Goal: Task Accomplishment & Management: Complete application form

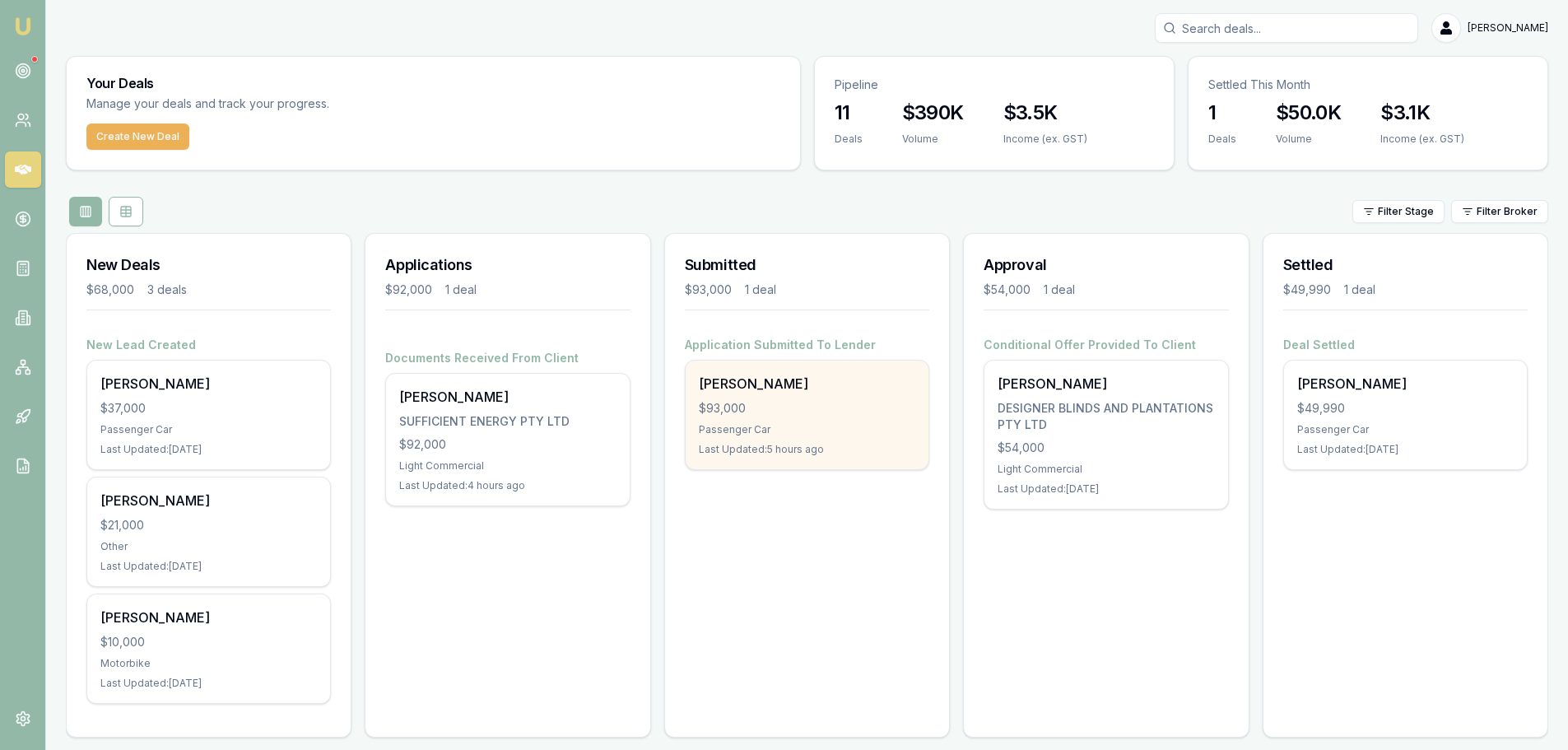
click at [804, 407] on div "$93,000" at bounding box center [807, 408] width 216 height 17
click at [784, 414] on div "$93,000" at bounding box center [807, 408] width 216 height 17
click at [799, 402] on div "$93,000" at bounding box center [807, 408] width 216 height 17
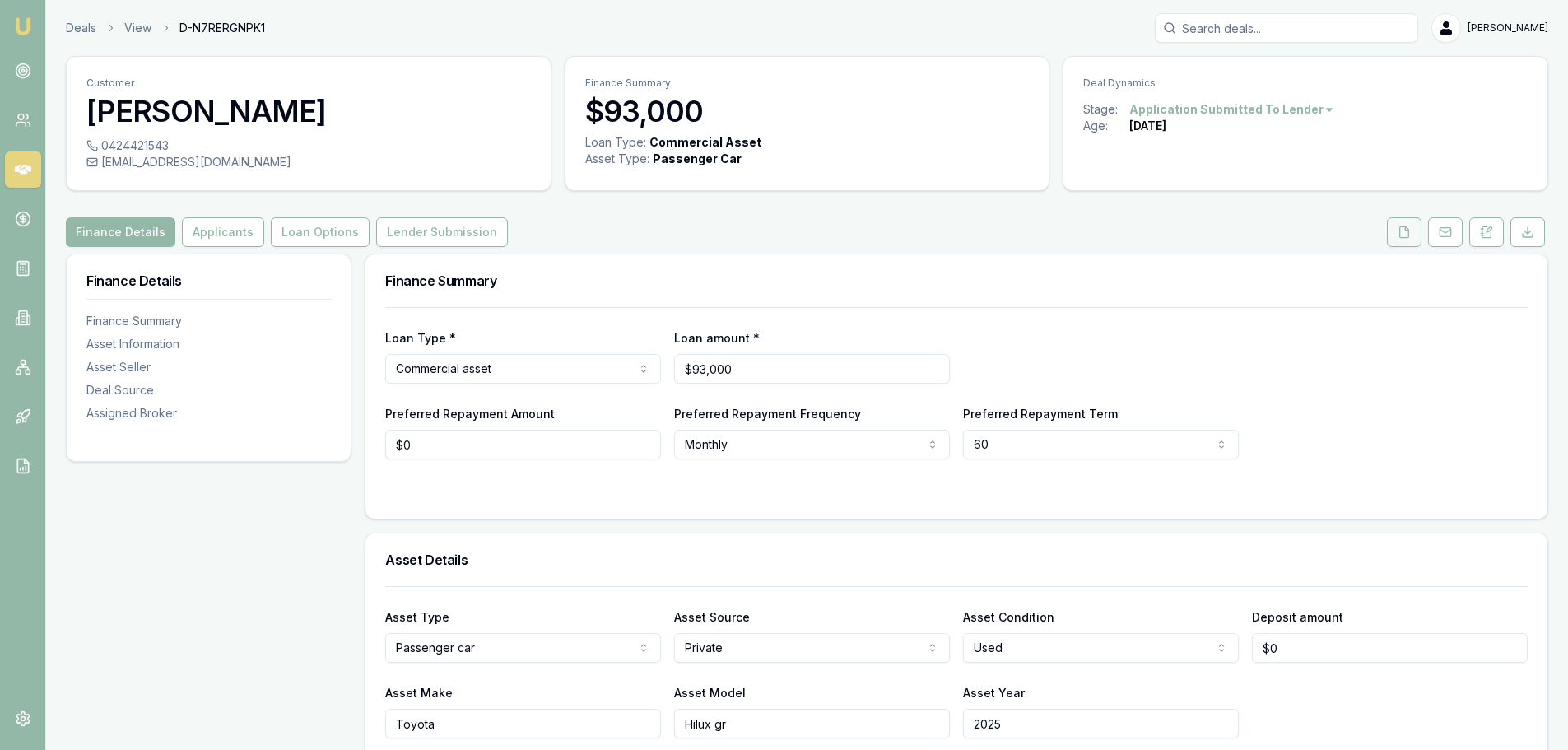
click at [1404, 236] on icon at bounding box center [1405, 232] width 13 height 13
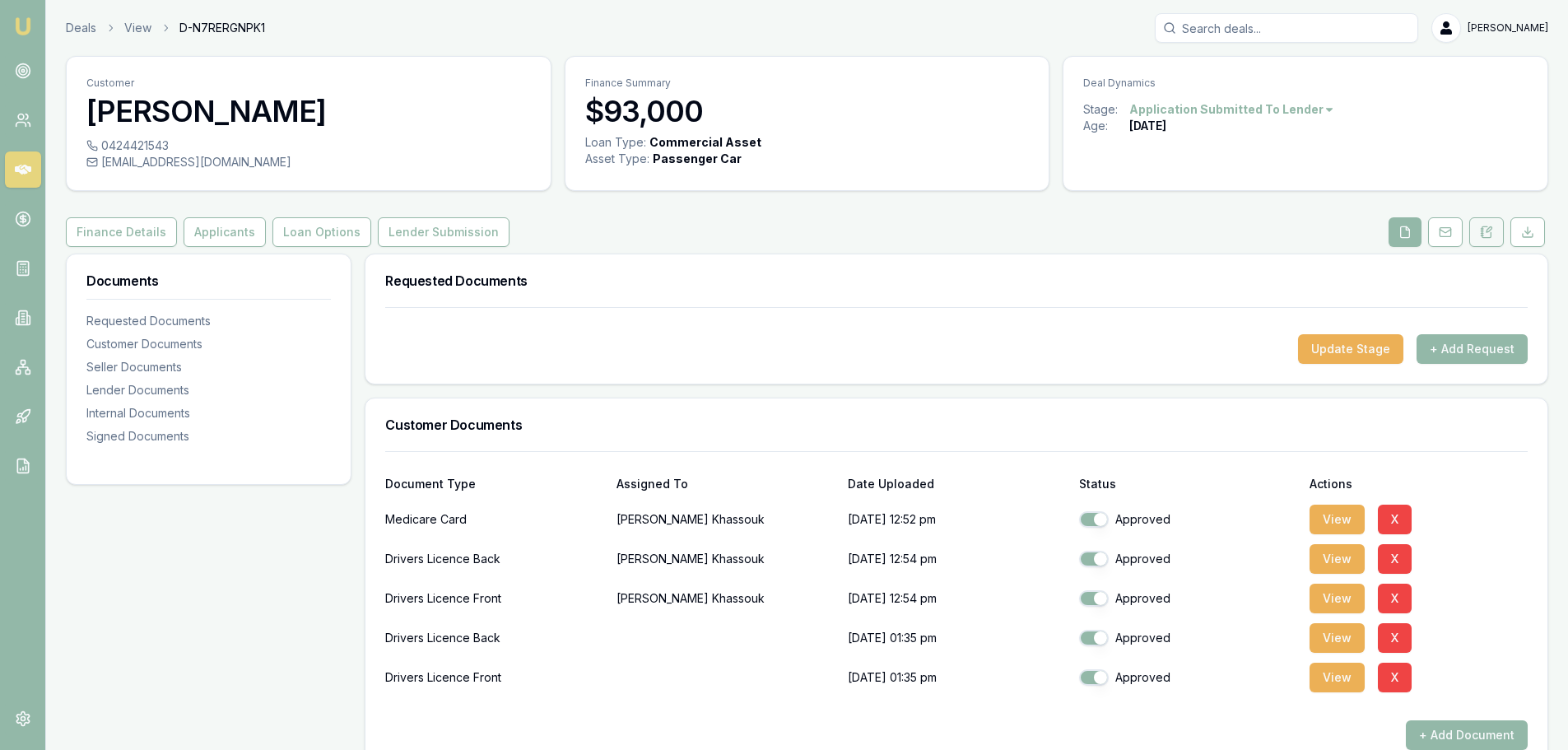
click at [1486, 232] on icon at bounding box center [1487, 232] width 13 height 13
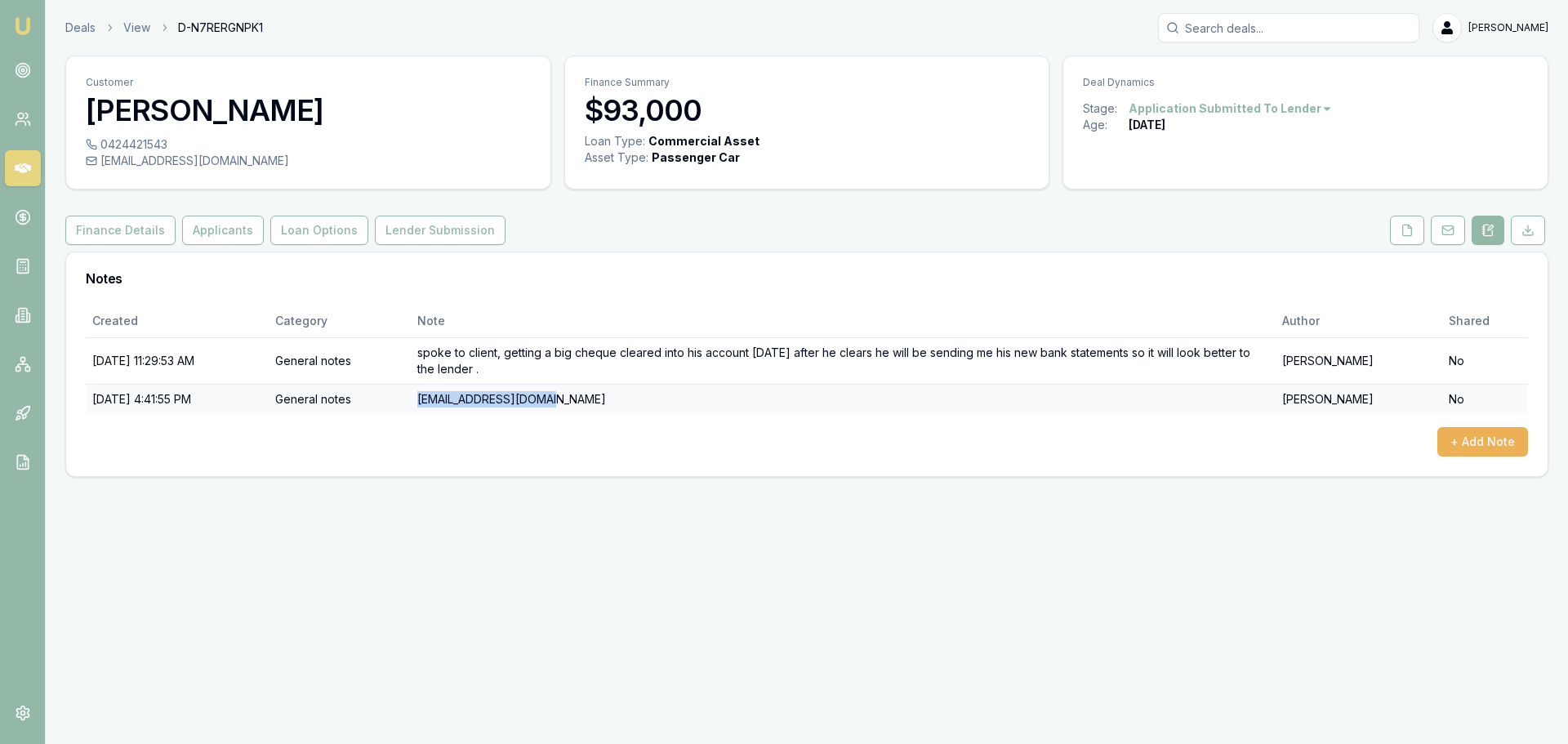
drag, startPoint x: 455, startPoint y: 397, endPoint x: 581, endPoint y: 398, distance: 126.0
click at [581, 398] on td "[EMAIL_ADDRESS][DOMAIN_NAME]" at bounding box center [843, 399] width 865 height 30
copy td "[EMAIL_ADDRESS][DOMAIN_NAME]"
click at [271, 162] on div "[EMAIL_ADDRESS][DOMAIN_NAME]" at bounding box center [308, 161] width 445 height 17
click at [436, 494] on div "Emu Broker Deals View D-N7RERGNPK1 Evette Abdo Toggle Menu Customer Chadi Khass…" at bounding box center [784, 372] width 1568 height 744
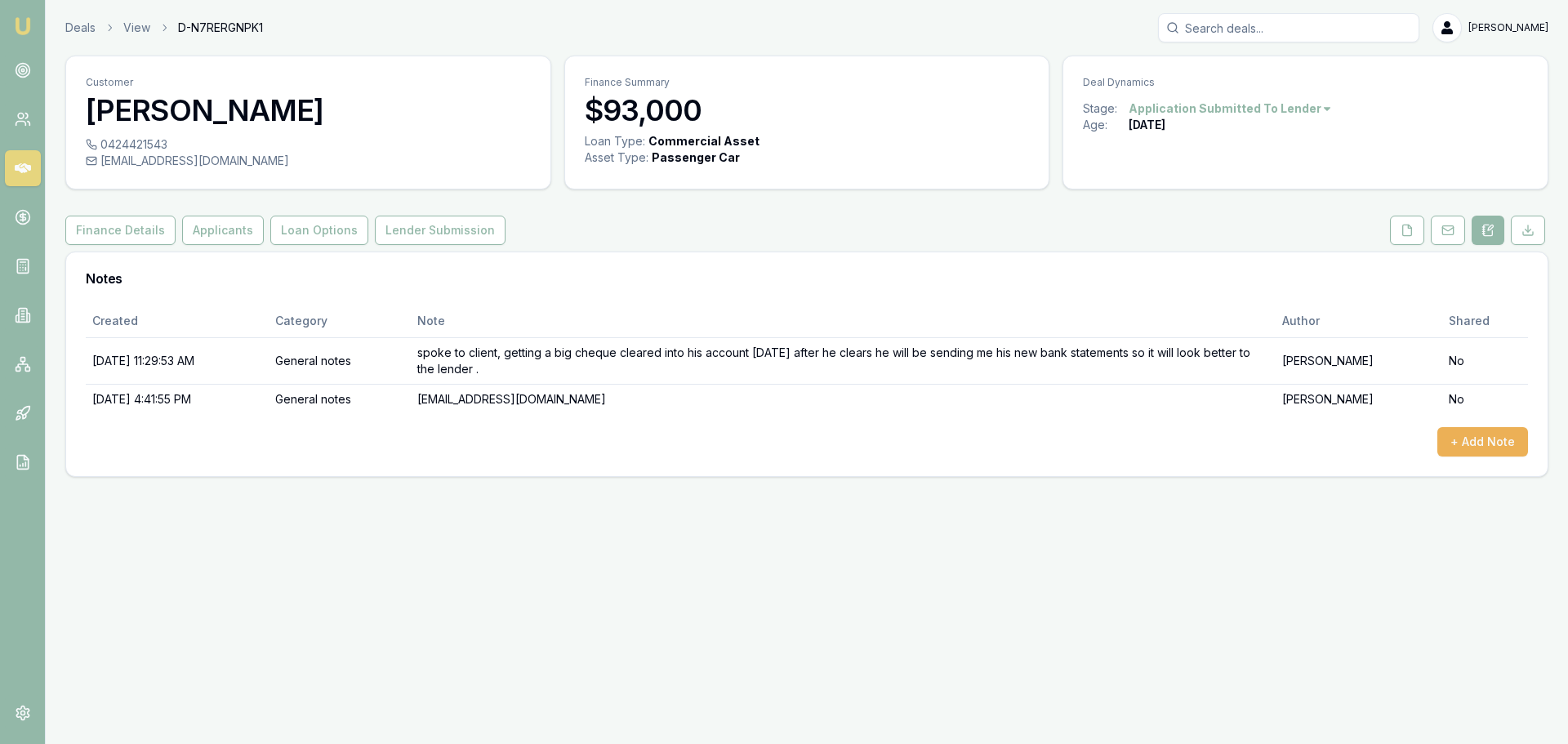
drag, startPoint x: 693, startPoint y: 564, endPoint x: 534, endPoint y: 503, distance: 170.3
click at [692, 564] on div "Emu Broker Deals View D-N7RERGNPK1 Evette Abdo Toggle Menu Customer Chadi Khass…" at bounding box center [784, 372] width 1568 height 744
click at [850, 571] on div "Emu Broker Deals View D-N7RERGNPK1 Evette Abdo Toggle Menu Customer Chadi Khass…" at bounding box center [784, 372] width 1568 height 744
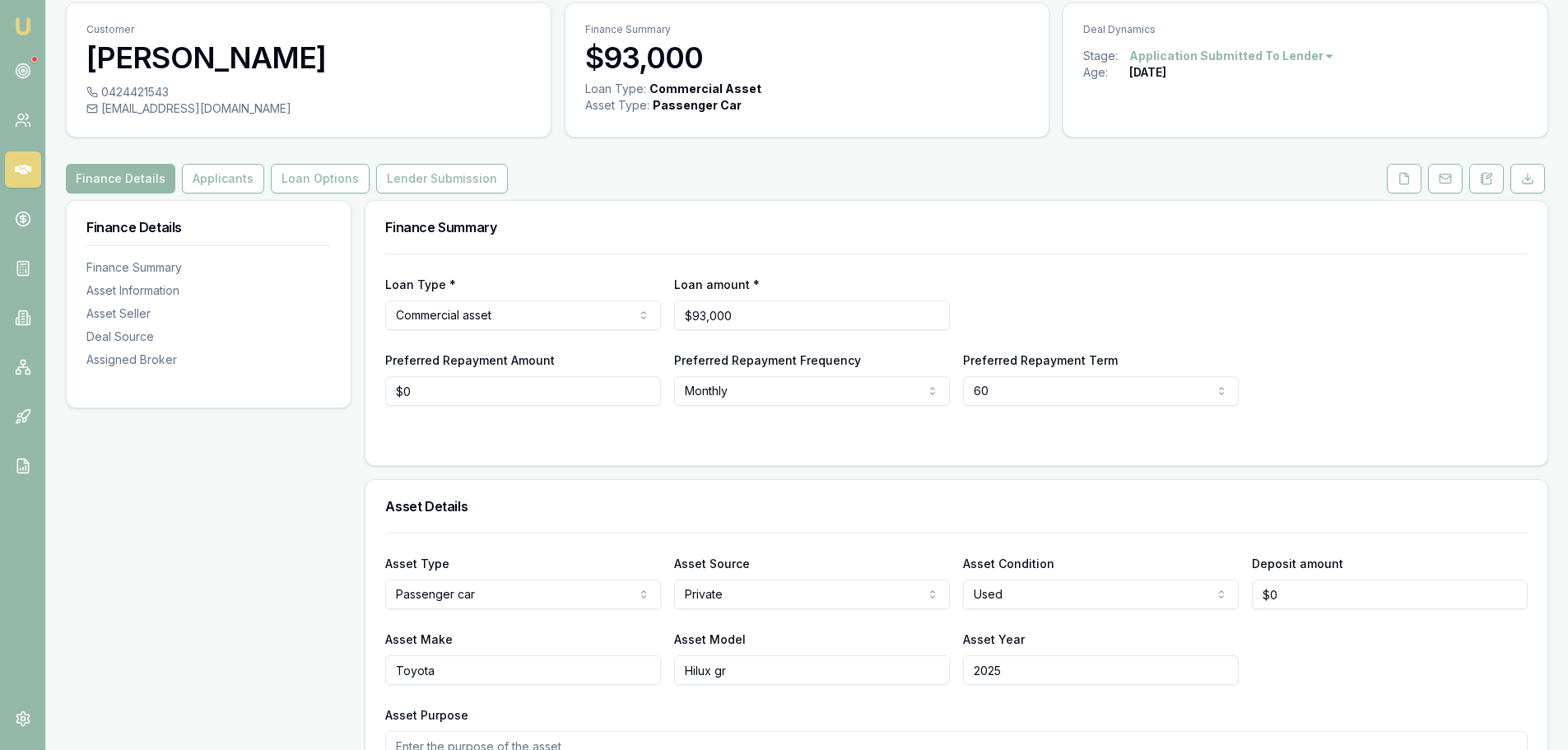
scroll to position [83, 0]
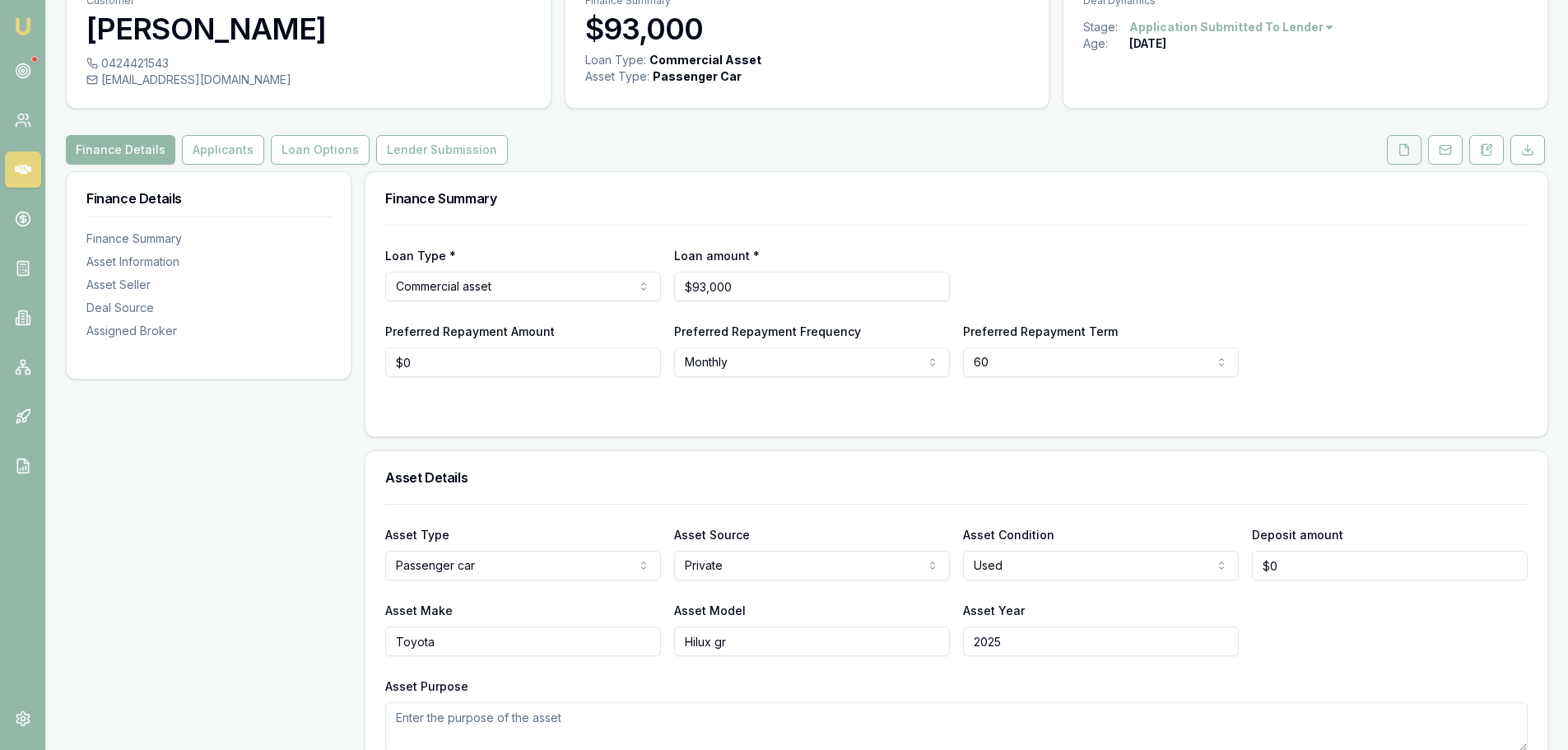
click at [1399, 149] on icon at bounding box center [1405, 149] width 13 height 13
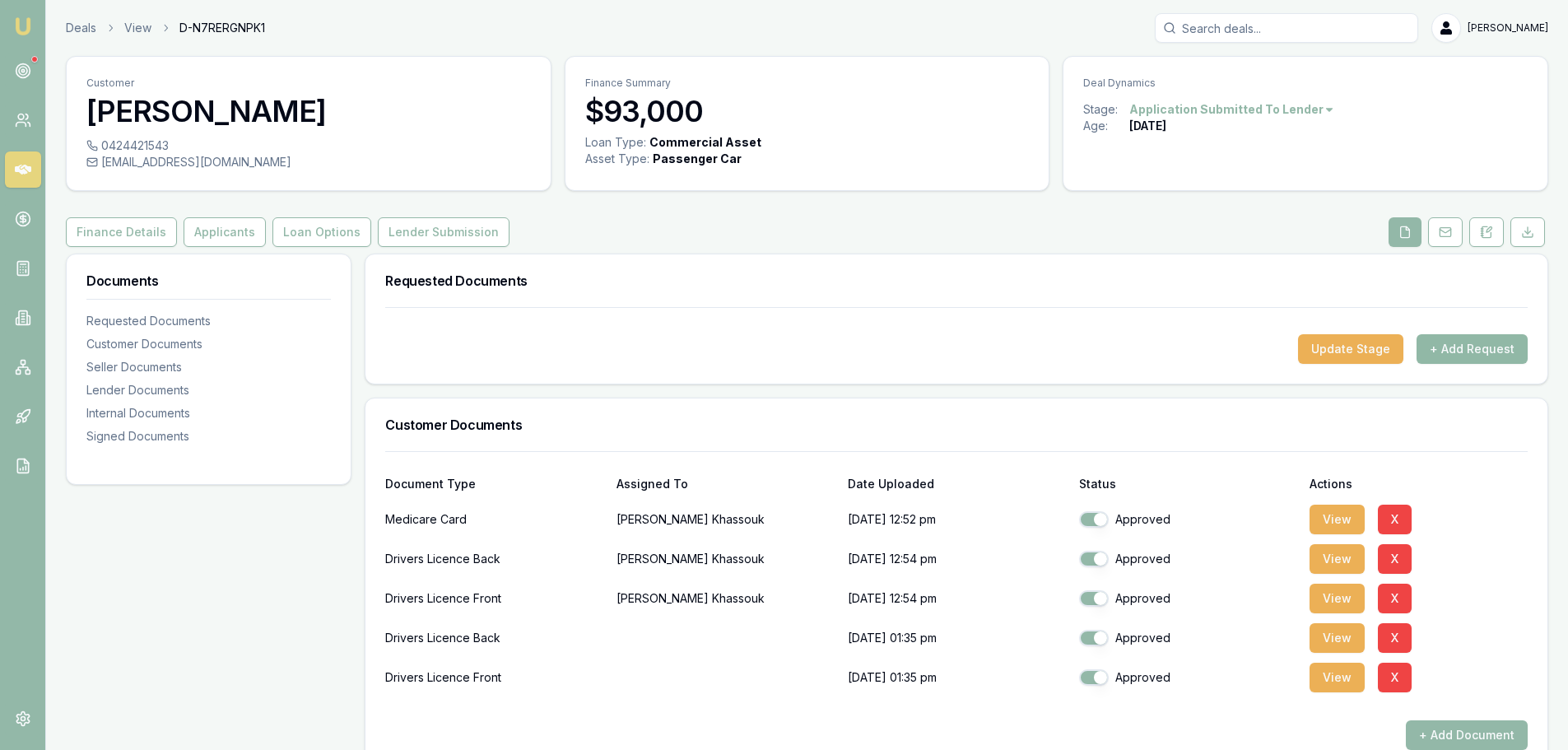
click at [1485, 349] on button "+ Add Request" at bounding box center [1472, 349] width 111 height 30
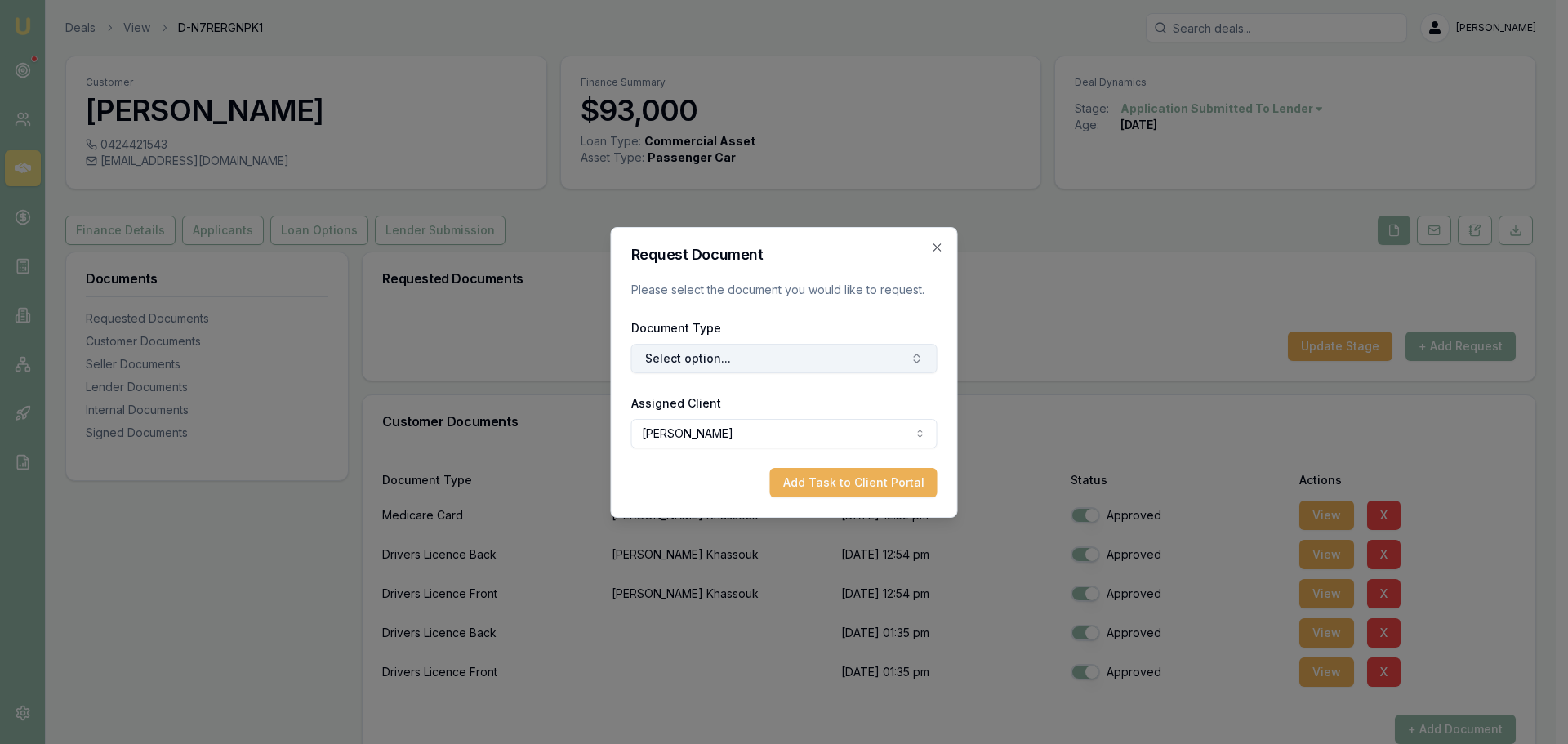
click at [681, 349] on button "Select option..." at bounding box center [784, 358] width 307 height 29
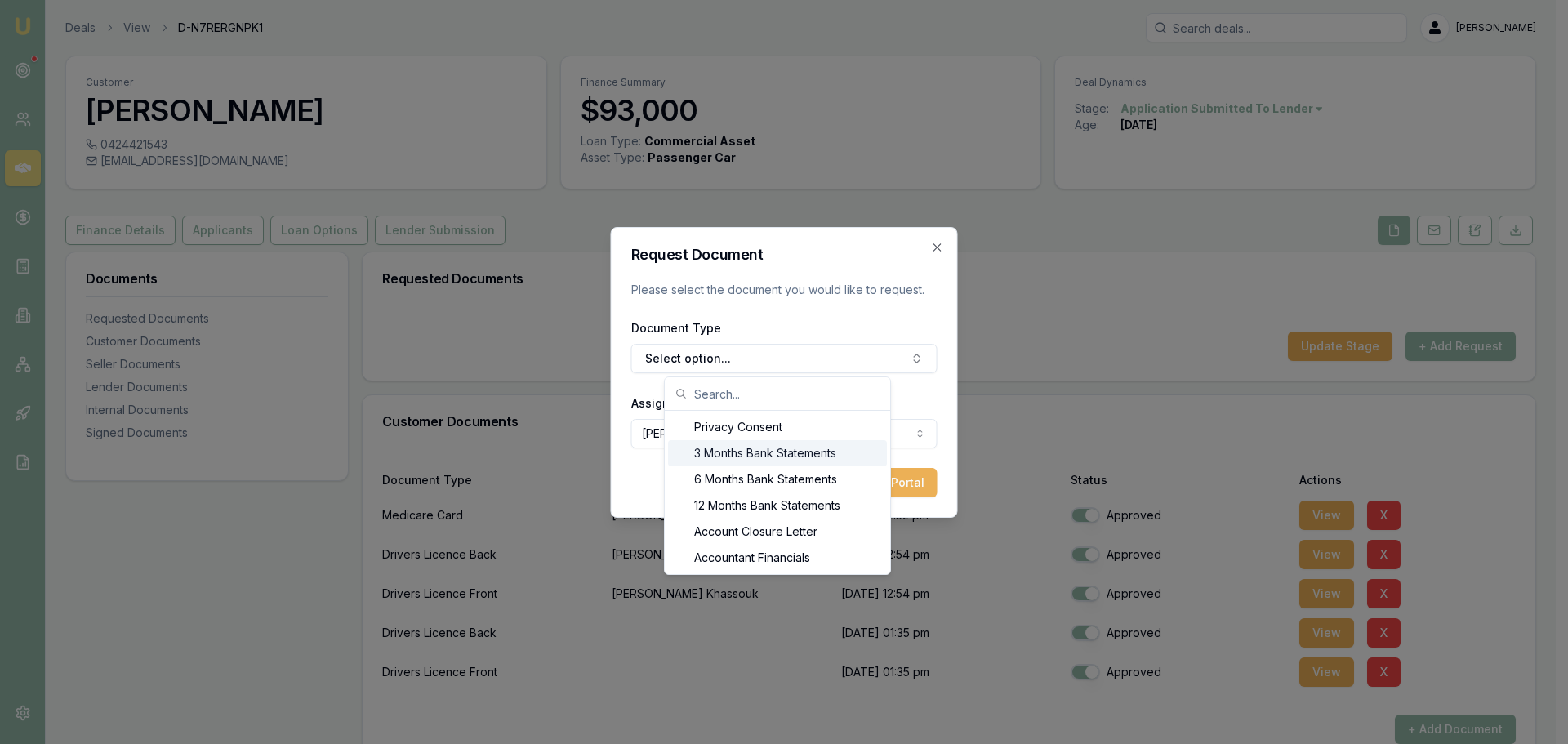
click at [740, 452] on div "3 Months Bank Statements" at bounding box center [777, 453] width 219 height 26
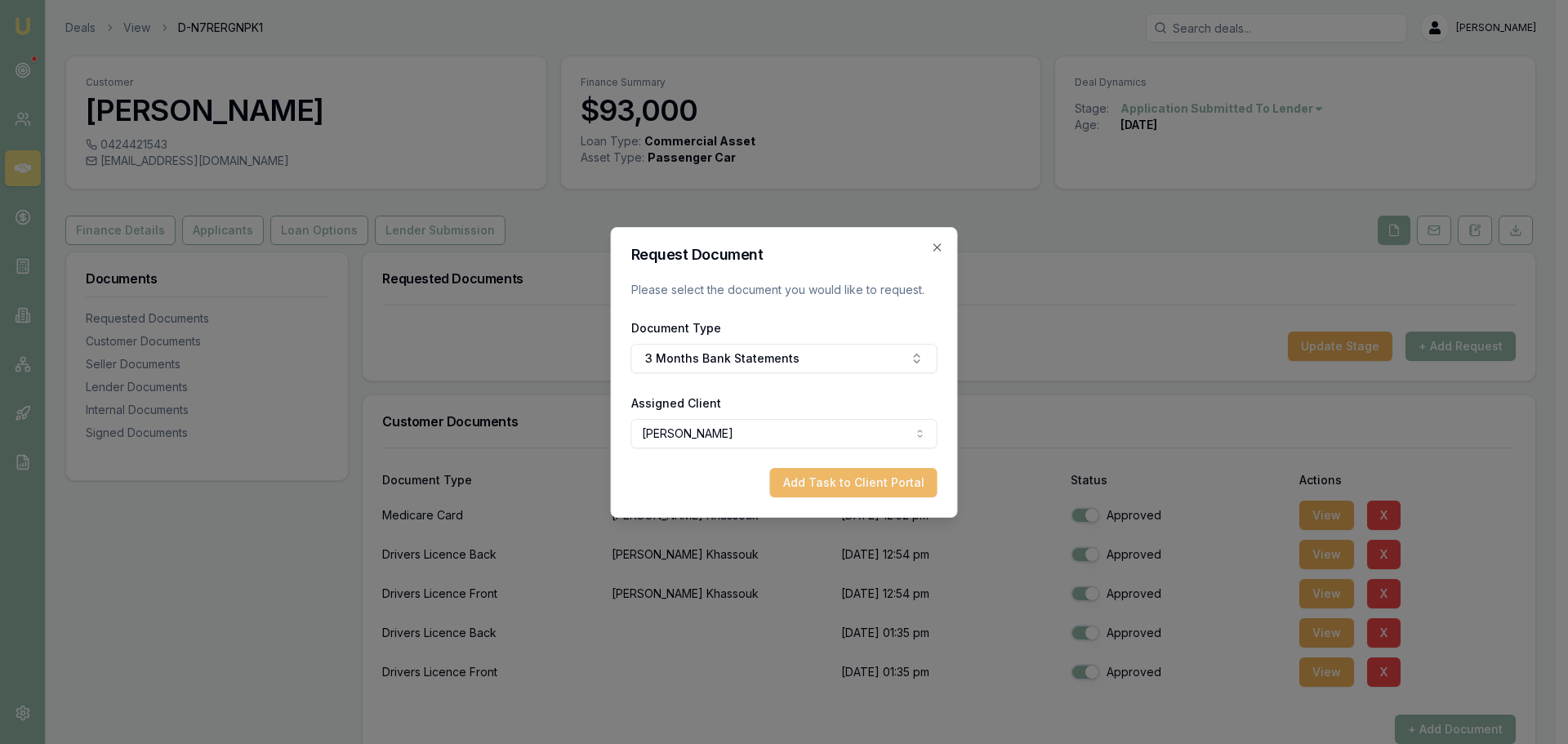
click at [849, 485] on button "Add Task to Client Portal" at bounding box center [854, 482] width 168 height 29
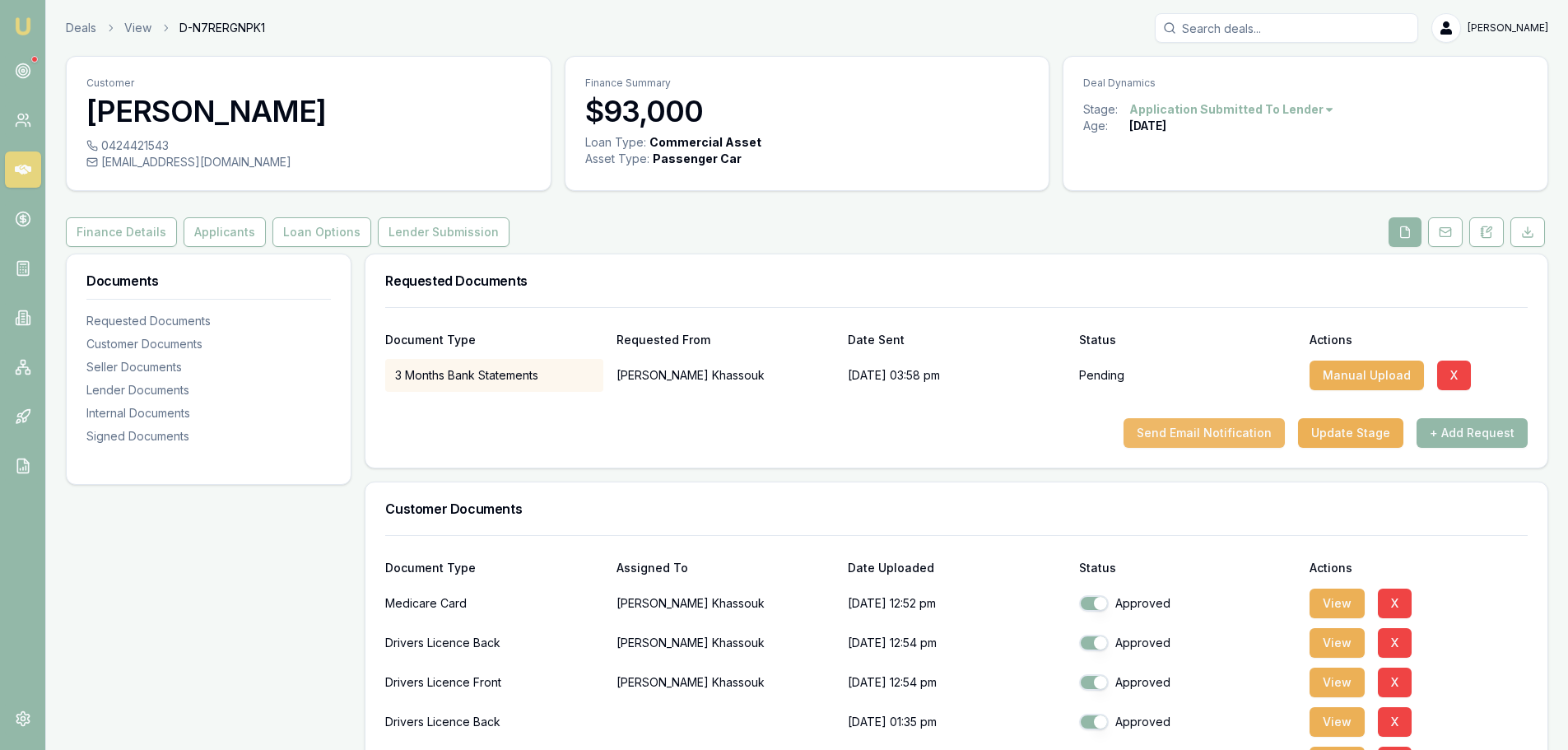
click at [1232, 438] on button "Send Email Notification" at bounding box center [1205, 433] width 162 height 30
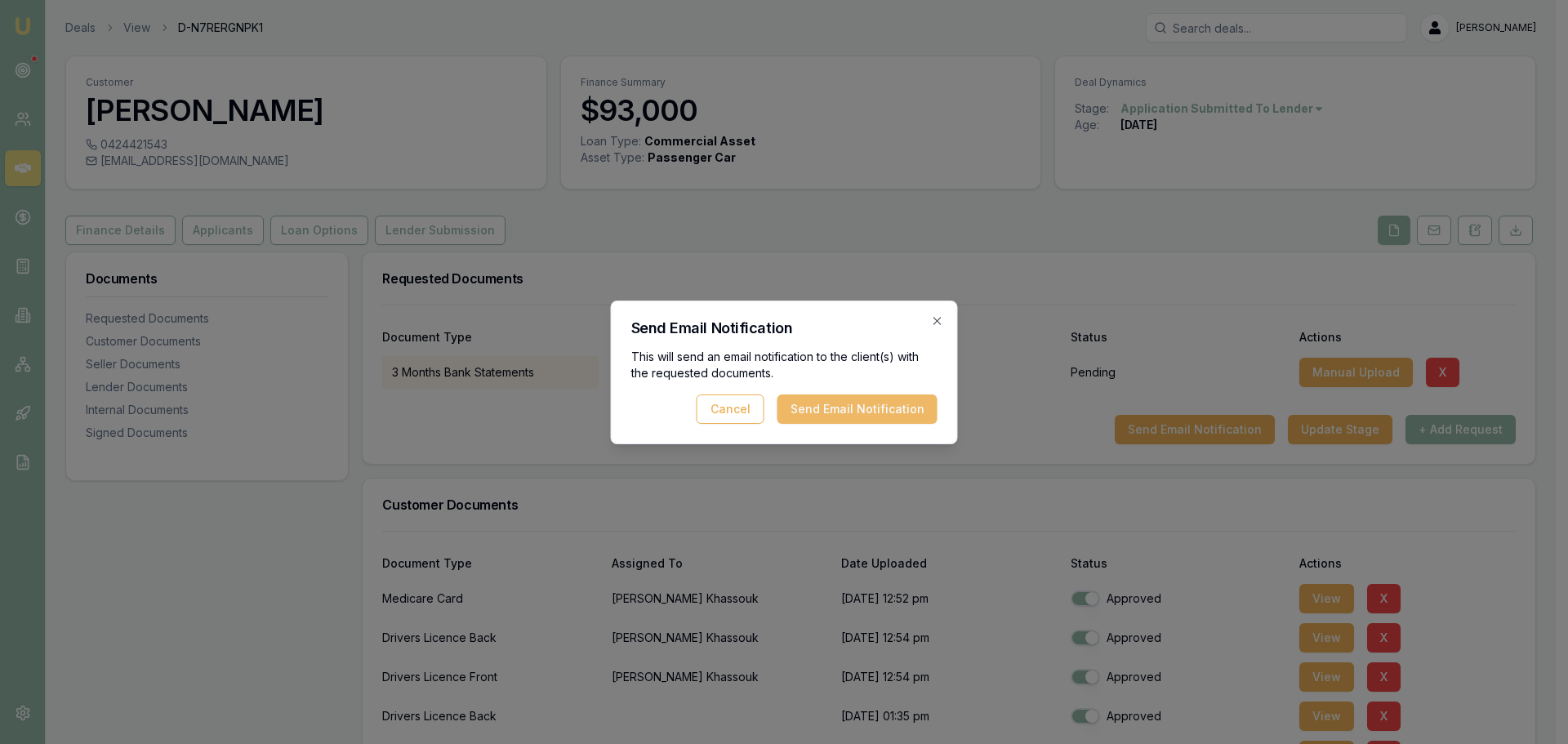
click at [871, 405] on button "Send Email Notification" at bounding box center [857, 409] width 160 height 29
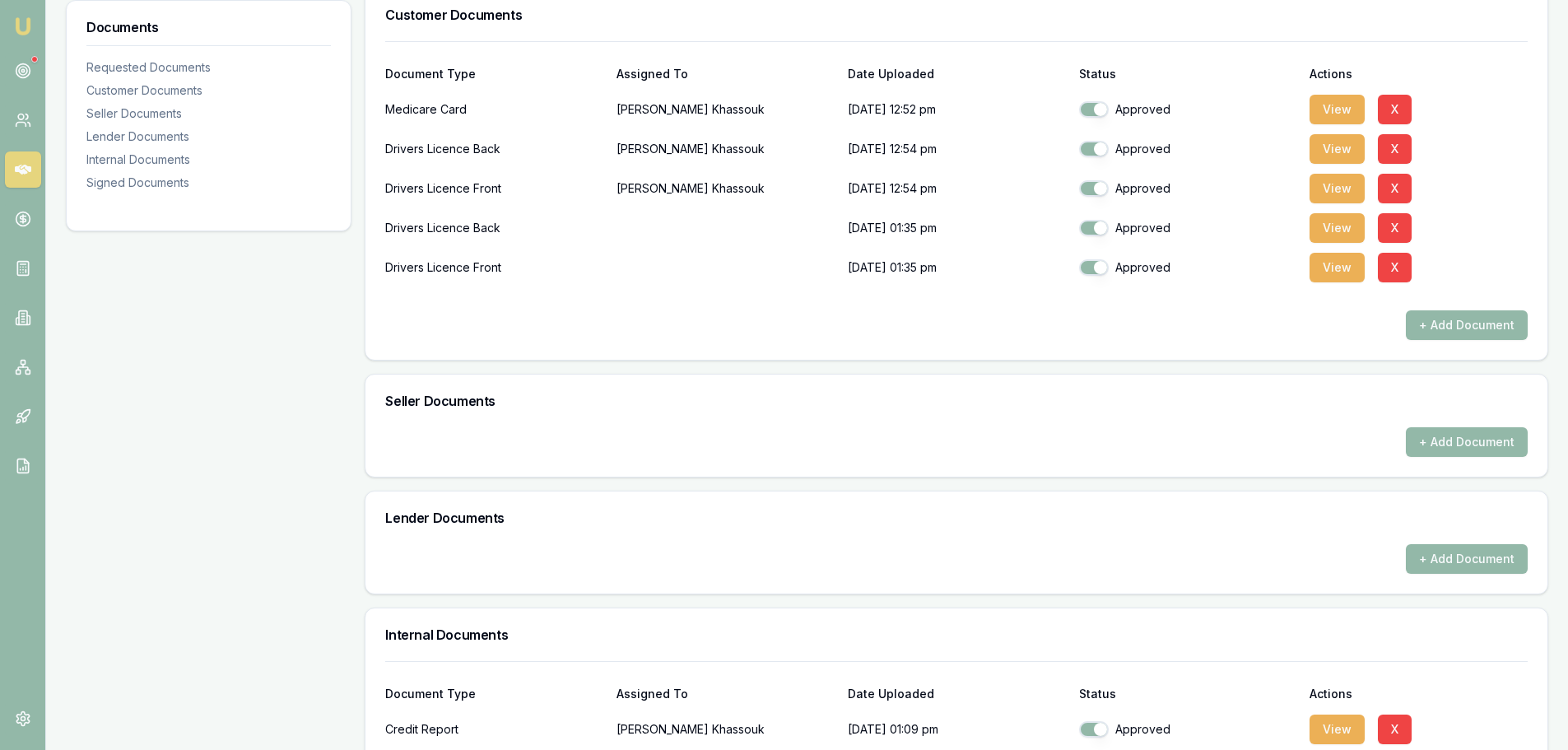
scroll to position [576, 0]
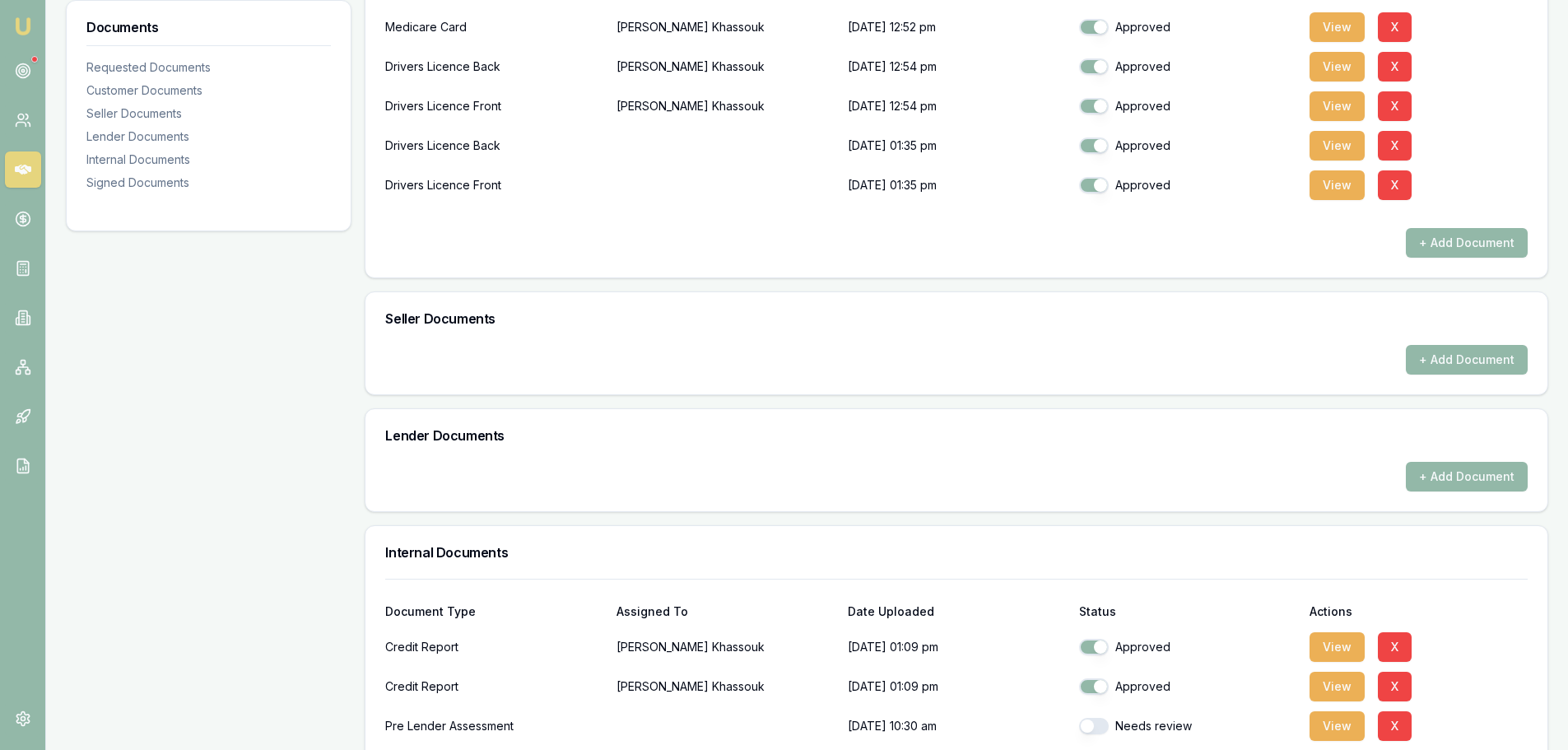
click at [1087, 729] on button "button" at bounding box center [1095, 726] width 30 height 17
checkbox input "true"
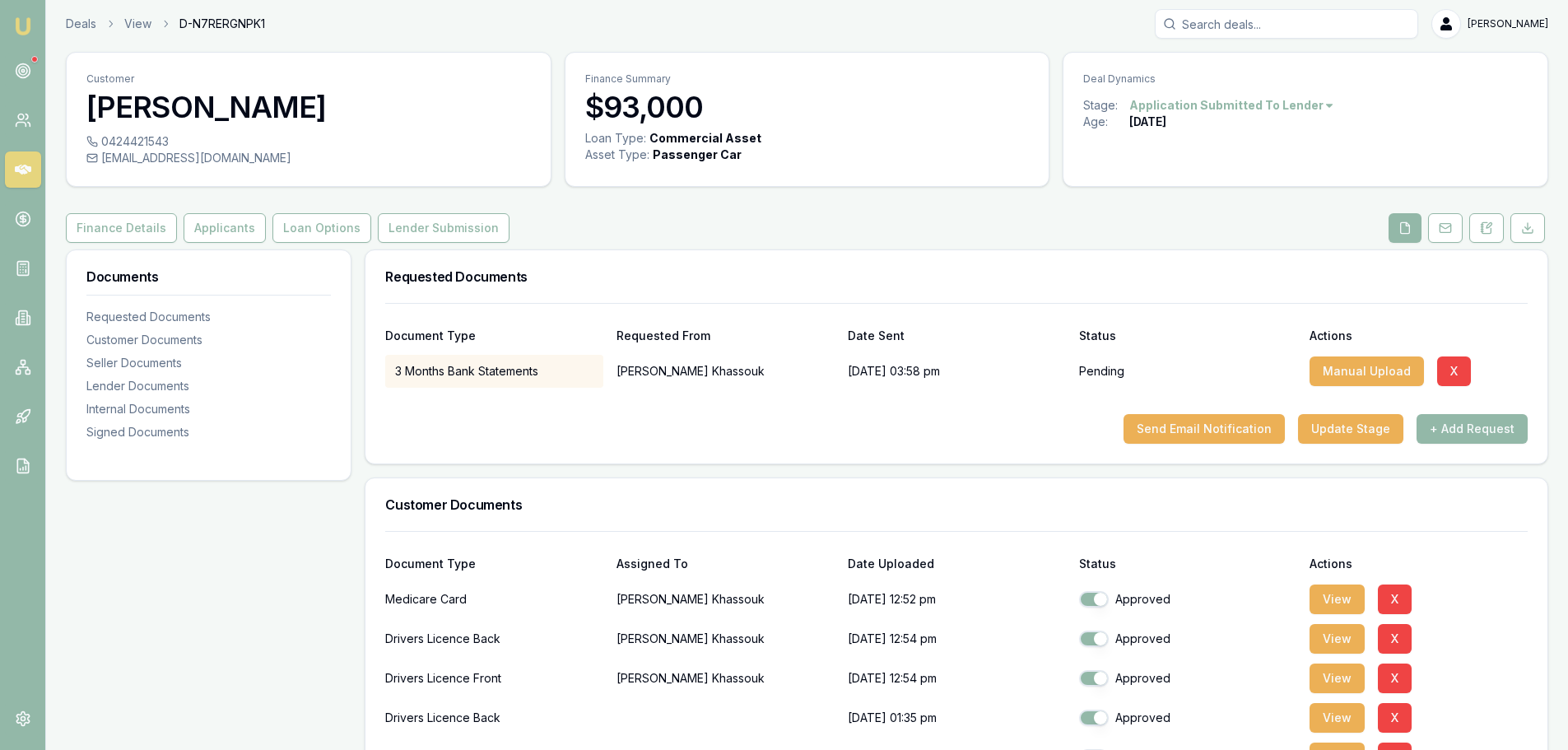
scroll to position [0, 0]
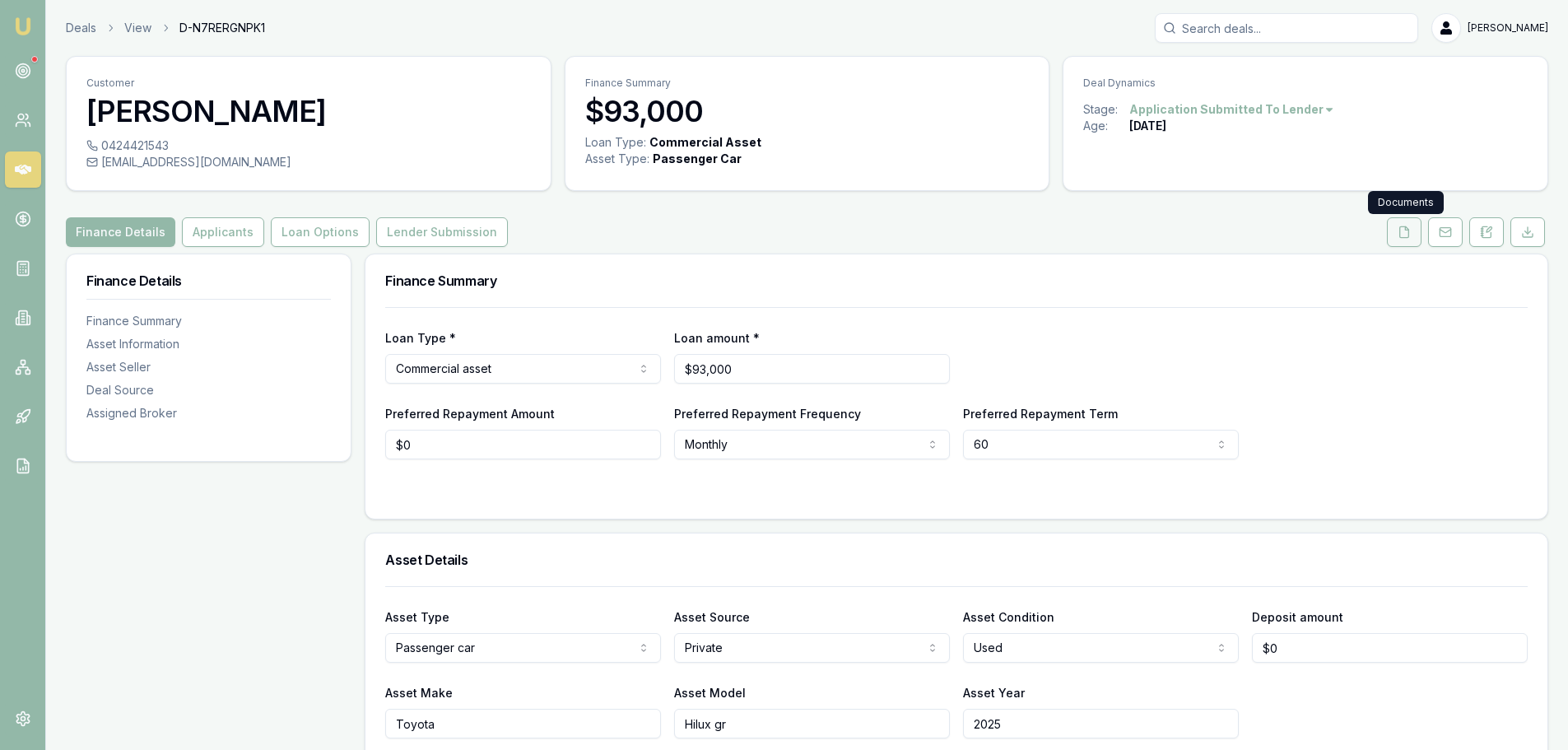
click at [1406, 234] on icon at bounding box center [1405, 232] width 13 height 13
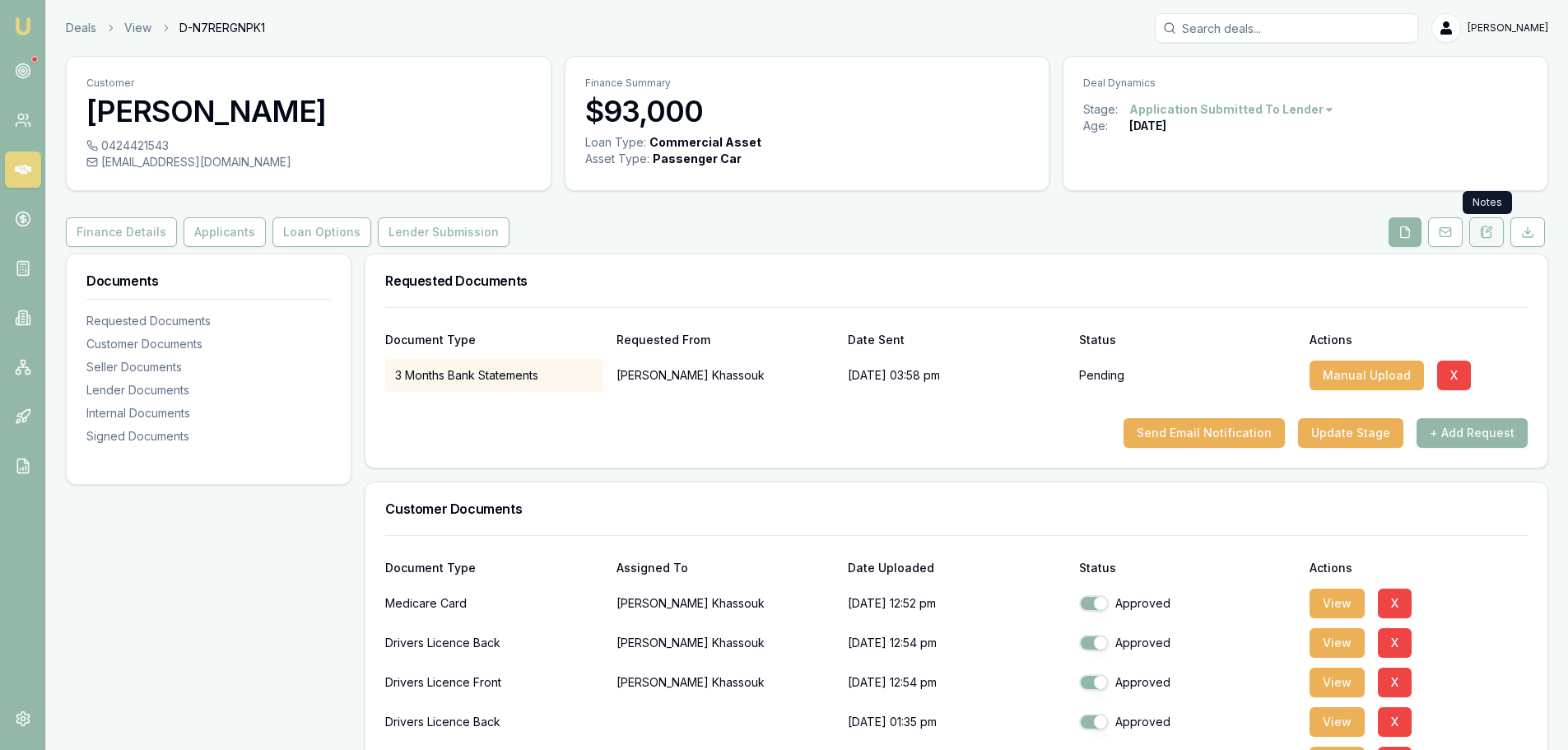
click at [1487, 234] on icon at bounding box center [1487, 232] width 13 height 13
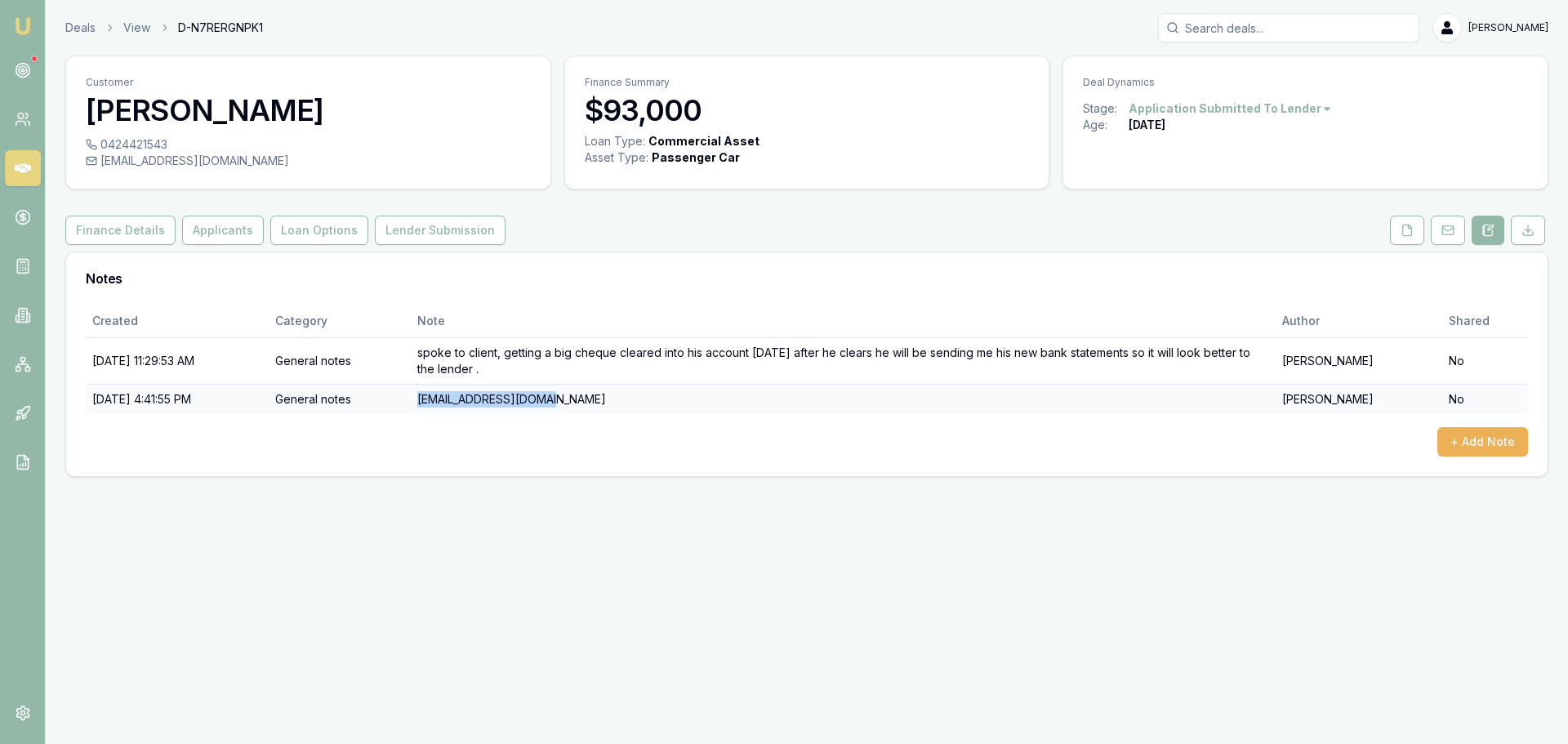
drag, startPoint x: 458, startPoint y: 400, endPoint x: 579, endPoint y: 401, distance: 121.0
click at [579, 401] on td "[EMAIL_ADDRESS][DOMAIN_NAME]" at bounding box center [843, 399] width 865 height 30
copy td "[EMAIL_ADDRESS][DOMAIN_NAME]"
click at [398, 447] on div "+ Add Note" at bounding box center [807, 442] width 1442 height 29
click at [17, 70] on circle at bounding box center [22, 70] width 14 height 14
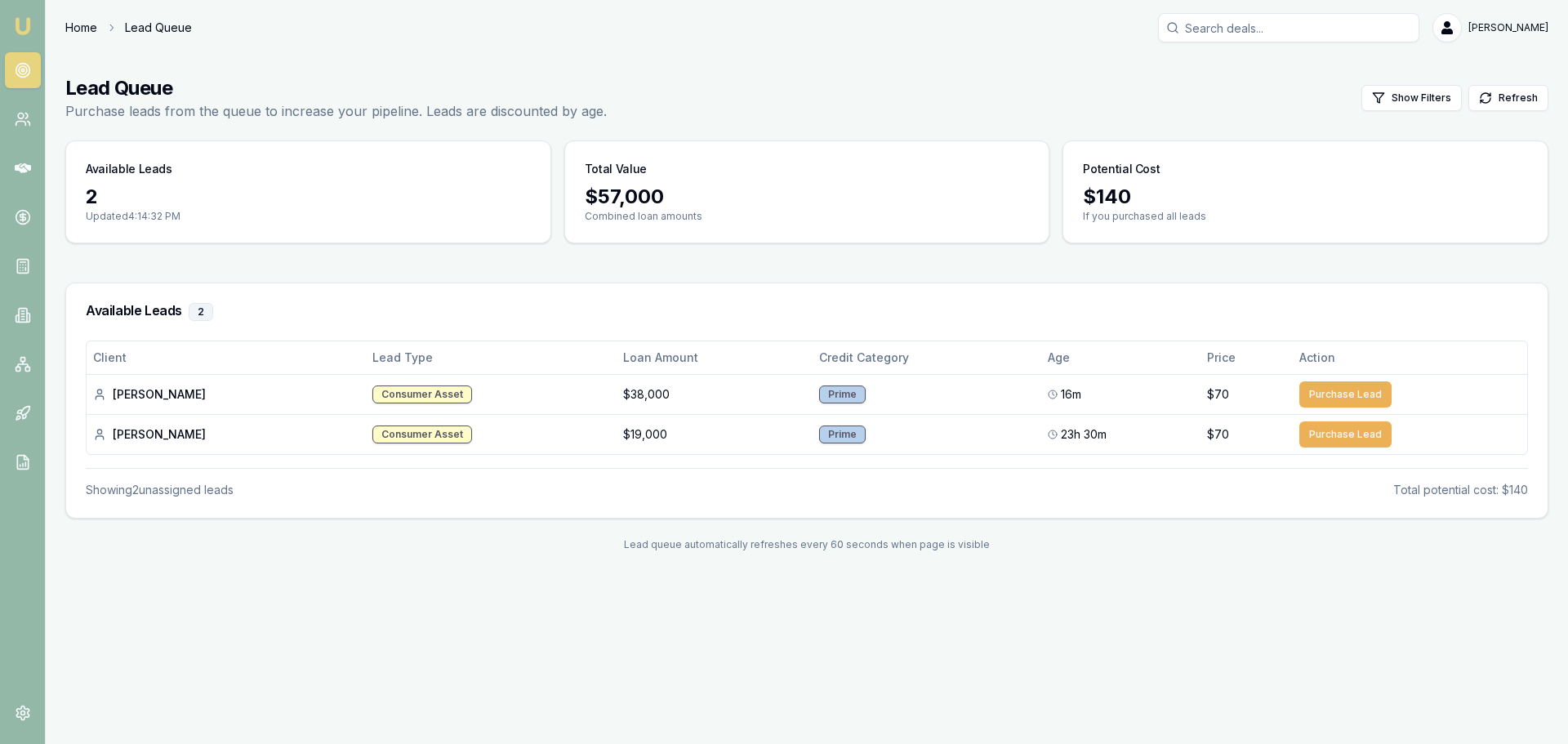
click at [76, 26] on link "Home" at bounding box center [81, 28] width 32 height 17
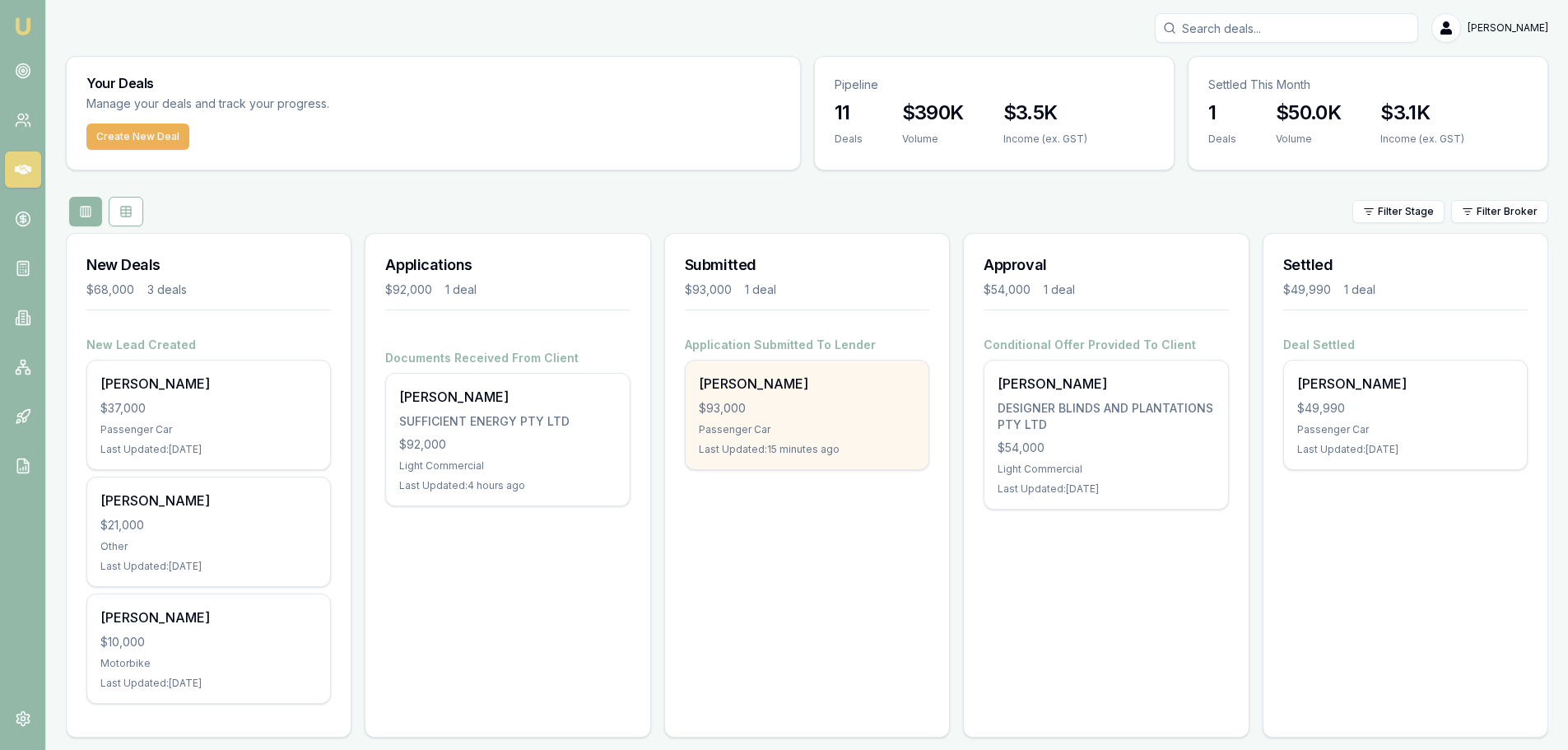
click at [855, 415] on div "$93,000" at bounding box center [807, 408] width 216 height 17
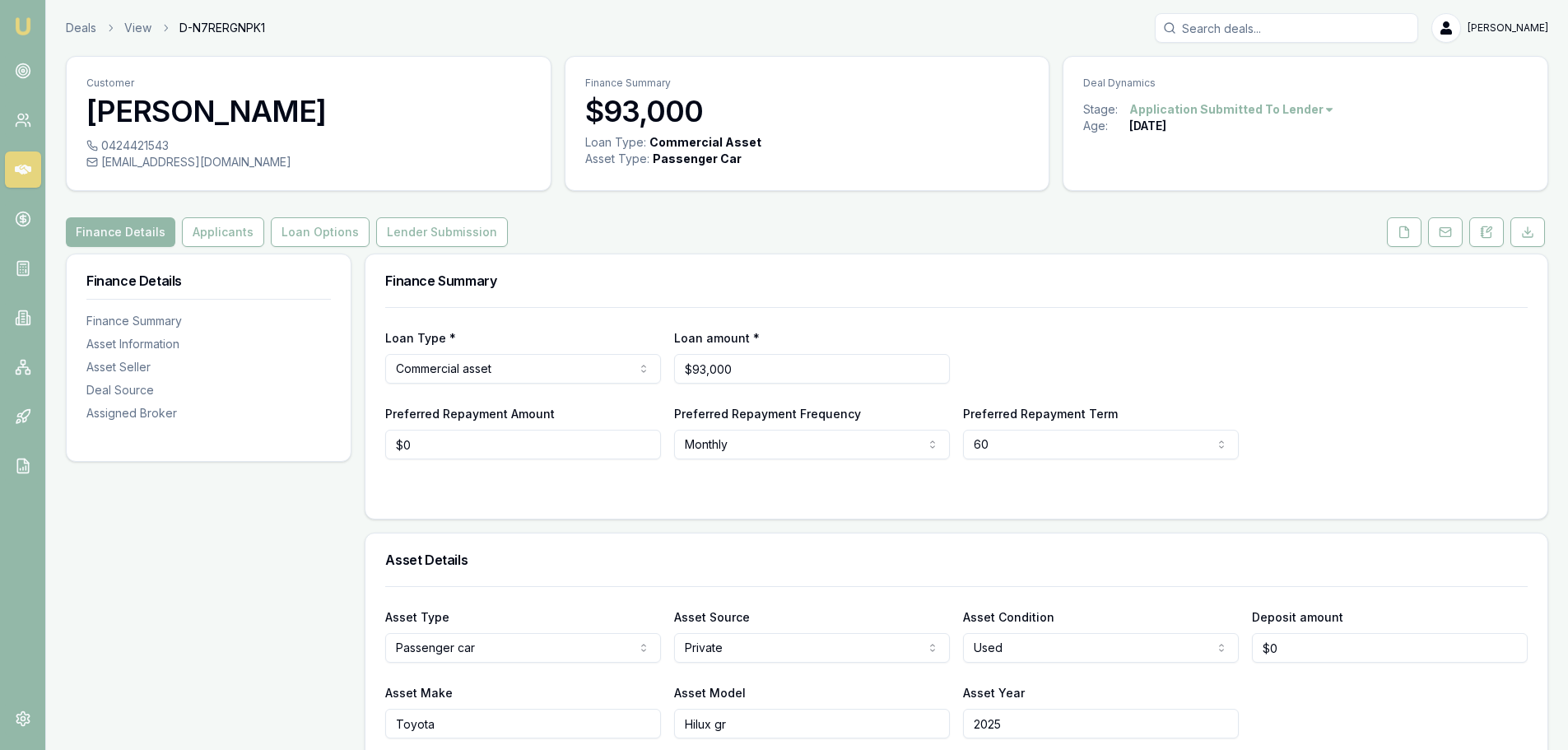
drag, startPoint x: 101, startPoint y: 161, endPoint x: 272, endPoint y: 161, distance: 171.0
click at [272, 161] on div "[EMAIL_ADDRESS][DOMAIN_NAME]" at bounding box center [308, 162] width 445 height 17
copy div "[EMAIL_ADDRESS][DOMAIN_NAME]"
click at [1485, 230] on icon at bounding box center [1487, 232] width 13 height 13
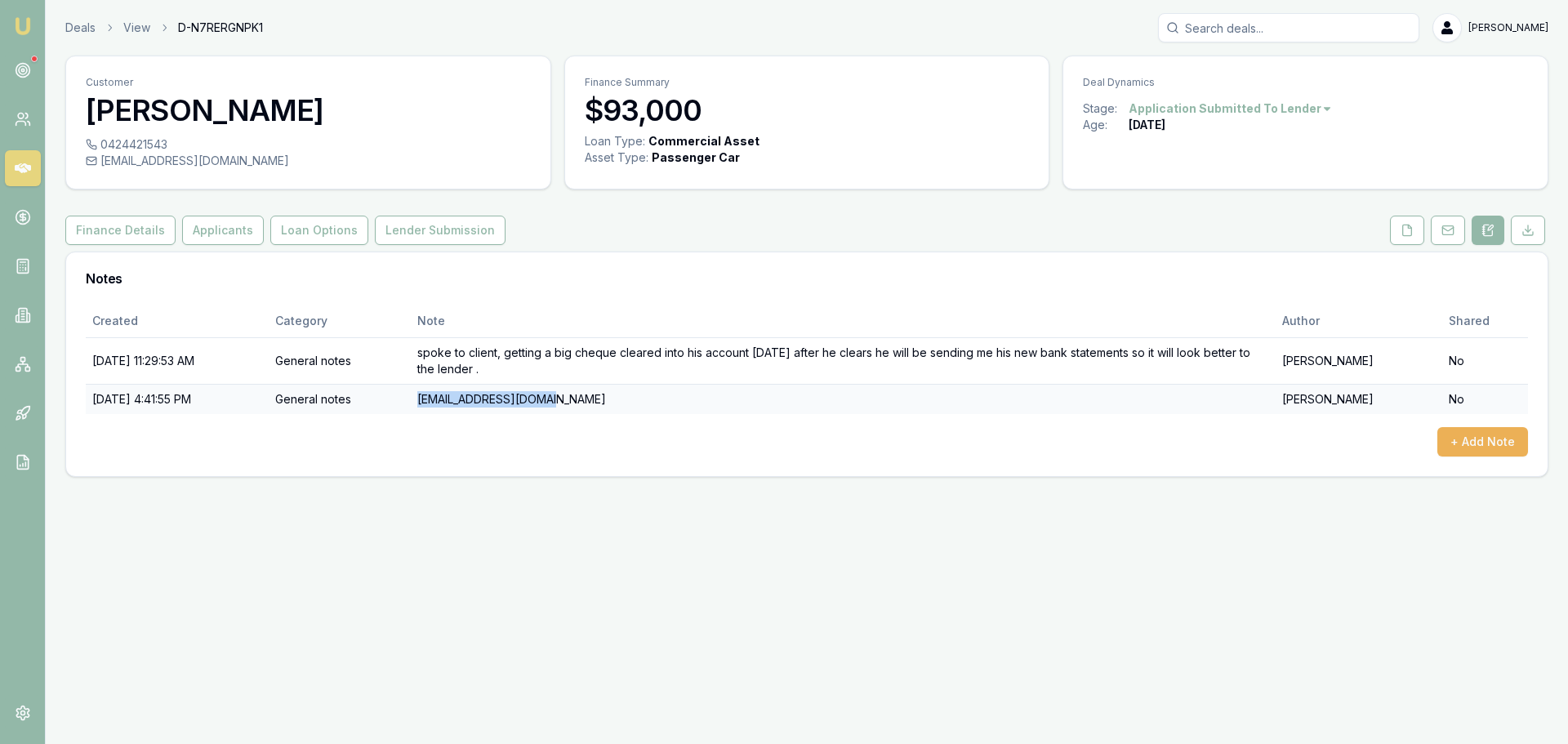
drag, startPoint x: 459, startPoint y: 395, endPoint x: 594, endPoint y: 405, distance: 135.4
click at [594, 405] on td "[EMAIL_ADDRESS][DOMAIN_NAME]" at bounding box center [843, 399] width 865 height 30
copy td "[EMAIL_ADDRESS][DOMAIN_NAME]"
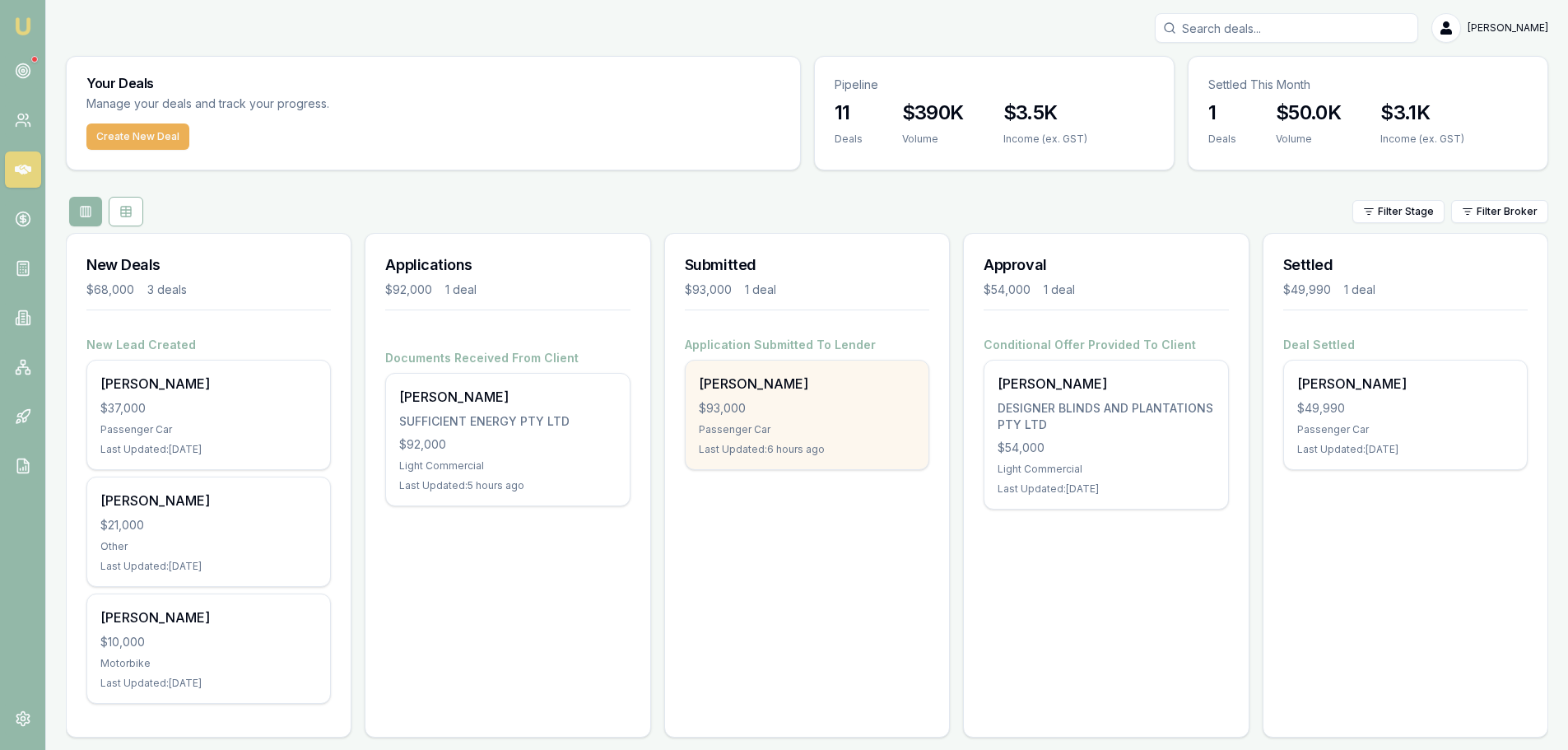
click at [808, 411] on div "$93,000" at bounding box center [807, 408] width 216 height 17
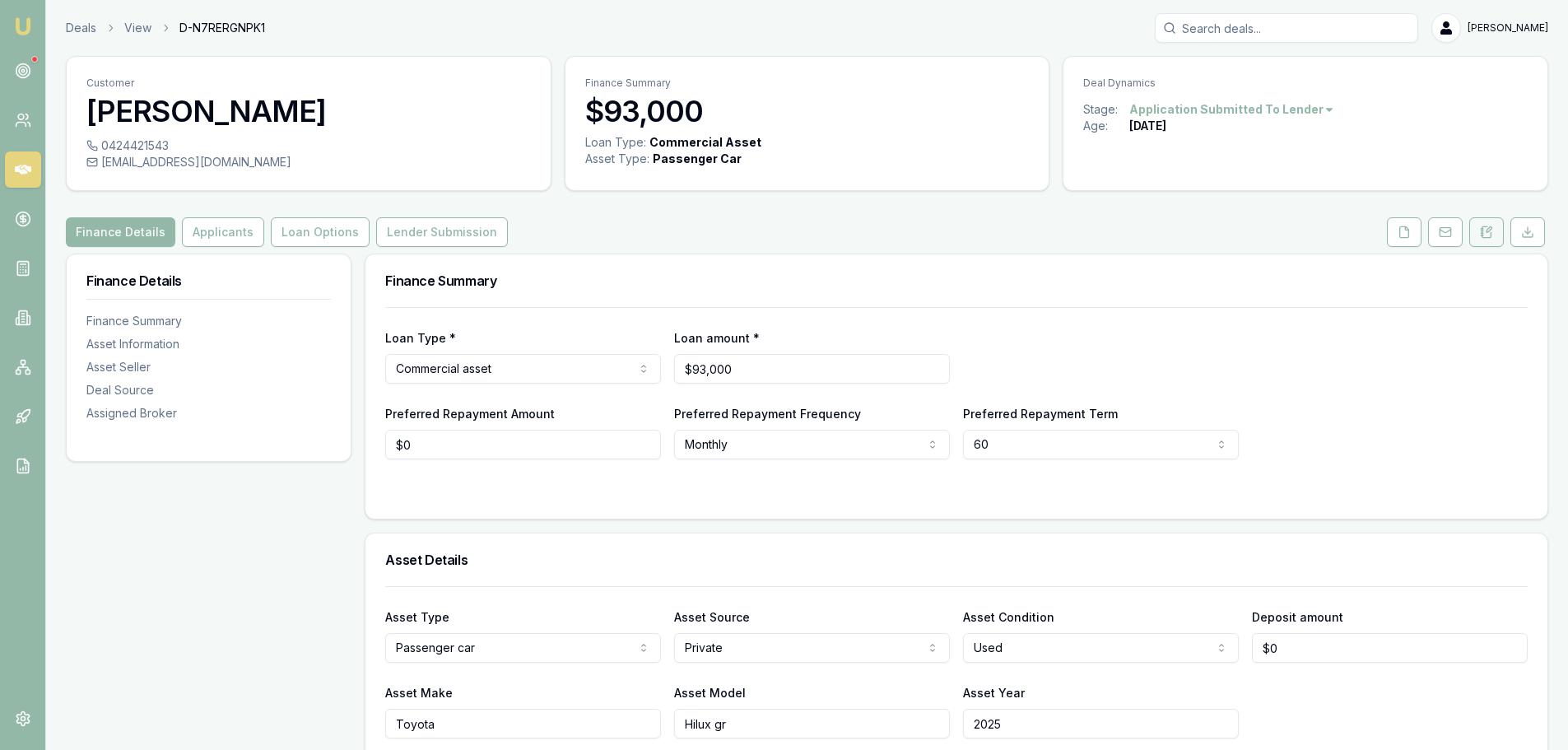
click at [1484, 232] on icon at bounding box center [1487, 232] width 13 height 13
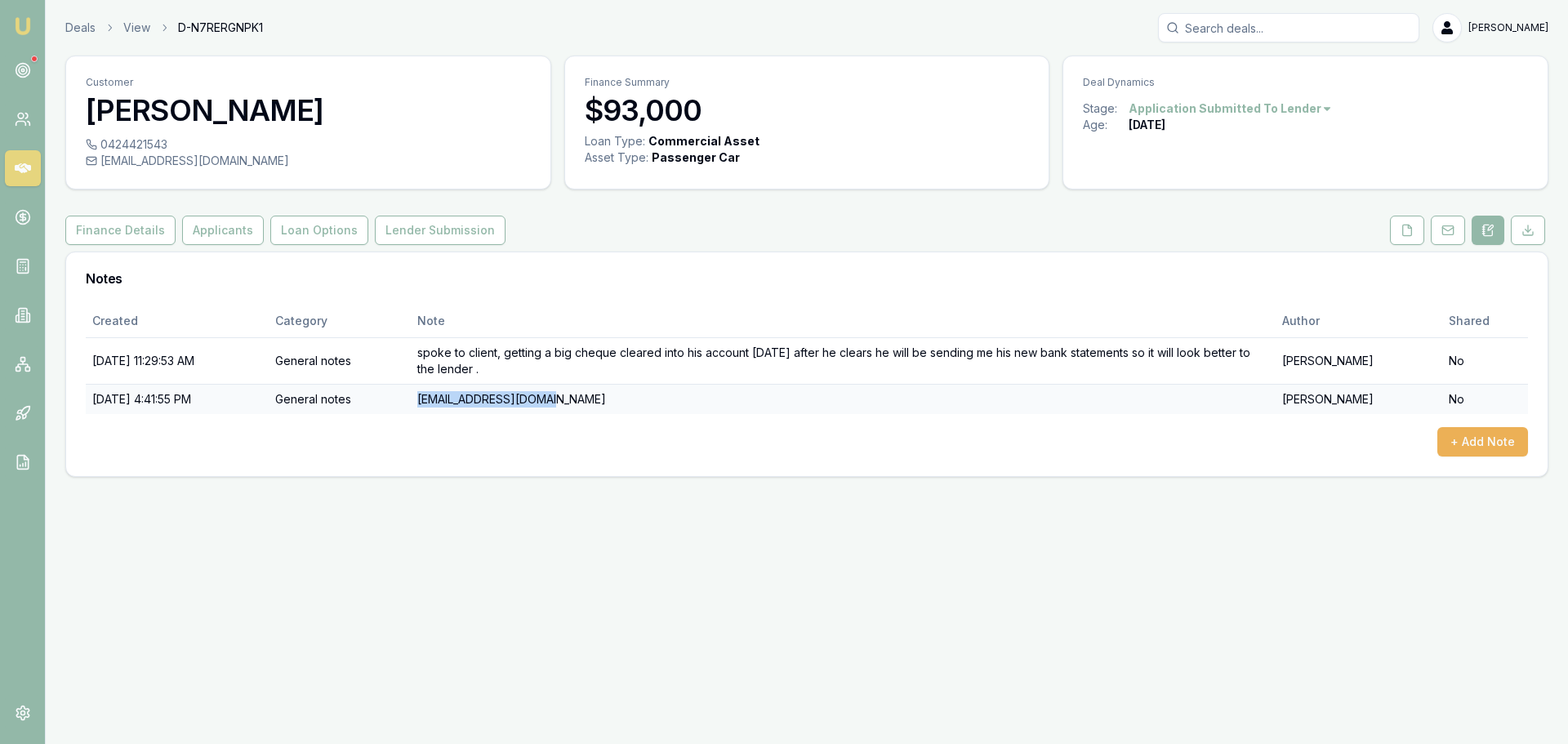
drag, startPoint x: 457, startPoint y: 399, endPoint x: 586, endPoint y: 401, distance: 129.0
click at [586, 401] on td "[EMAIL_ADDRESS][DOMAIN_NAME]" at bounding box center [843, 399] width 865 height 30
copy td "[EMAIL_ADDRESS][DOMAIN_NAME]"
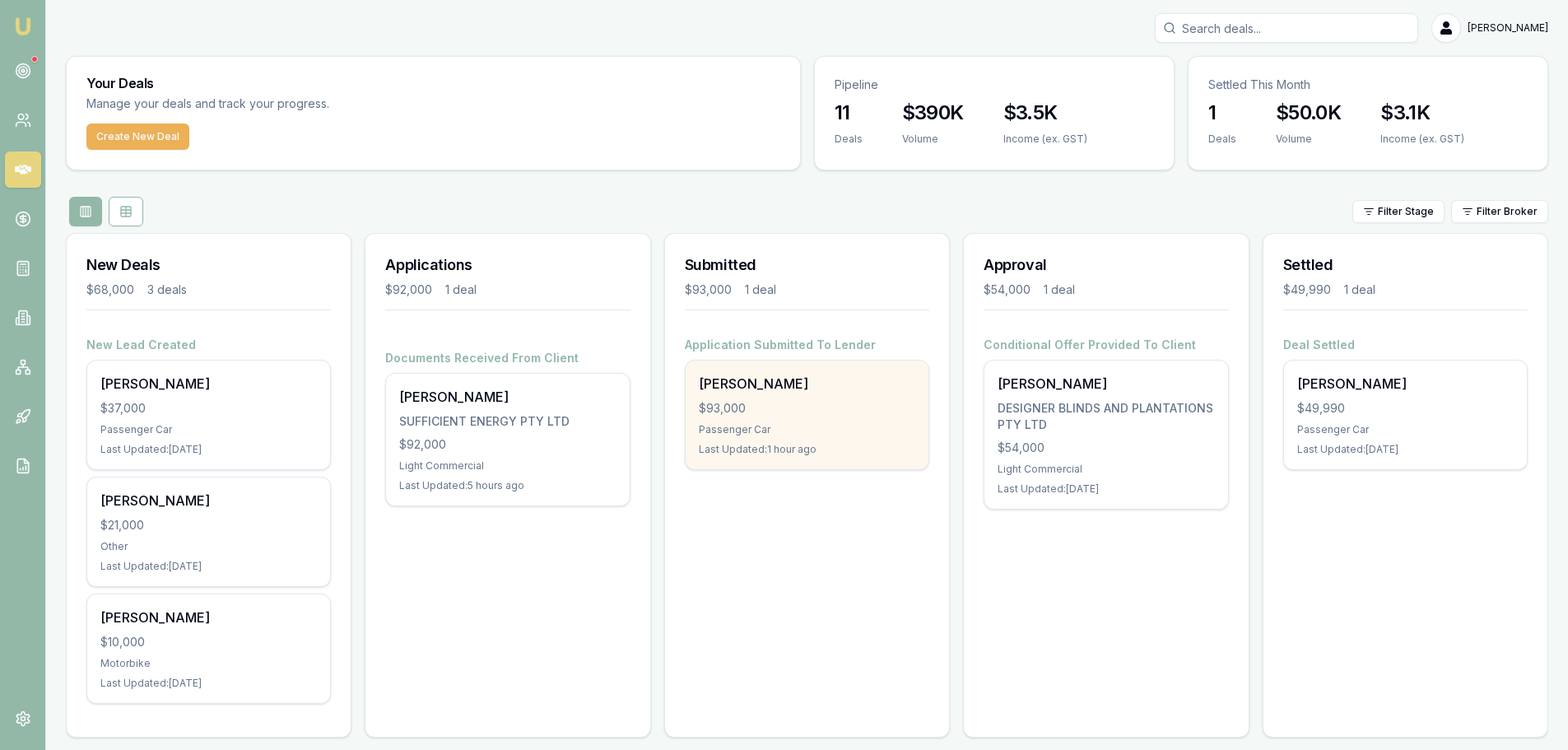
click at [773, 400] on div "$93,000" at bounding box center [807, 408] width 216 height 17
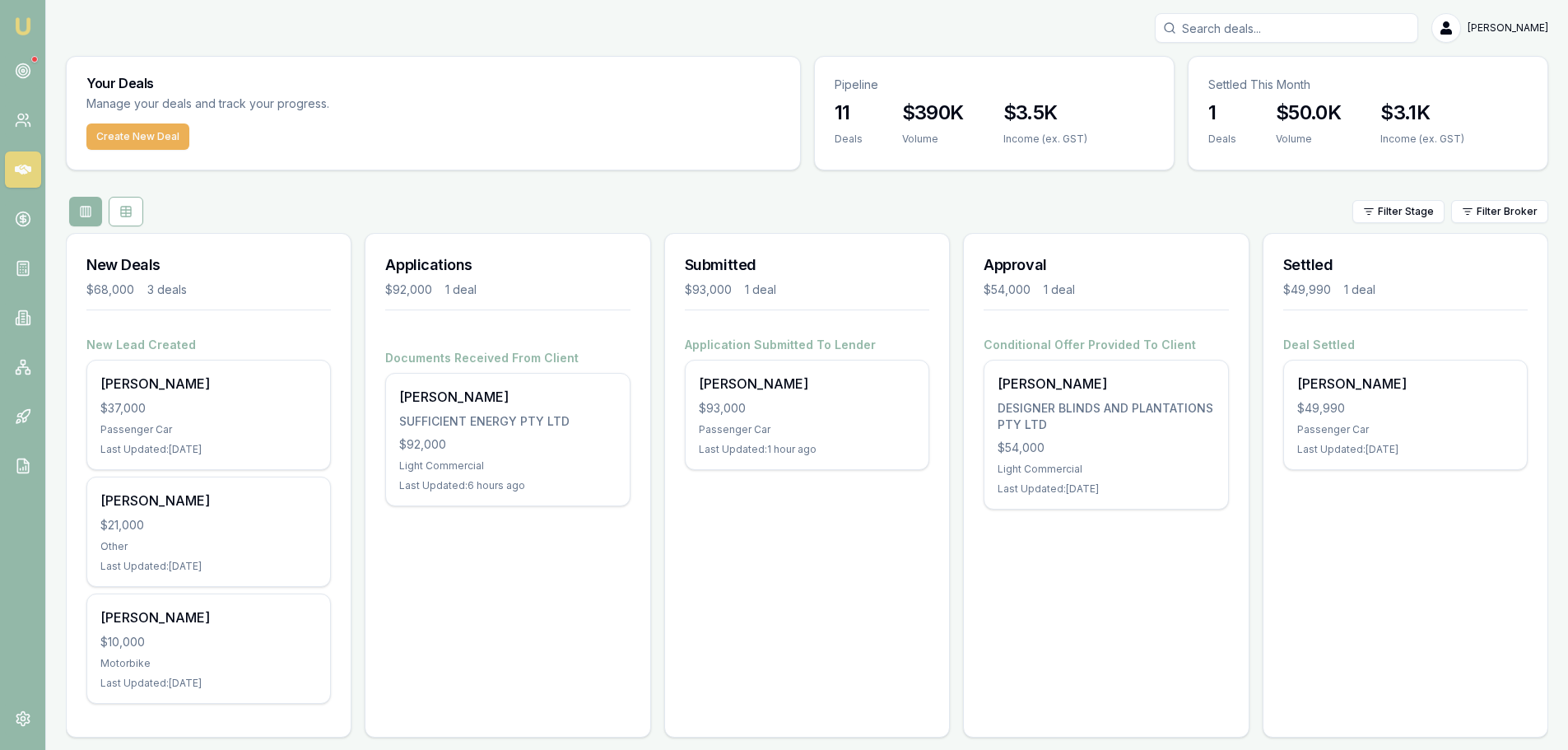
click at [513, 661] on div "Applications $92,000 1 deal Documents Received From Client George Sooalo SUFFIC…" at bounding box center [508, 485] width 286 height 505
click at [778, 569] on div "Submitted $93,000 1 deal Application Submitted To Lender Chadi Khassouk $93,000…" at bounding box center [808, 485] width 286 height 505
click at [122, 131] on button "Create New Deal" at bounding box center [137, 136] width 103 height 26
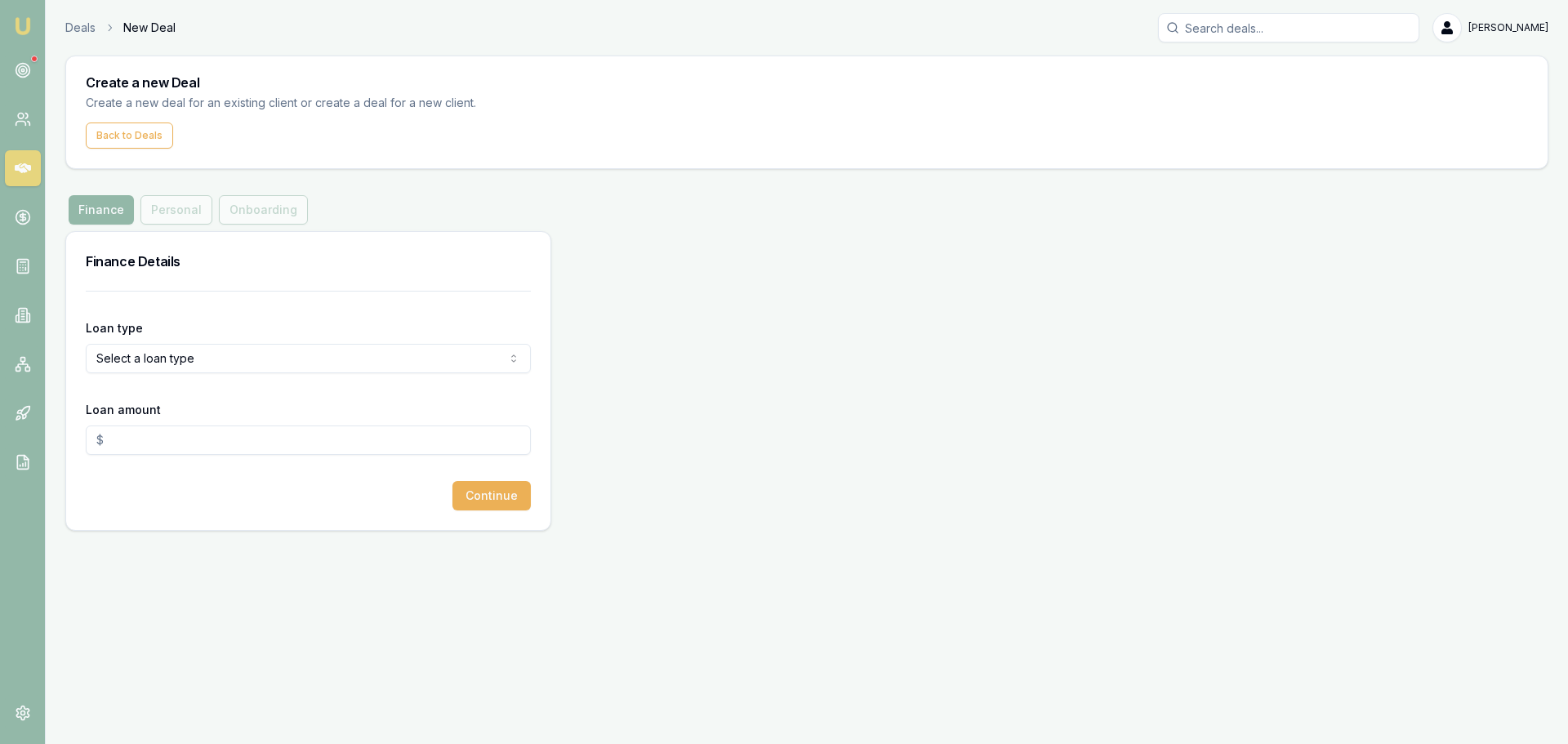
click at [160, 350] on html "Emu Broker Deals New Deal Evette Abdo Toggle Menu Create a new Deal Create a ne…" at bounding box center [784, 372] width 1568 height 744
select select "CONSUMER_ASSET"
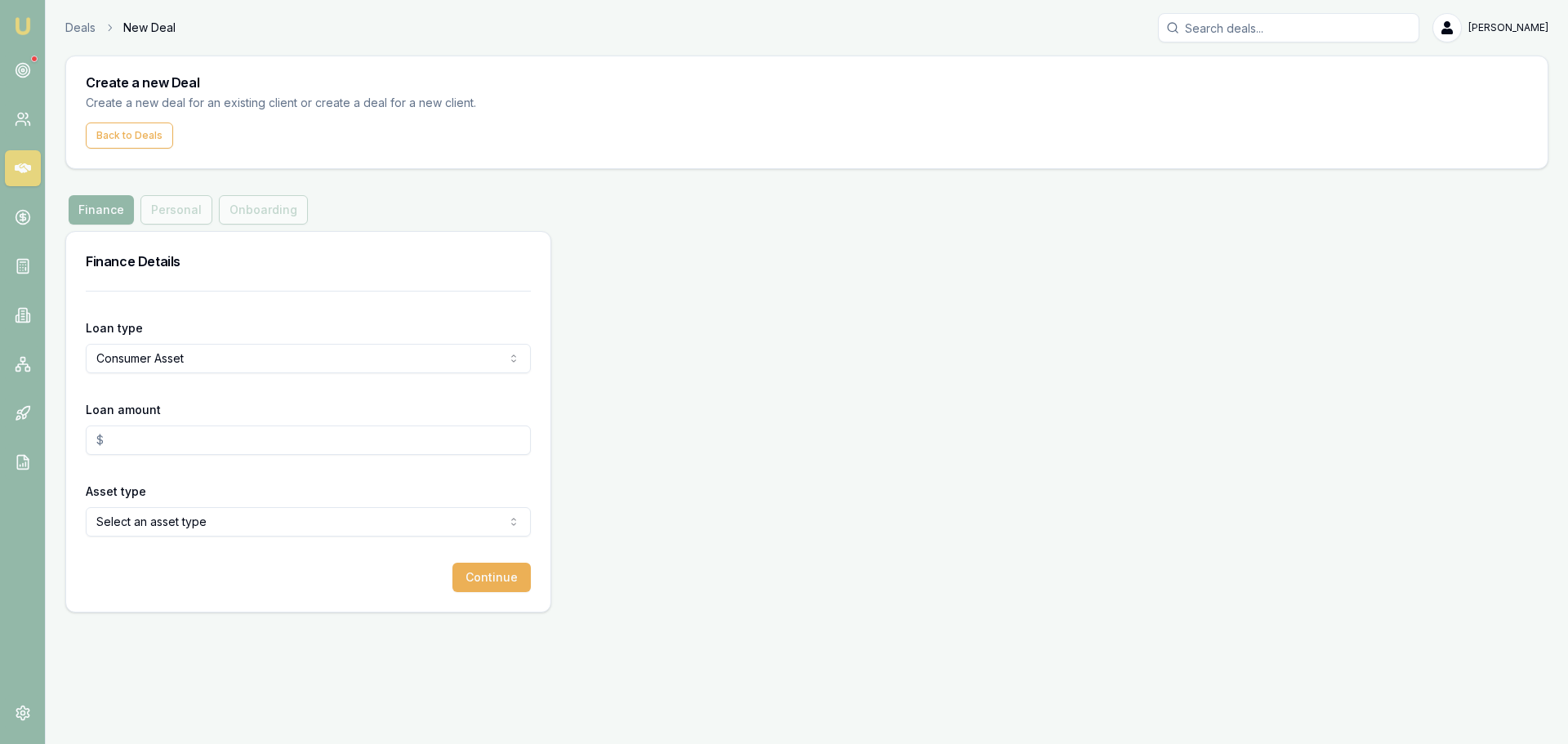
click at [133, 444] on input "Loan amount" at bounding box center [308, 440] width 445 height 29
type input "$25,000.00"
click at [145, 519] on html "Emu Broker Deals New Deal Evette Abdo Toggle Menu Create a new Deal Create a ne…" at bounding box center [784, 372] width 1568 height 744
click at [497, 583] on button "Continue" at bounding box center [491, 577] width 78 height 29
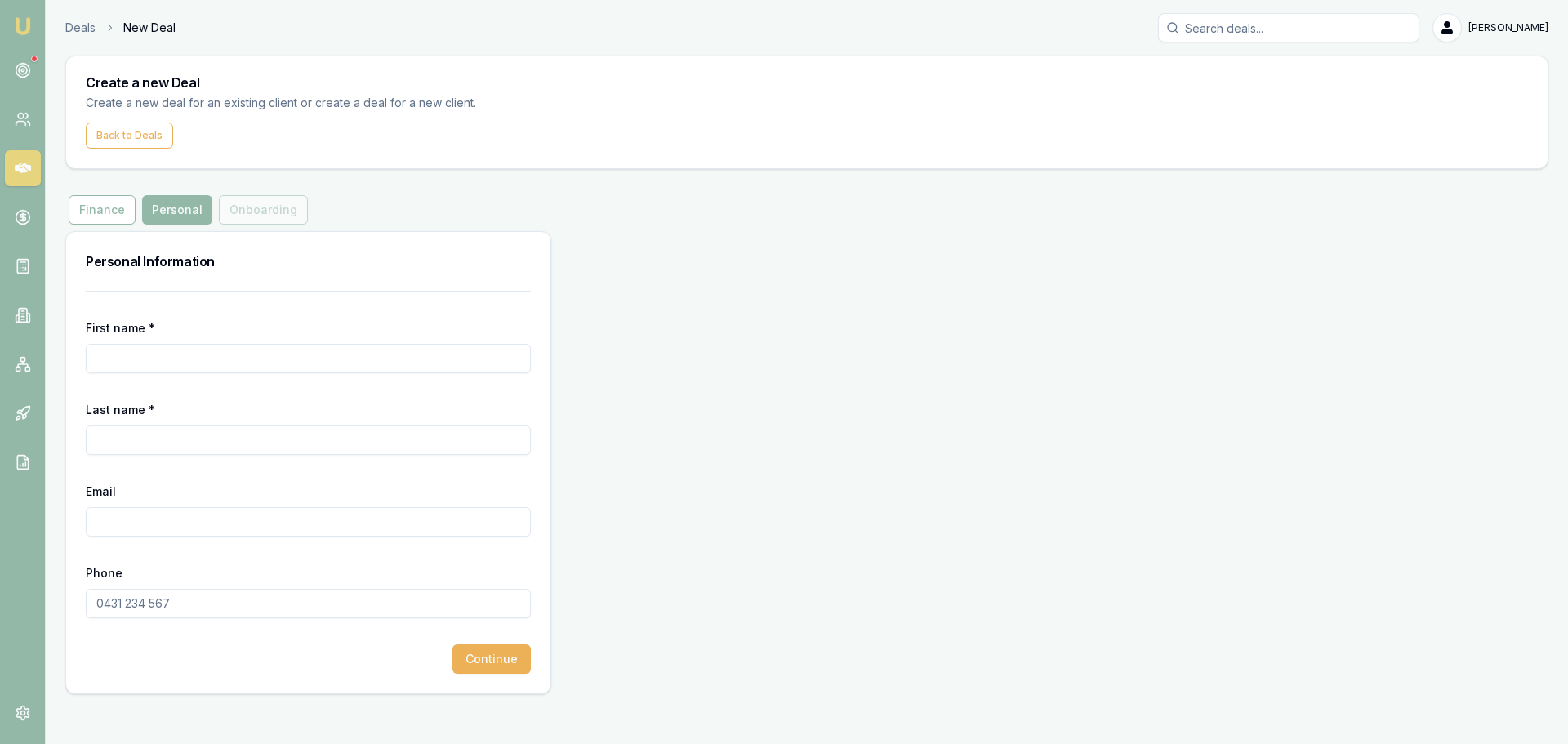
click at [111, 357] on input "First name *" at bounding box center [308, 358] width 445 height 29
type input "Hadi"
click at [110, 444] on input "Last name *" at bounding box center [308, 440] width 445 height 29
type input "Dirani"
paste input "hadi.dirani@icloud.com"
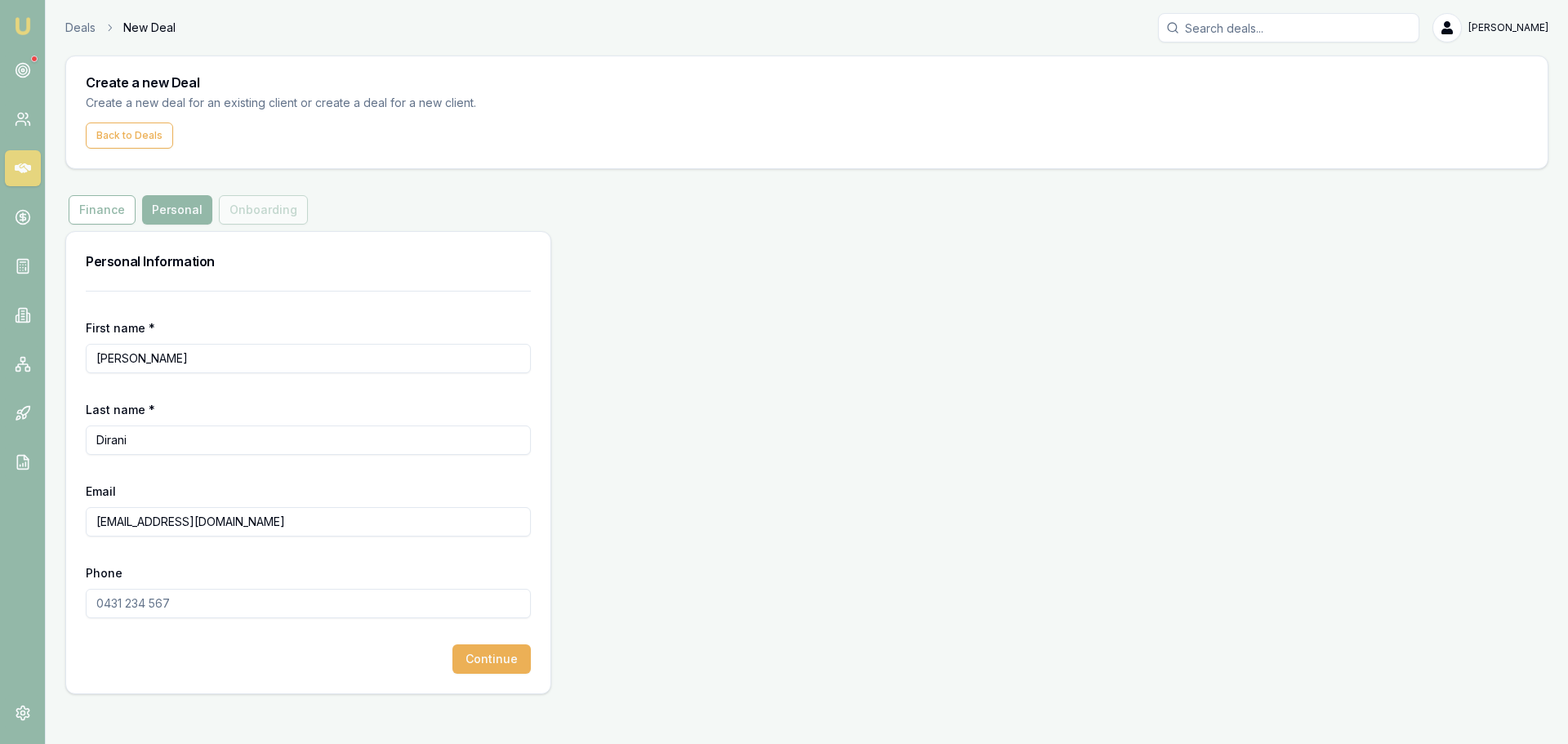
type input "hadi.dirani@icloud.com"
click at [820, 408] on div "Personal Information First name * Hadi Last name * Dirani Email hadi.dirani@icl…" at bounding box center [807, 462] width 1482 height 463
paste input "0432 064 448"
type input "0432 064 448"
click at [482, 660] on button "Continue" at bounding box center [491, 659] width 78 height 29
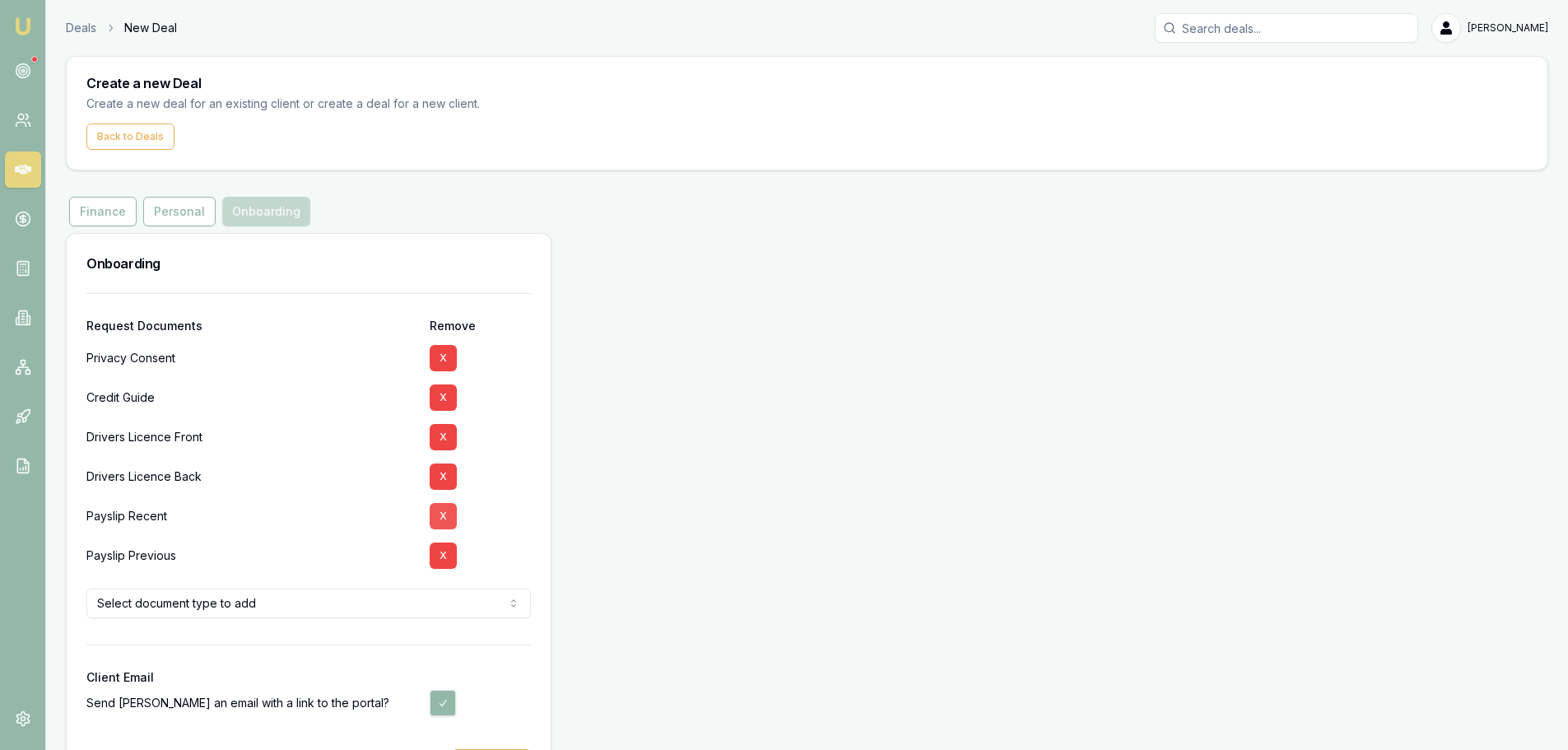
click at [445, 512] on button "X" at bounding box center [443, 516] width 27 height 26
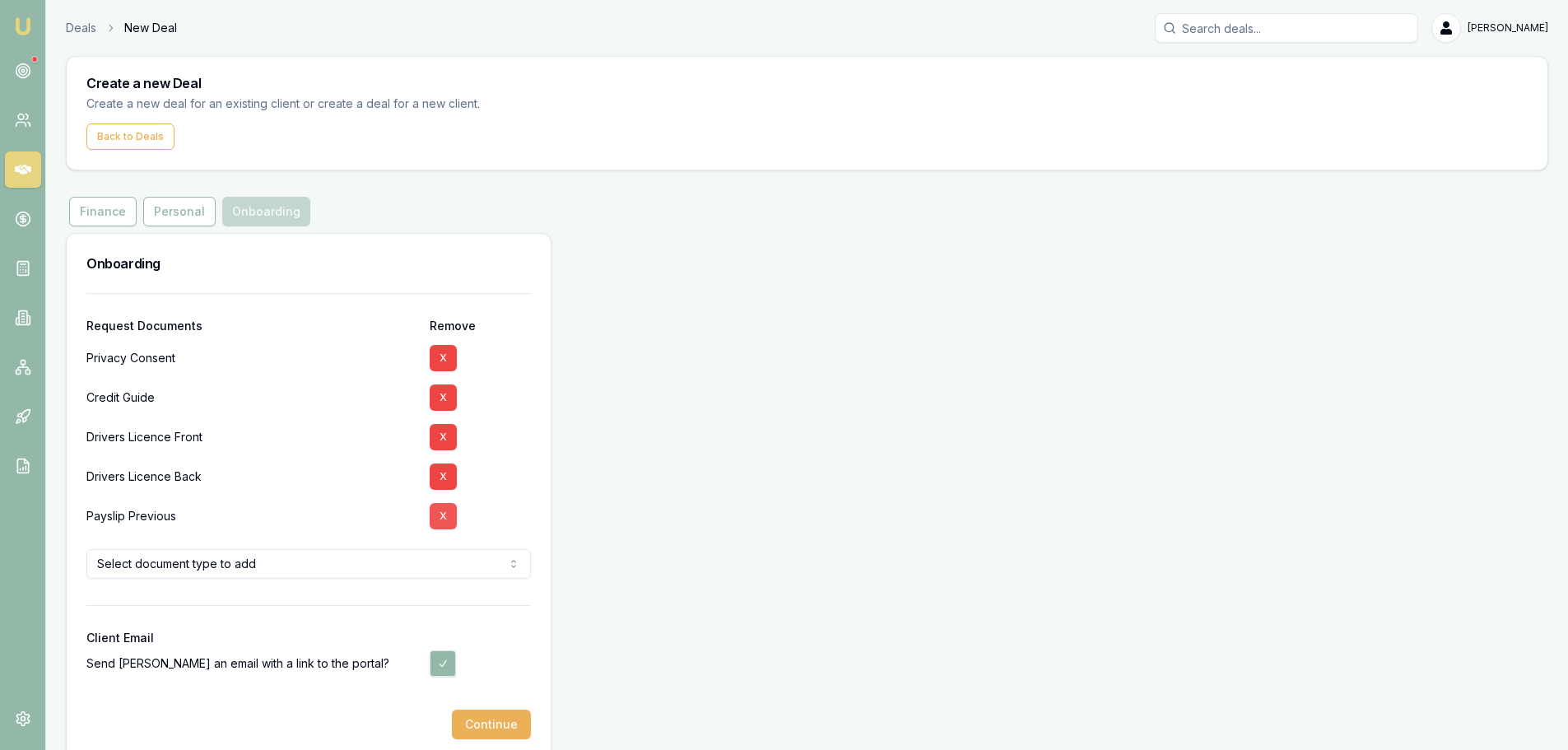
click at [440, 509] on button "X" at bounding box center [443, 516] width 27 height 26
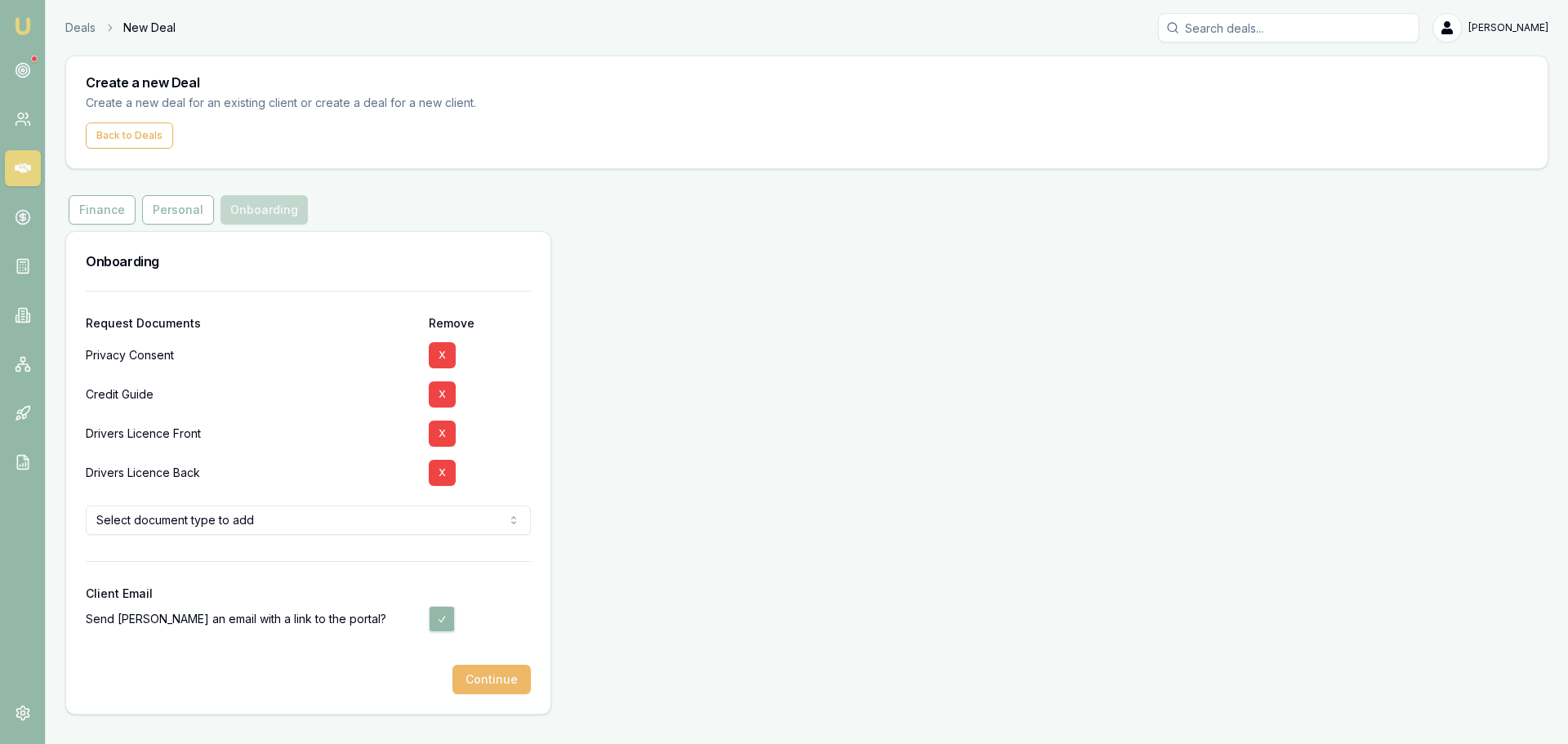
click at [492, 684] on button "Continue" at bounding box center [491, 680] width 78 height 29
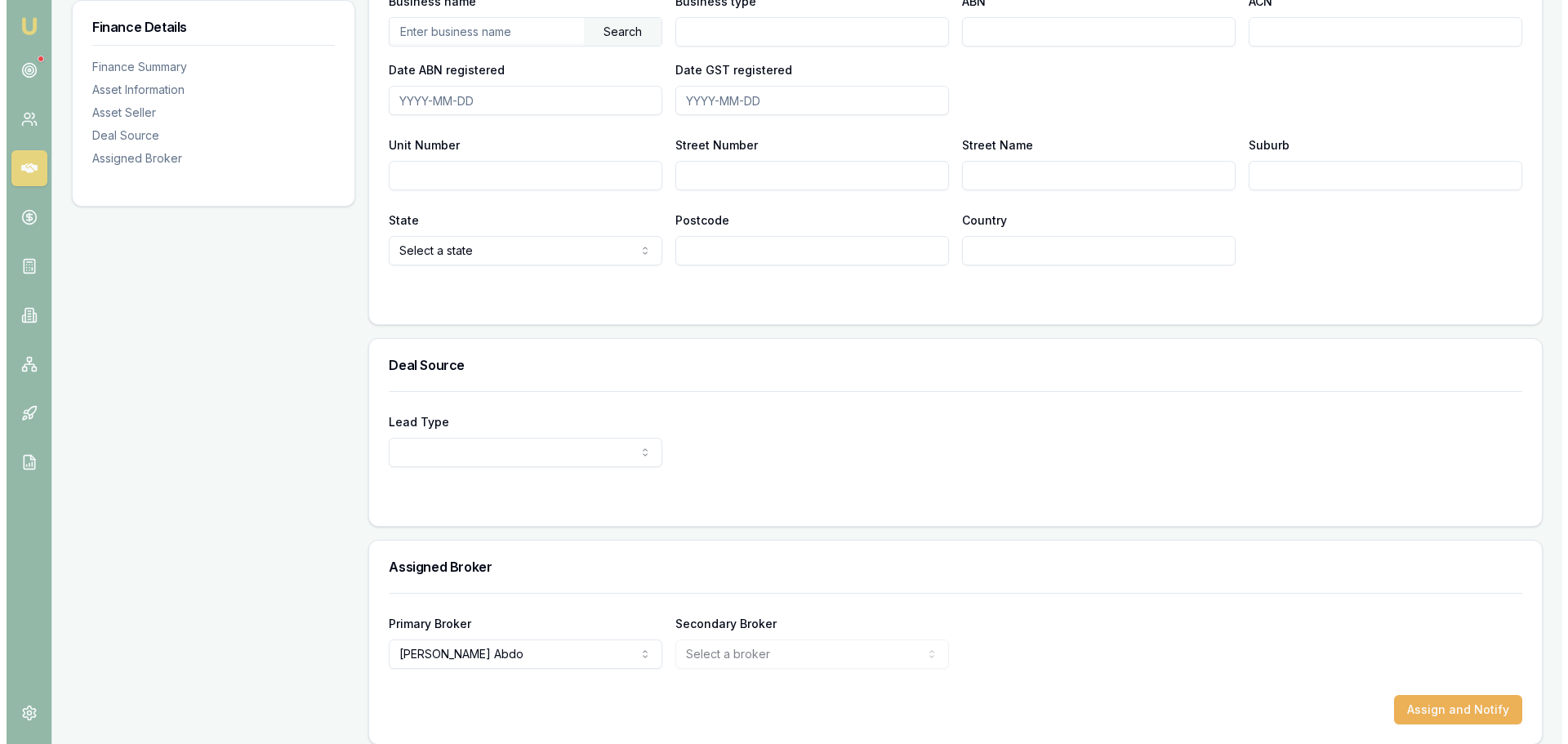
scroll to position [1062, 0]
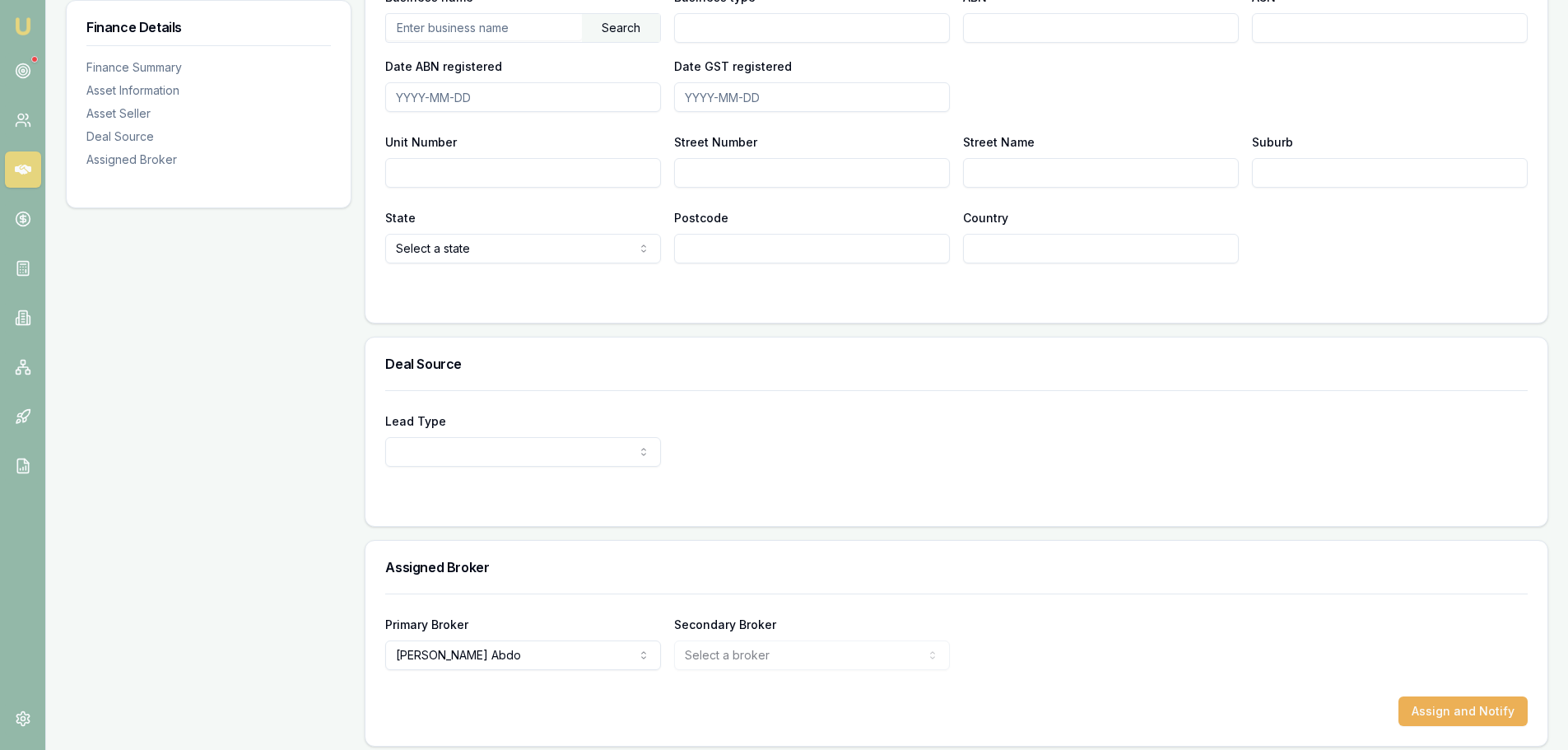
select select "PARTNER"
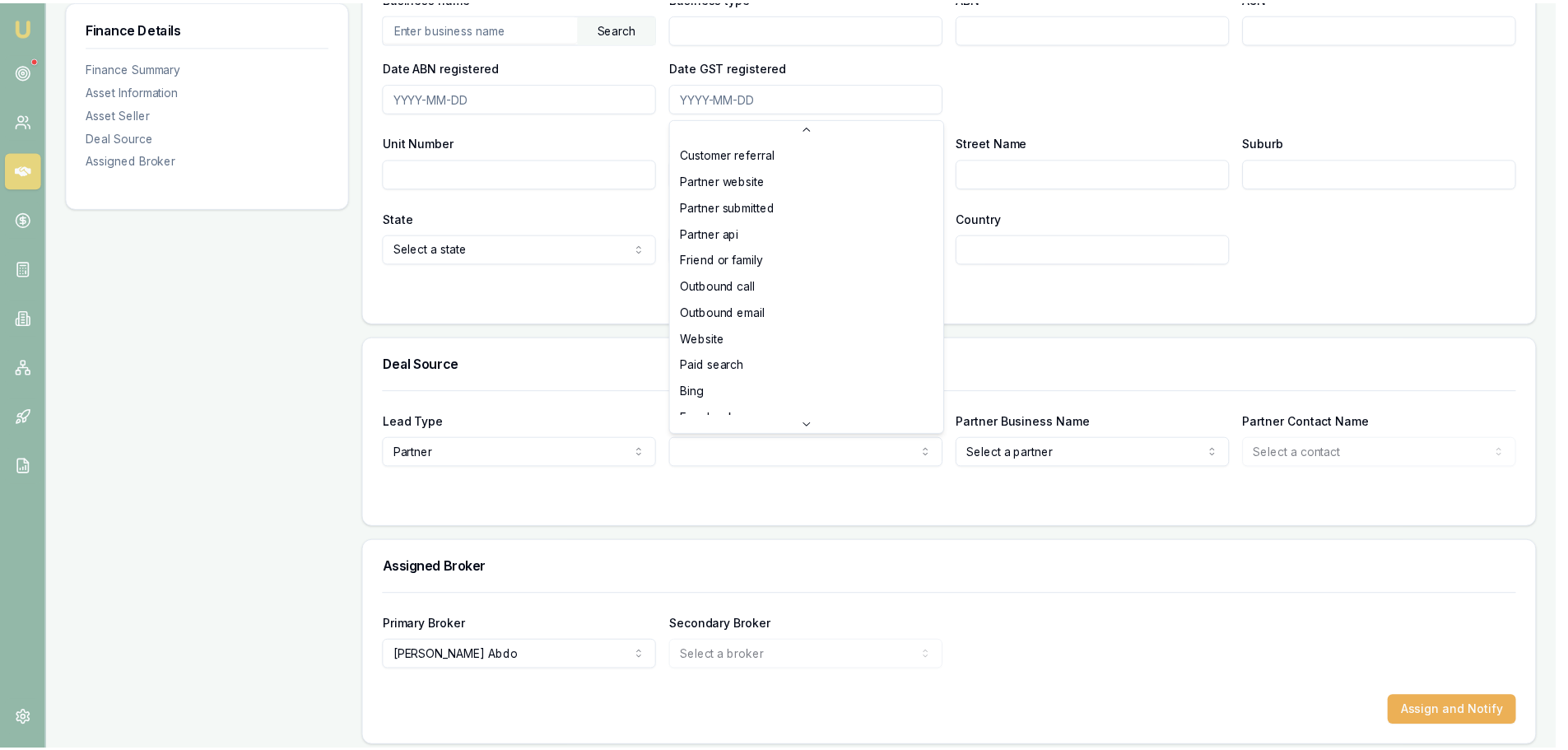
scroll to position [106, 0]
select select "PARTNER_SUBMITTED"
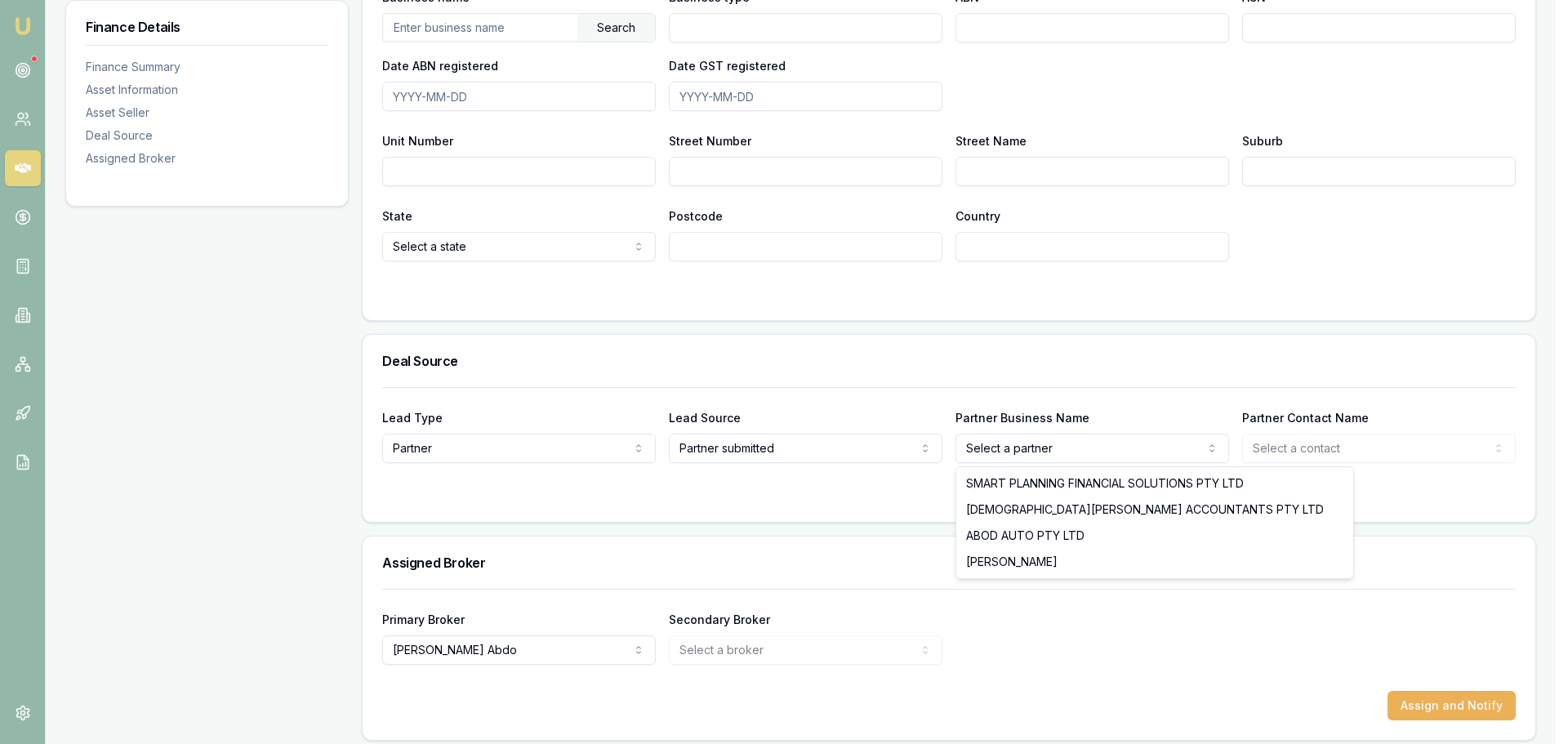
select select "BATROS, IVAN"
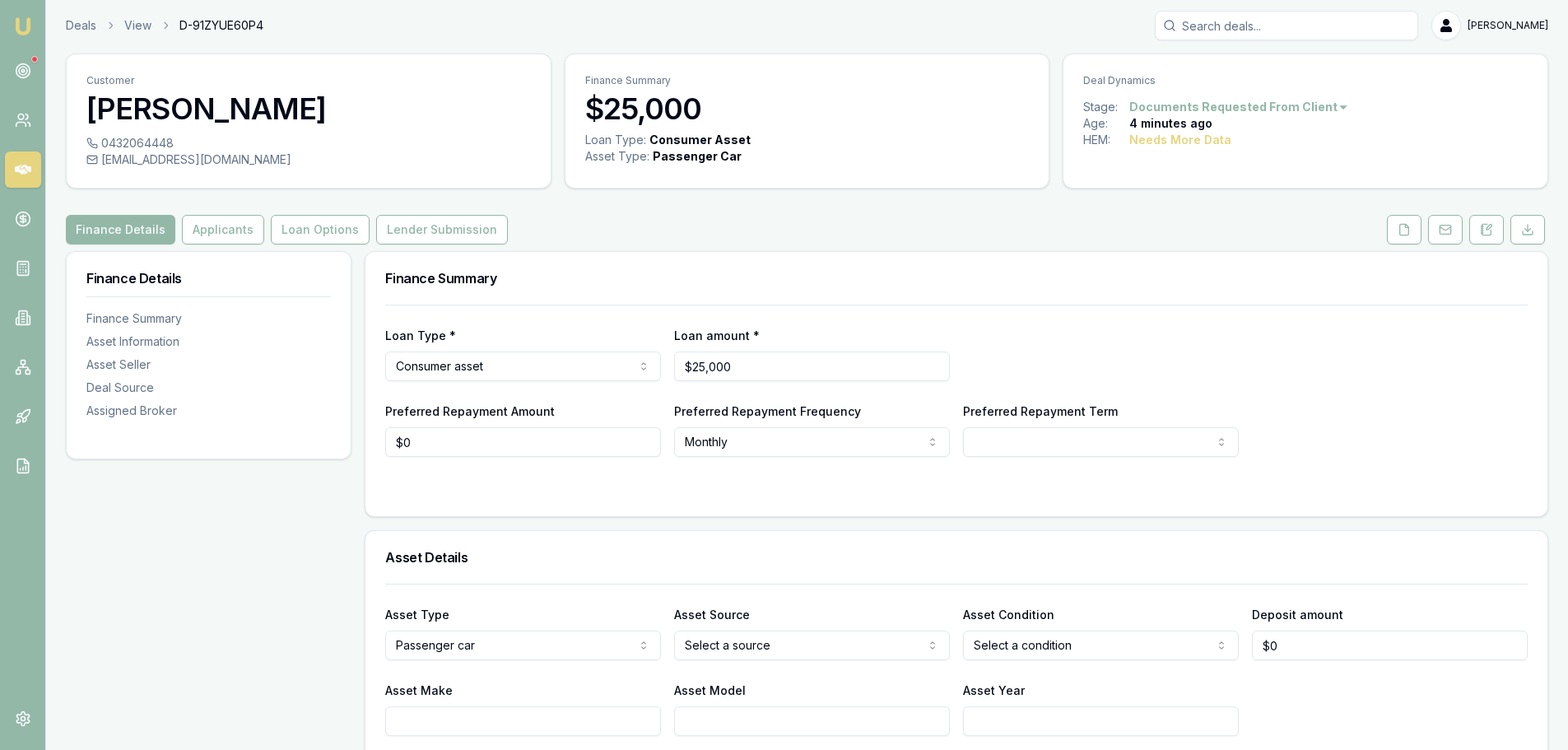
scroll to position [0, 0]
click at [1484, 237] on icon at bounding box center [1487, 232] width 9 height 11
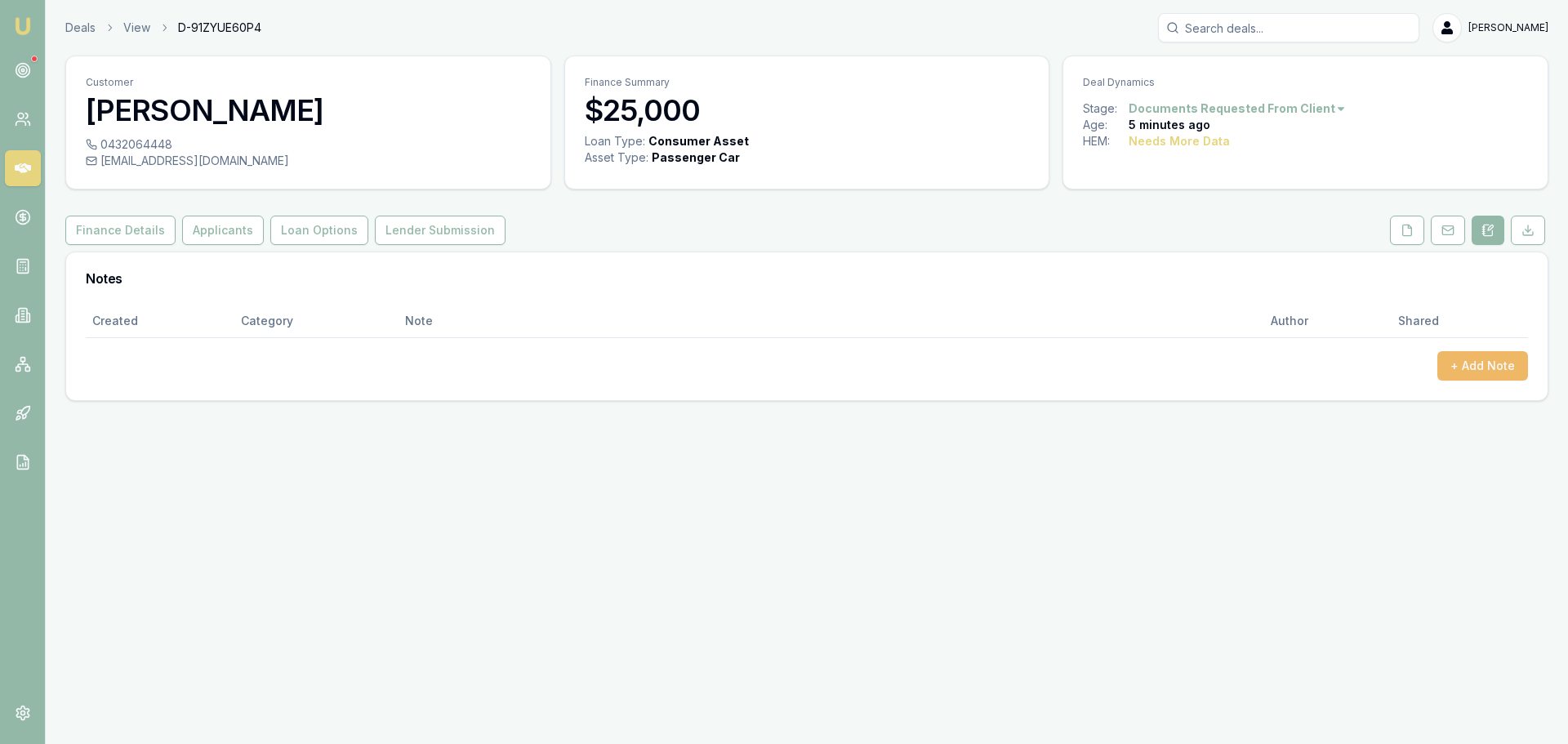
click at [1470, 367] on button "+ Add Note" at bounding box center [1482, 366] width 90 height 29
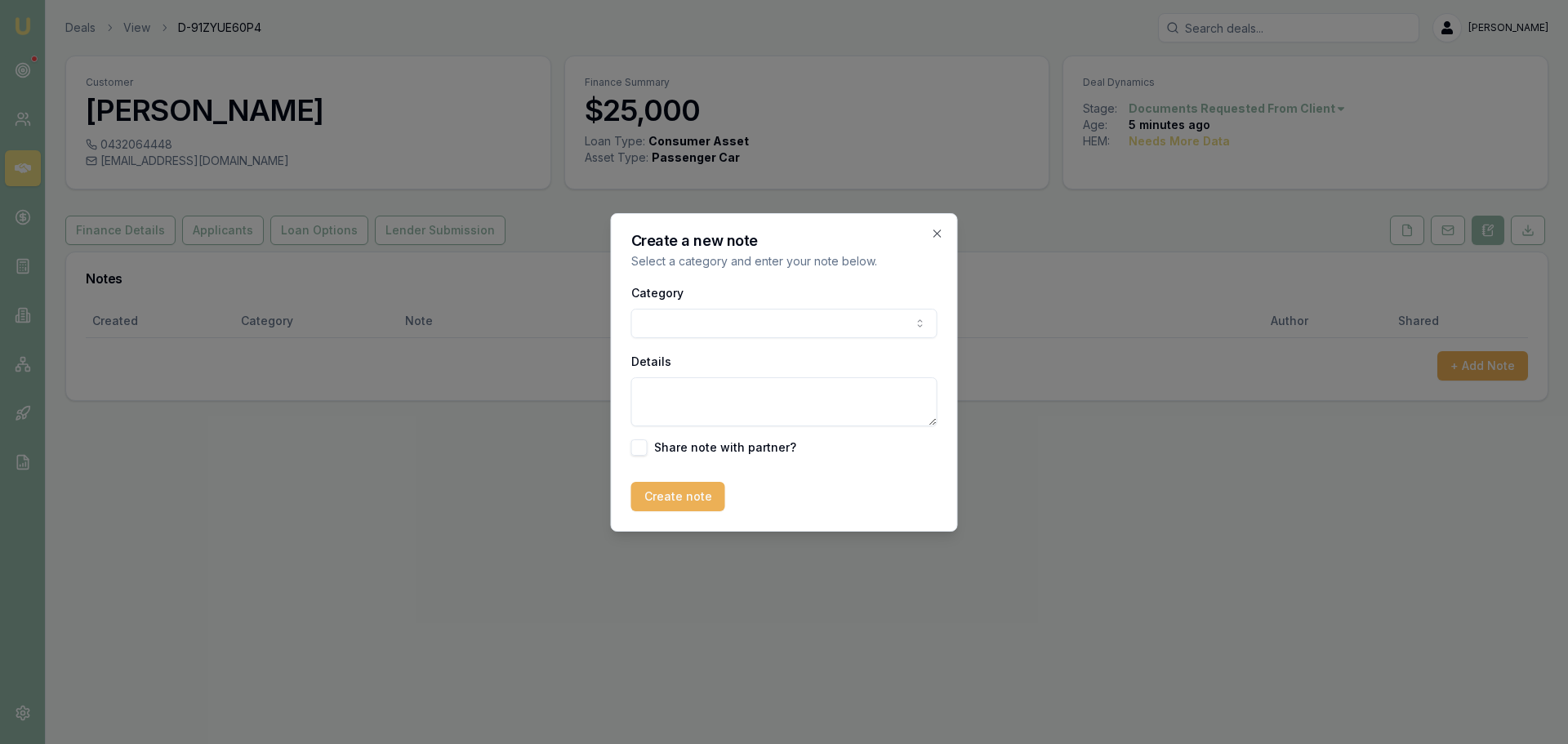
click at [677, 326] on body "Emu Broker Deals View D-91ZYUE60P4 Evette Abdo Toggle Menu Customer Hadi Dirani…" at bounding box center [784, 372] width 1568 height 744
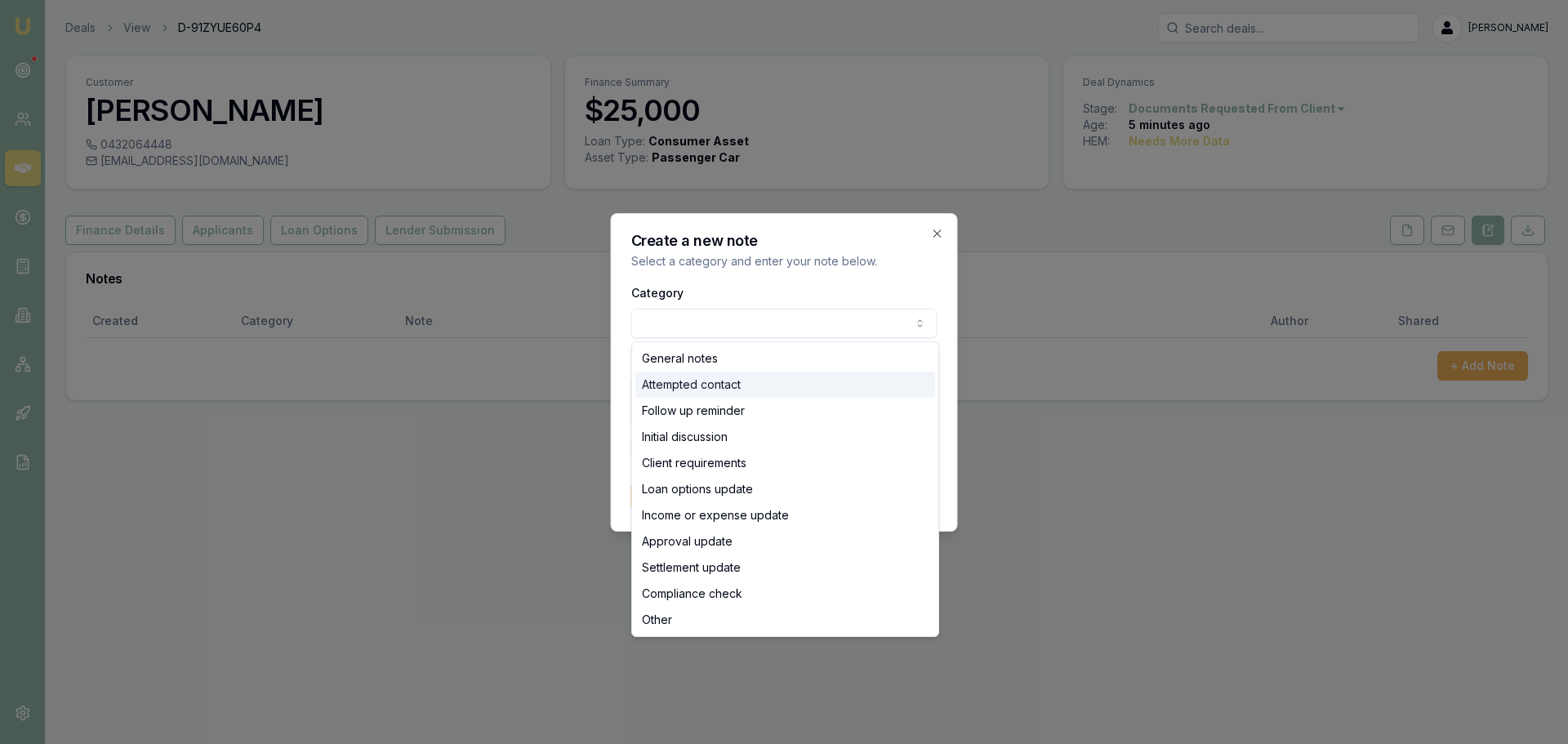
select select "ATTEMPTED_CONTACT"
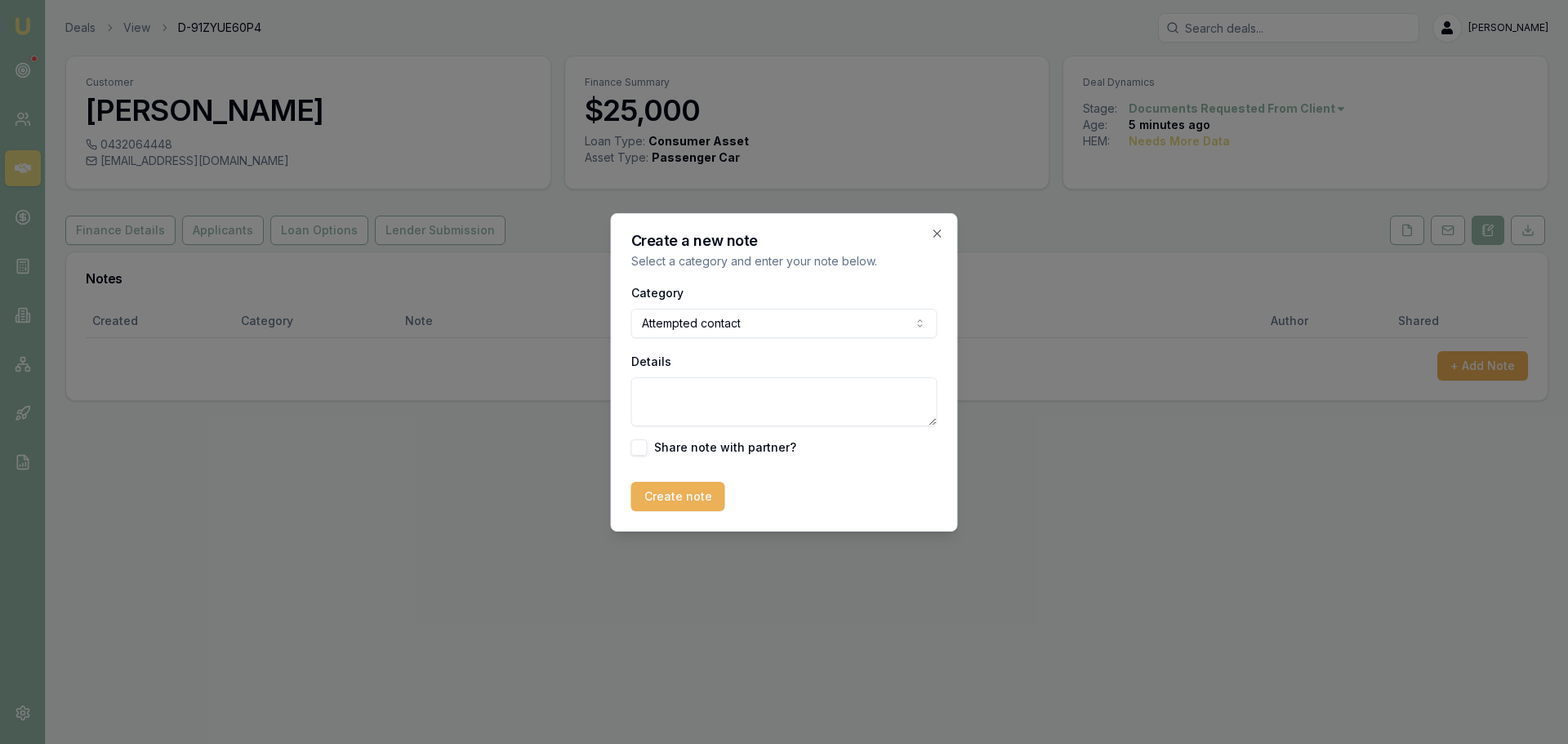
click at [673, 400] on textarea "Details" at bounding box center [784, 401] width 307 height 49
click at [641, 408] on textarea "no answer left a voice mail message and sent an em ail" at bounding box center [784, 401] width 307 height 49
type textarea "no answer left a voice mail message and sent an email"
click at [638, 447] on button "button" at bounding box center [640, 448] width 17 height 17
checkbox input "true"
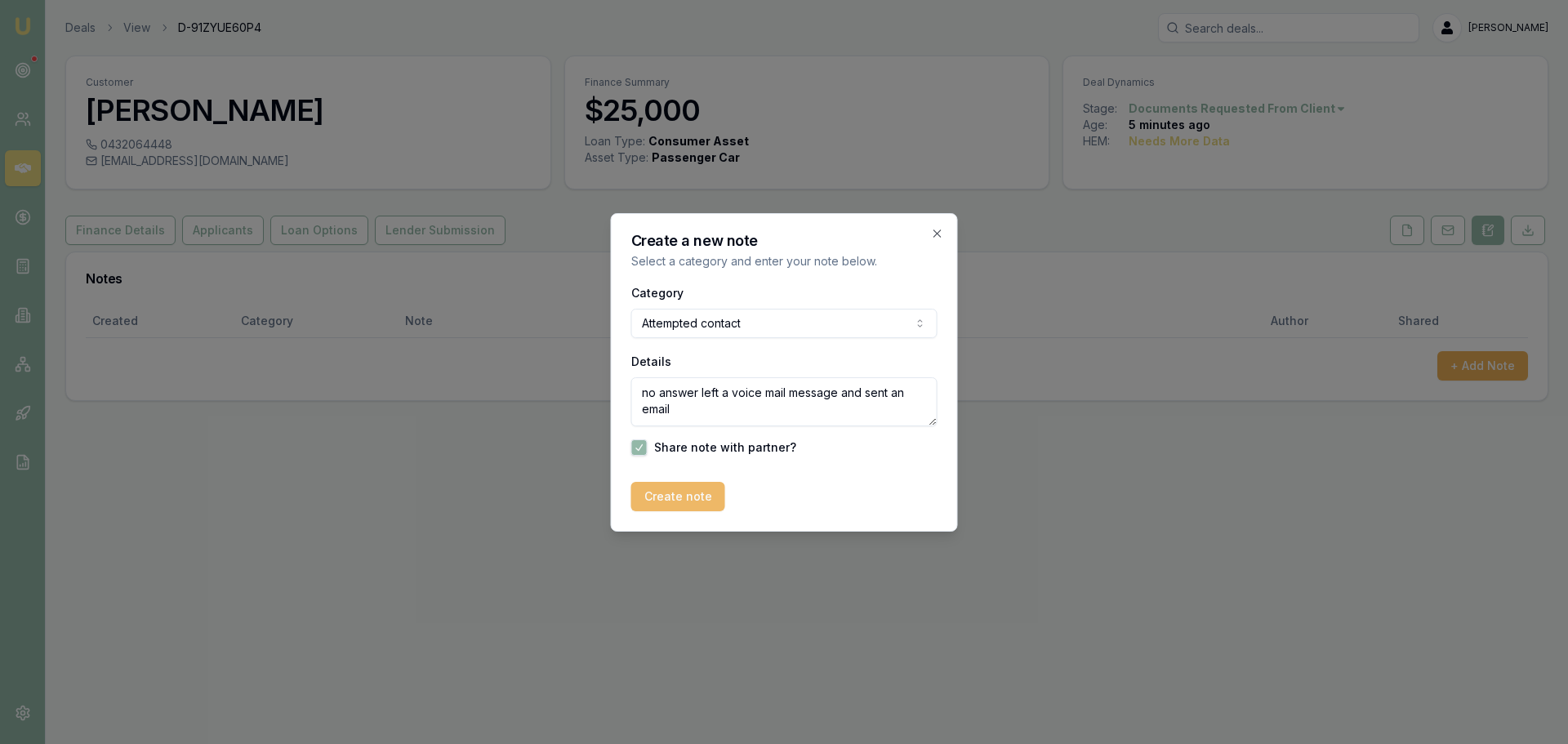
click at [688, 497] on button "Create note" at bounding box center [679, 496] width 94 height 29
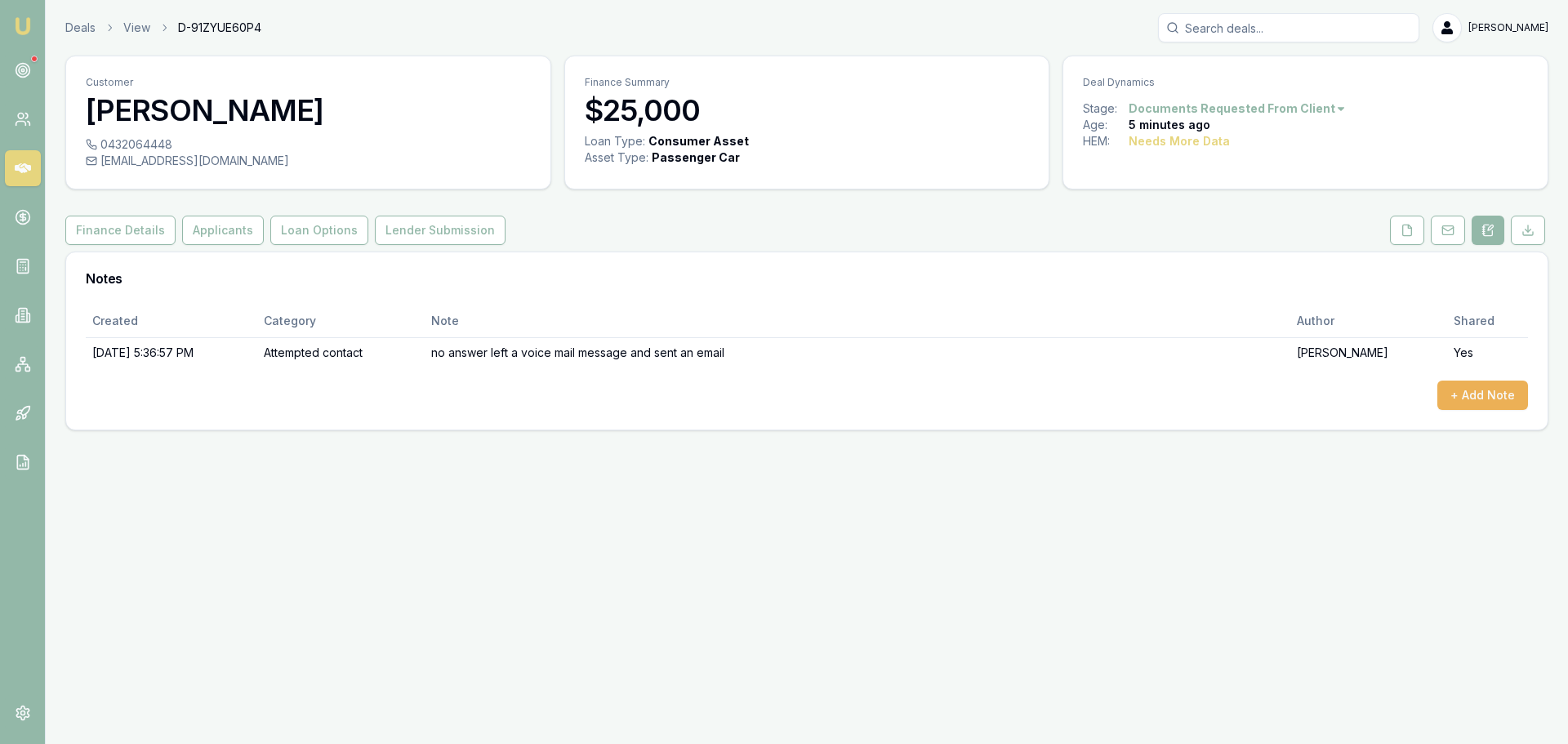
click at [412, 509] on div "Emu Broker Deals View D-91ZYUE60P4 Evette Abdo Toggle Menu Customer Hadi Dirani…" at bounding box center [784, 372] width 1568 height 744
click at [75, 23] on link "Deals" at bounding box center [80, 28] width 30 height 17
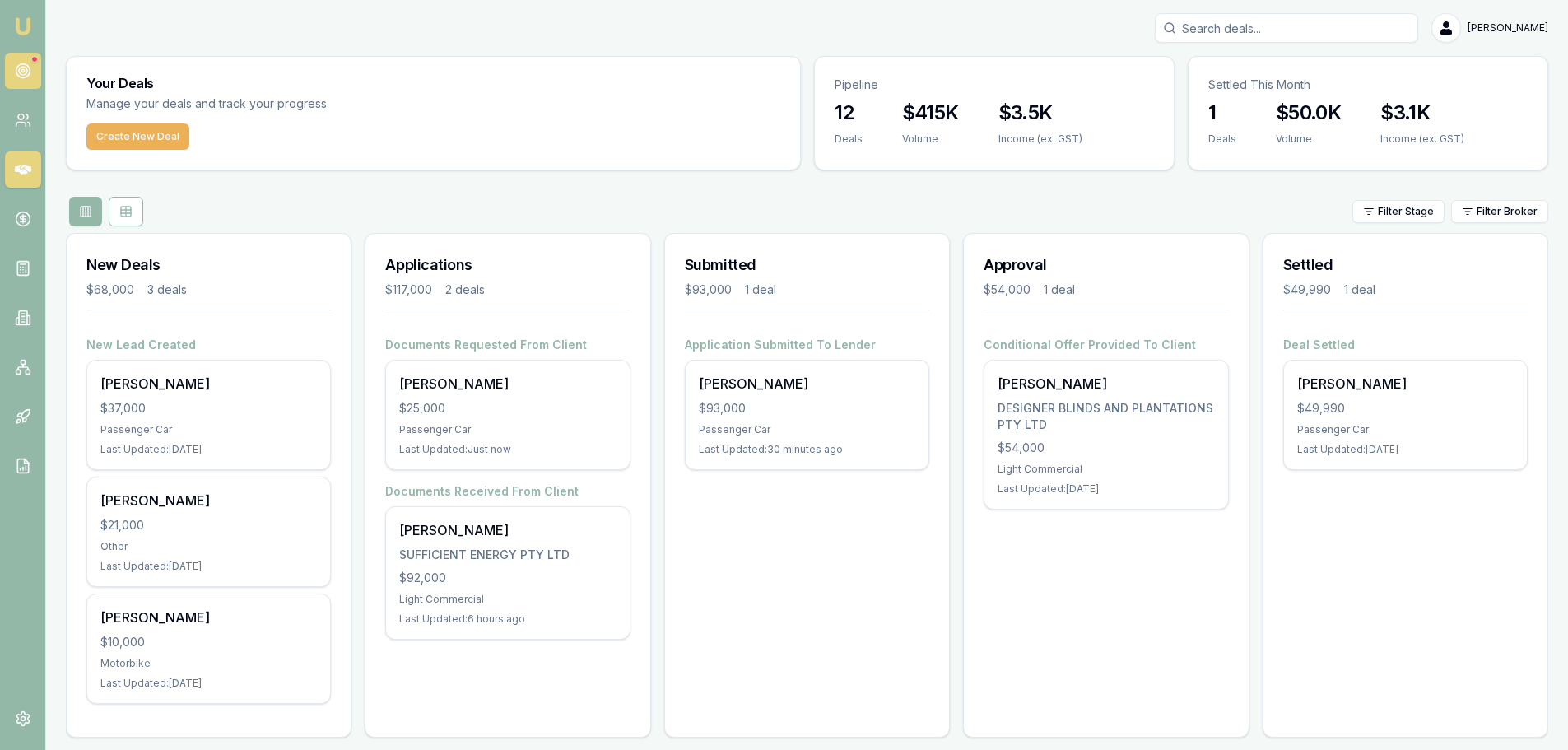
click at [24, 62] on icon at bounding box center [23, 71] width 17 height 17
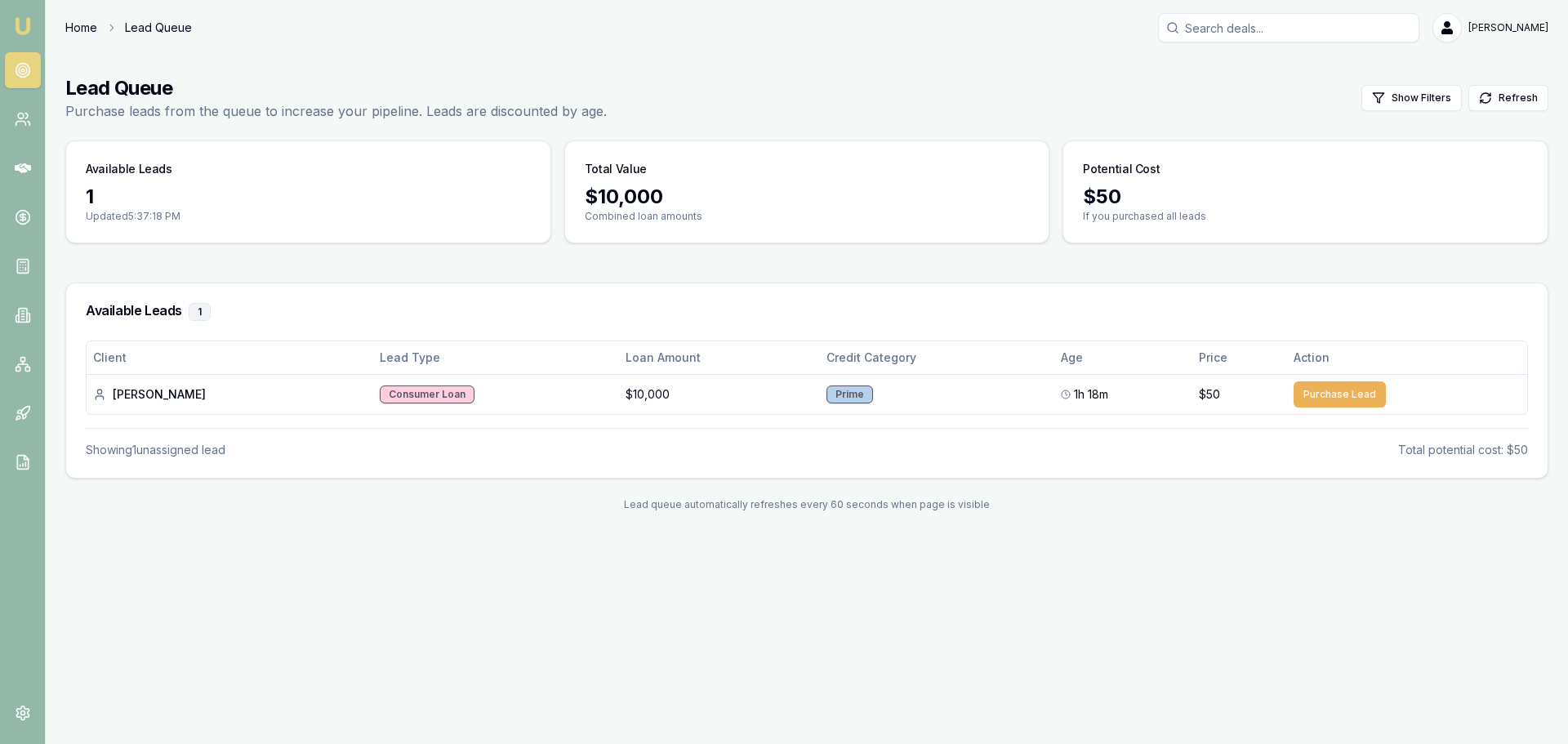
click at [77, 24] on link "Home" at bounding box center [81, 28] width 32 height 17
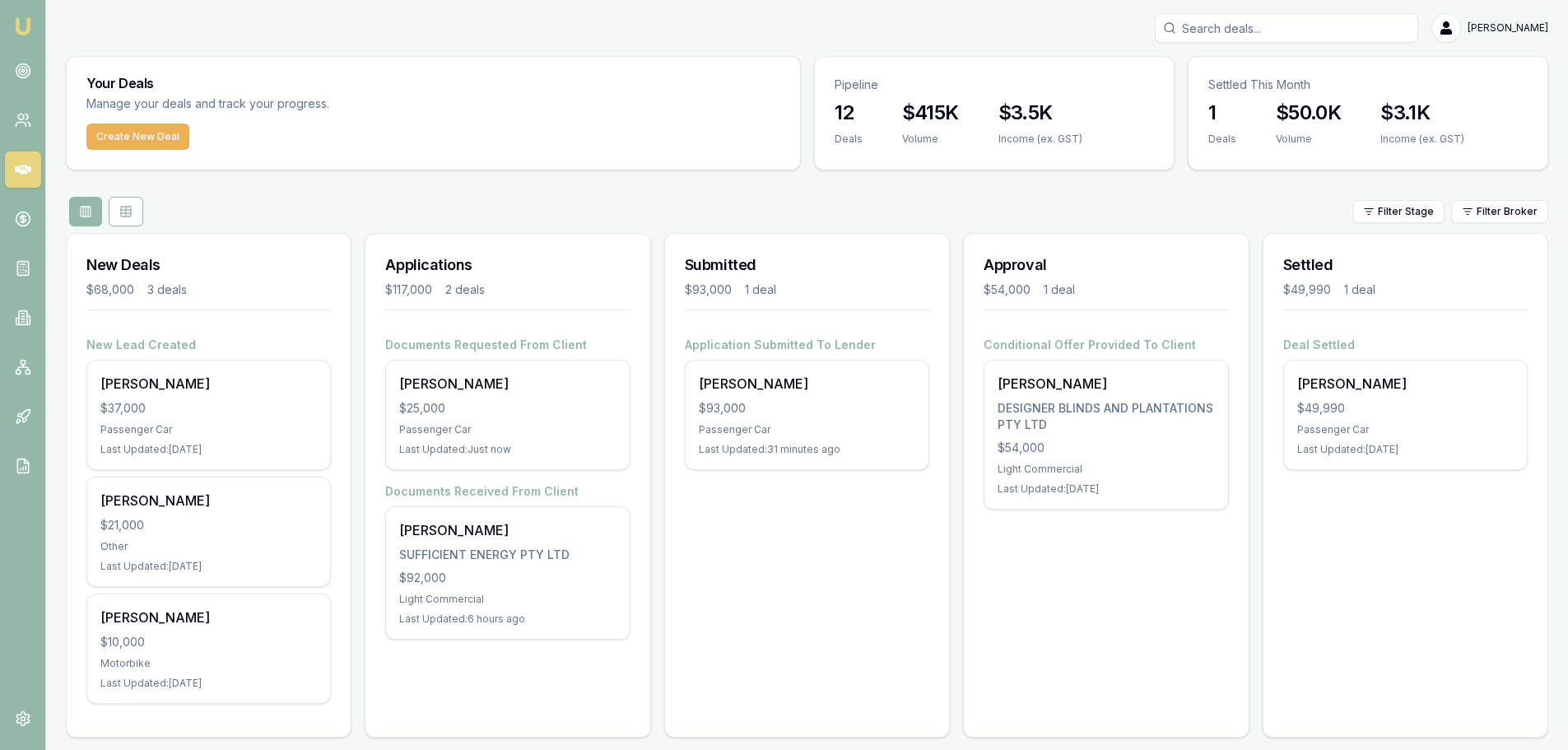
click at [734, 653] on div "Submitted $93,000 1 deal Application Submitted To Lender Chadi Khassouk $93,000…" at bounding box center [808, 485] width 286 height 505
click at [1036, 616] on div "Approval $54,000 1 deal Conditional Offer Provided To Client Bradely Rix DESIGN…" at bounding box center [1107, 485] width 286 height 505
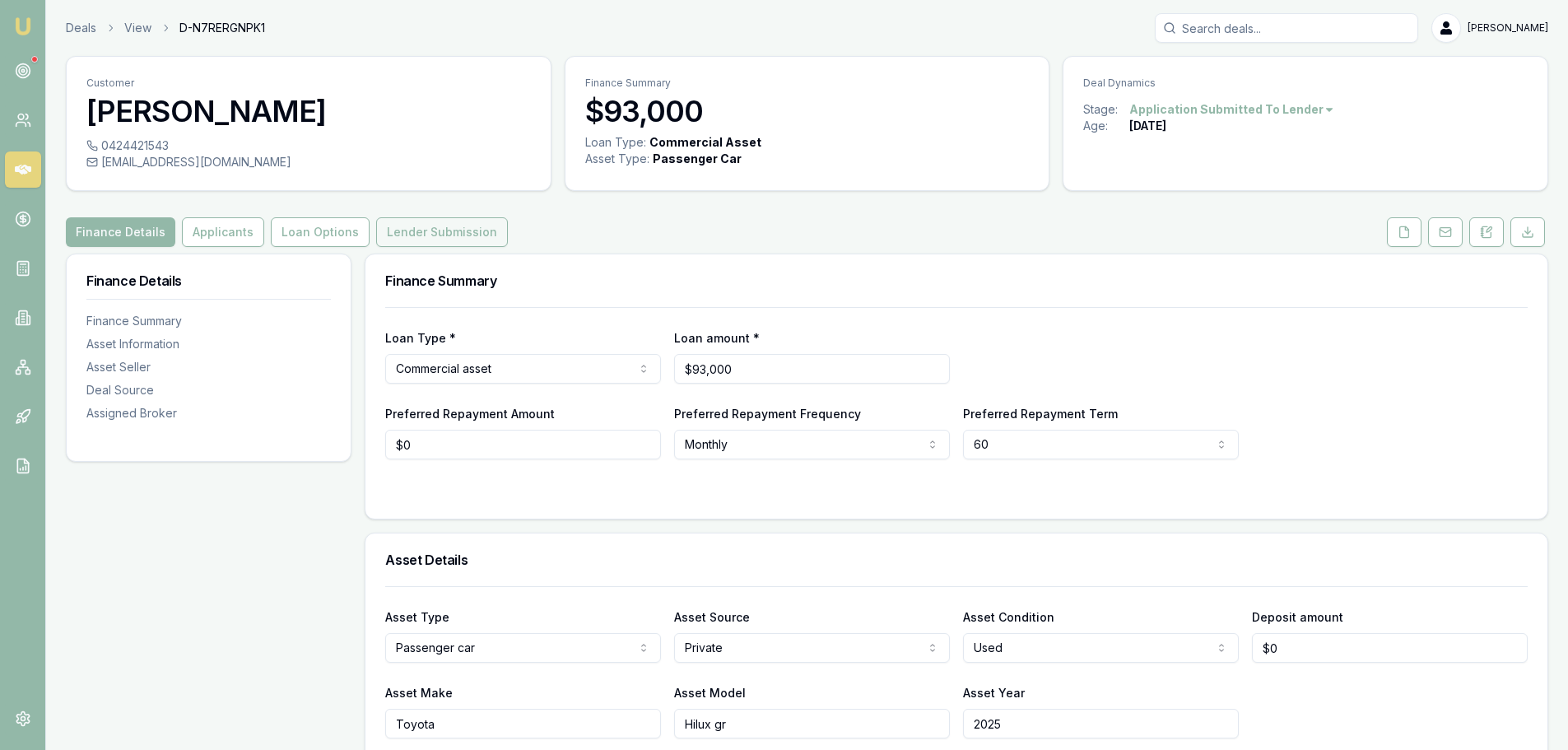
click at [403, 234] on button "Lender Submission" at bounding box center [442, 232] width 132 height 30
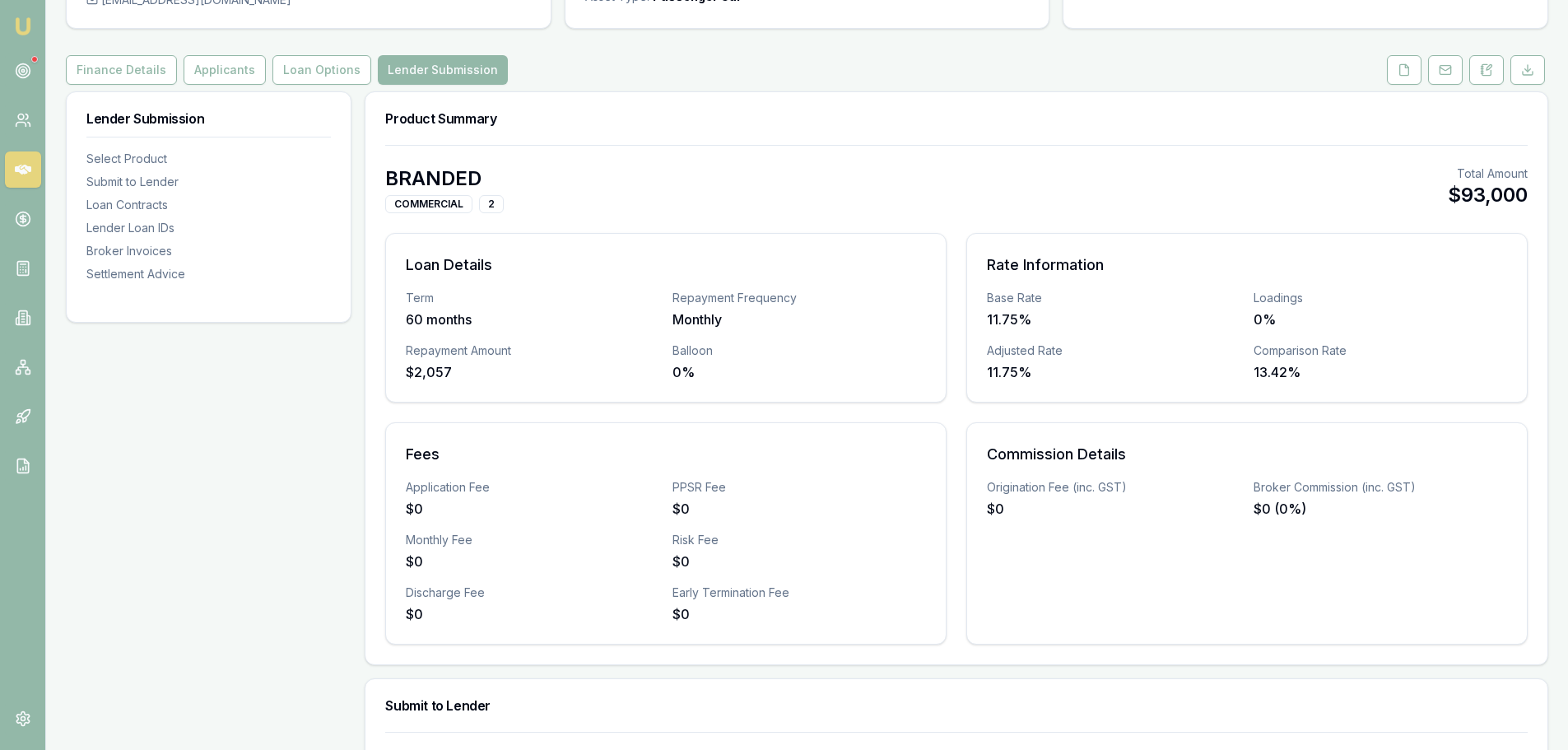
scroll to position [83, 0]
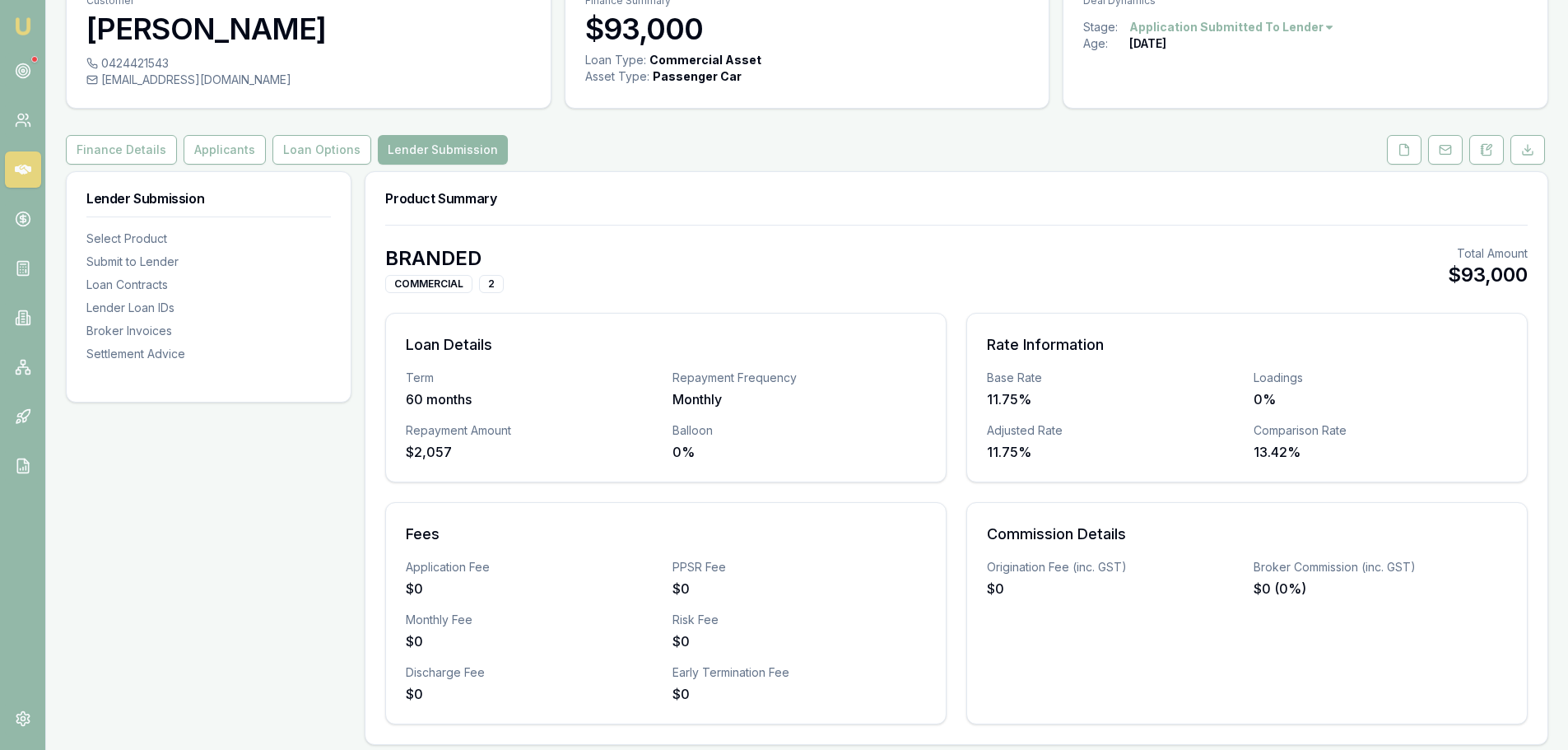
click at [424, 153] on button "Lender Submission" at bounding box center [443, 149] width 130 height 30
click at [303, 154] on button "Loan Options" at bounding box center [322, 149] width 98 height 30
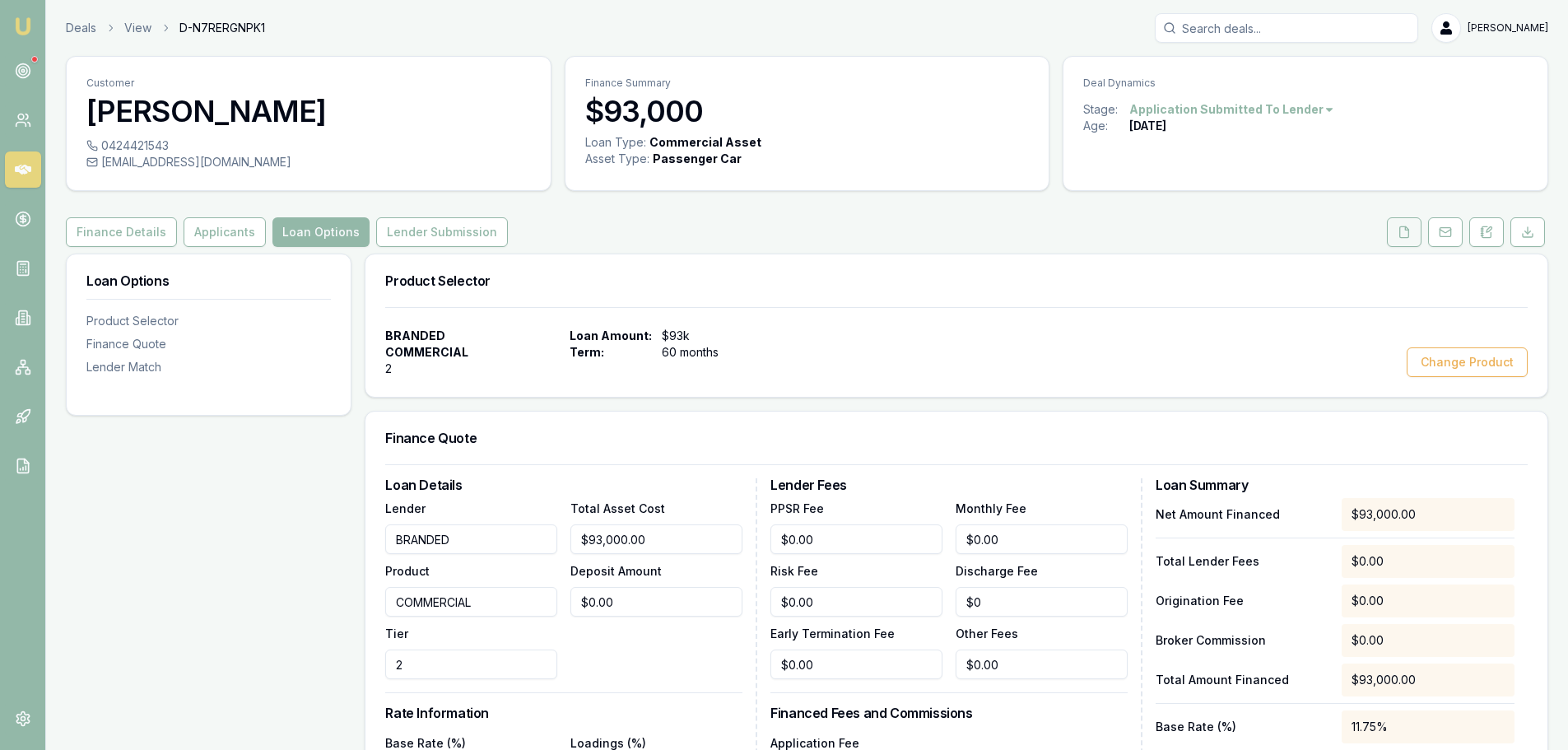
click at [1404, 230] on icon at bounding box center [1405, 232] width 13 height 13
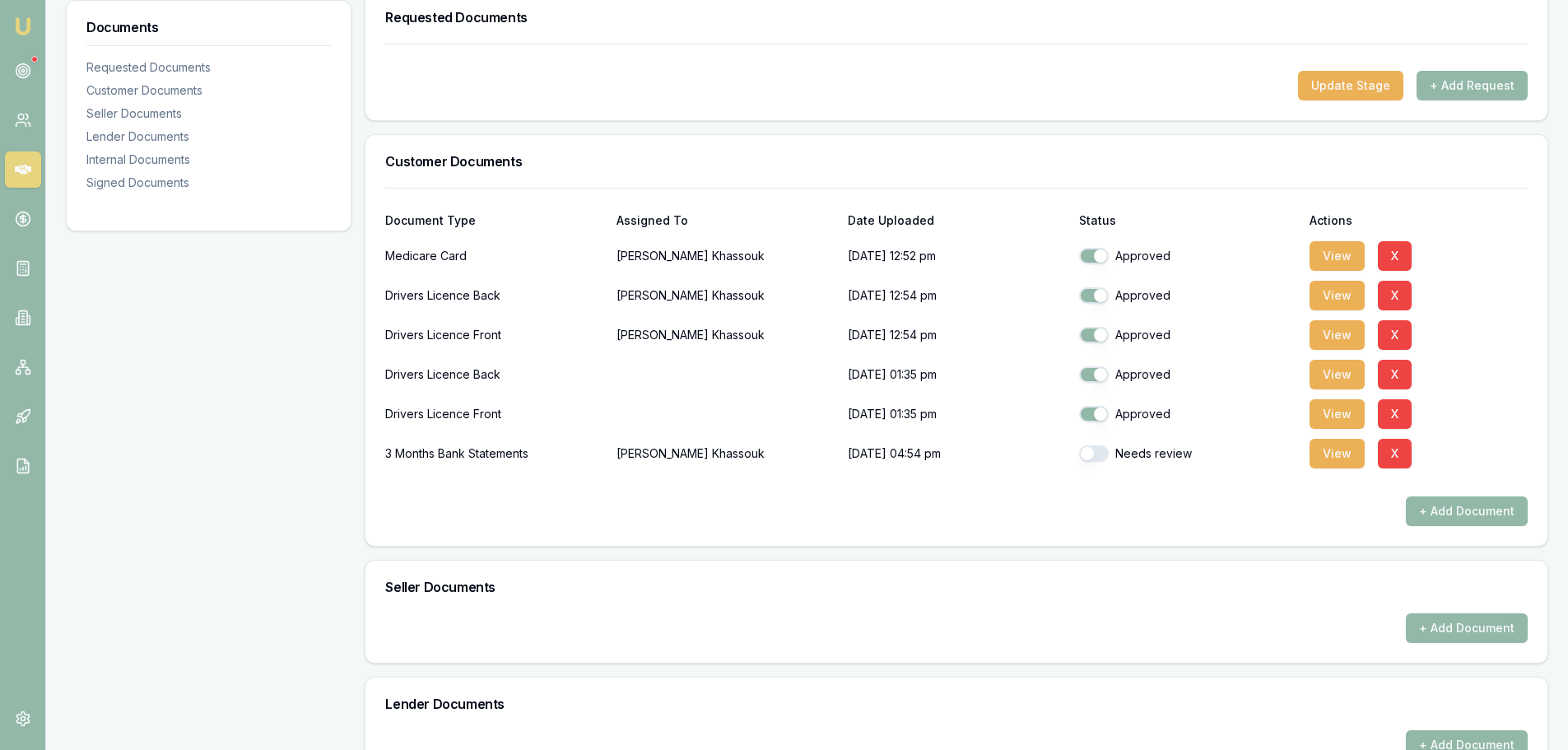
scroll to position [330, 0]
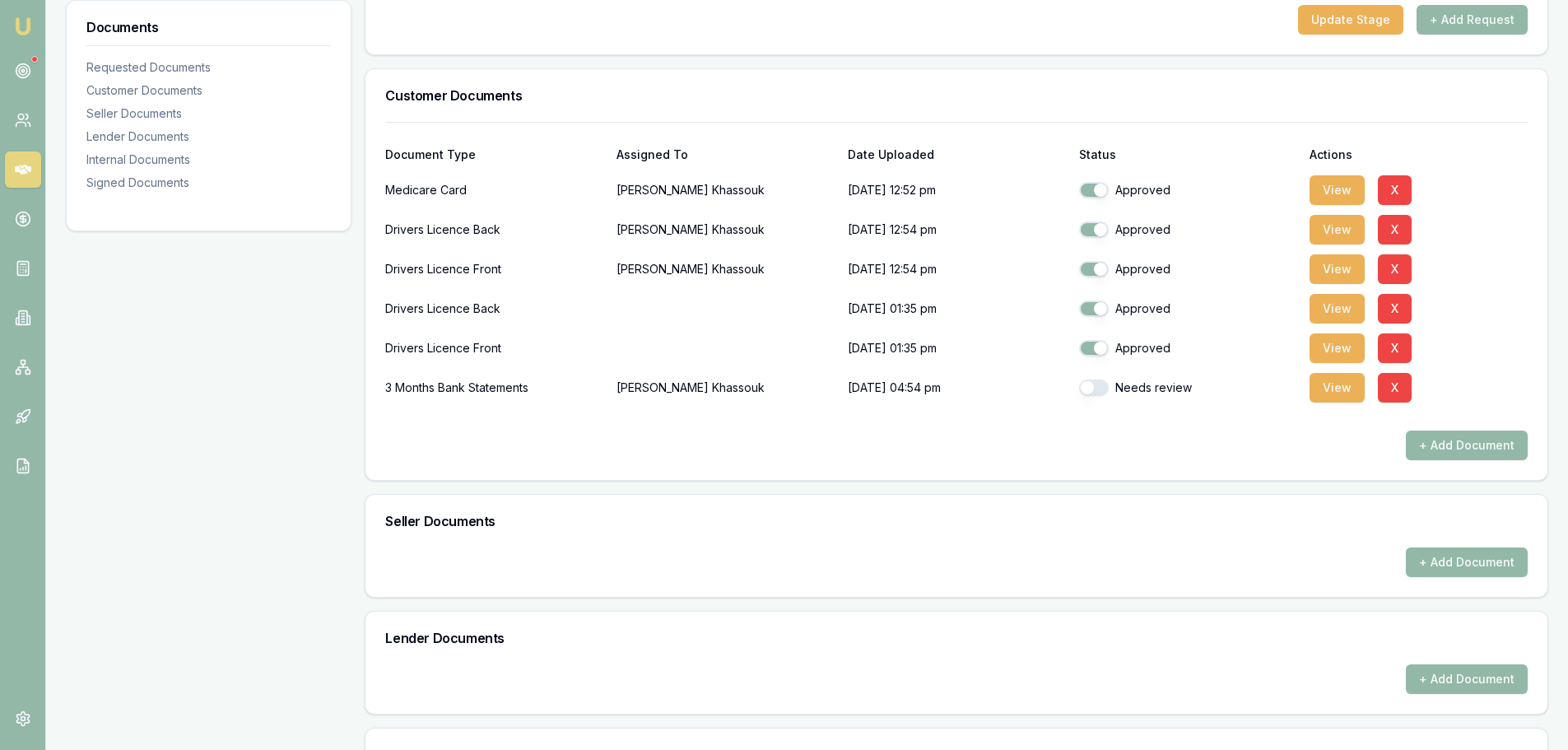
click at [1094, 385] on button "button" at bounding box center [1095, 388] width 30 height 17
checkbox input "true"
click at [1330, 388] on button "View" at bounding box center [1337, 388] width 55 height 30
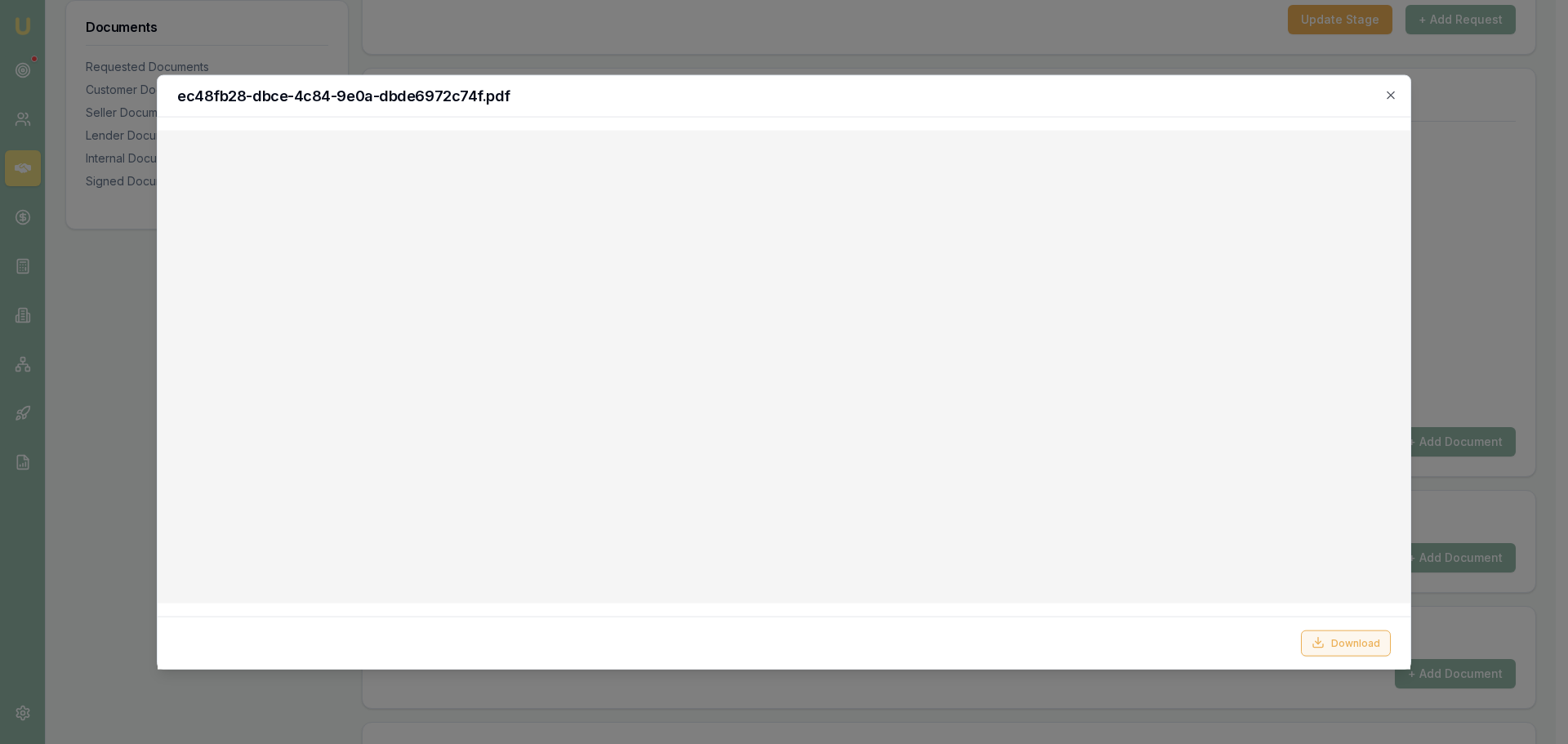
click at [1348, 645] on button "Download" at bounding box center [1346, 643] width 90 height 26
click at [1387, 90] on icon "button" at bounding box center [1390, 95] width 13 height 13
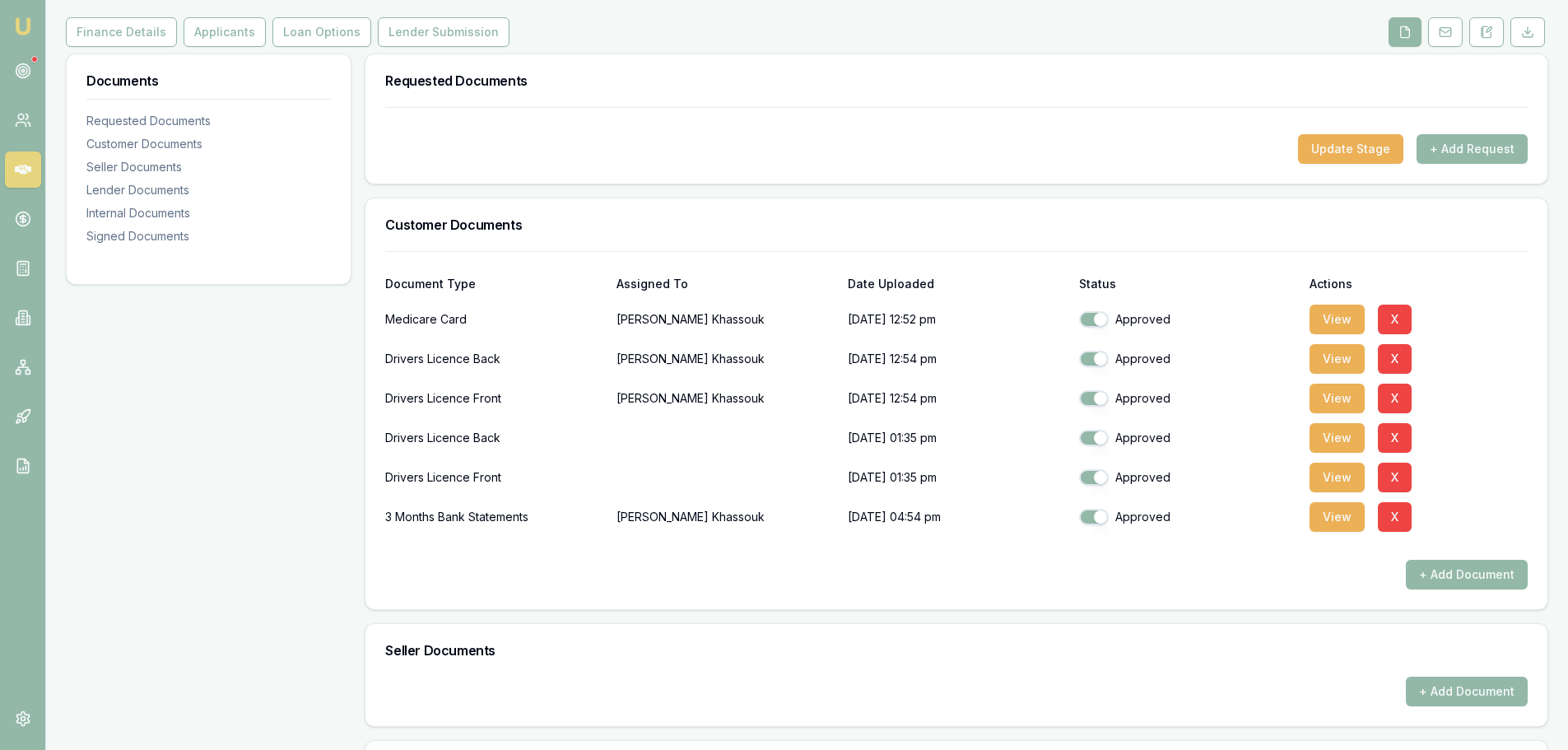
scroll to position [247, 0]
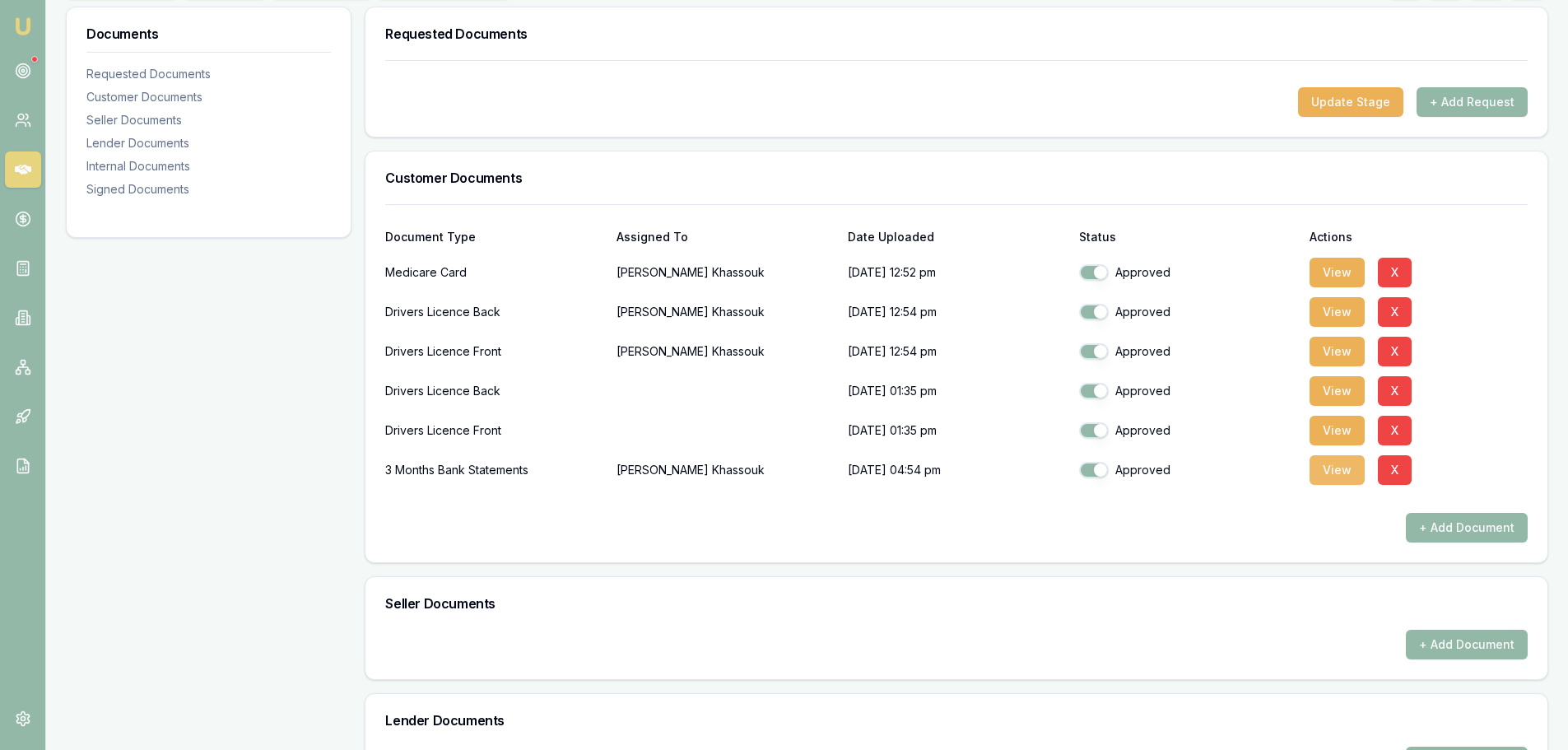
click at [1336, 471] on button "View" at bounding box center [1337, 470] width 55 height 30
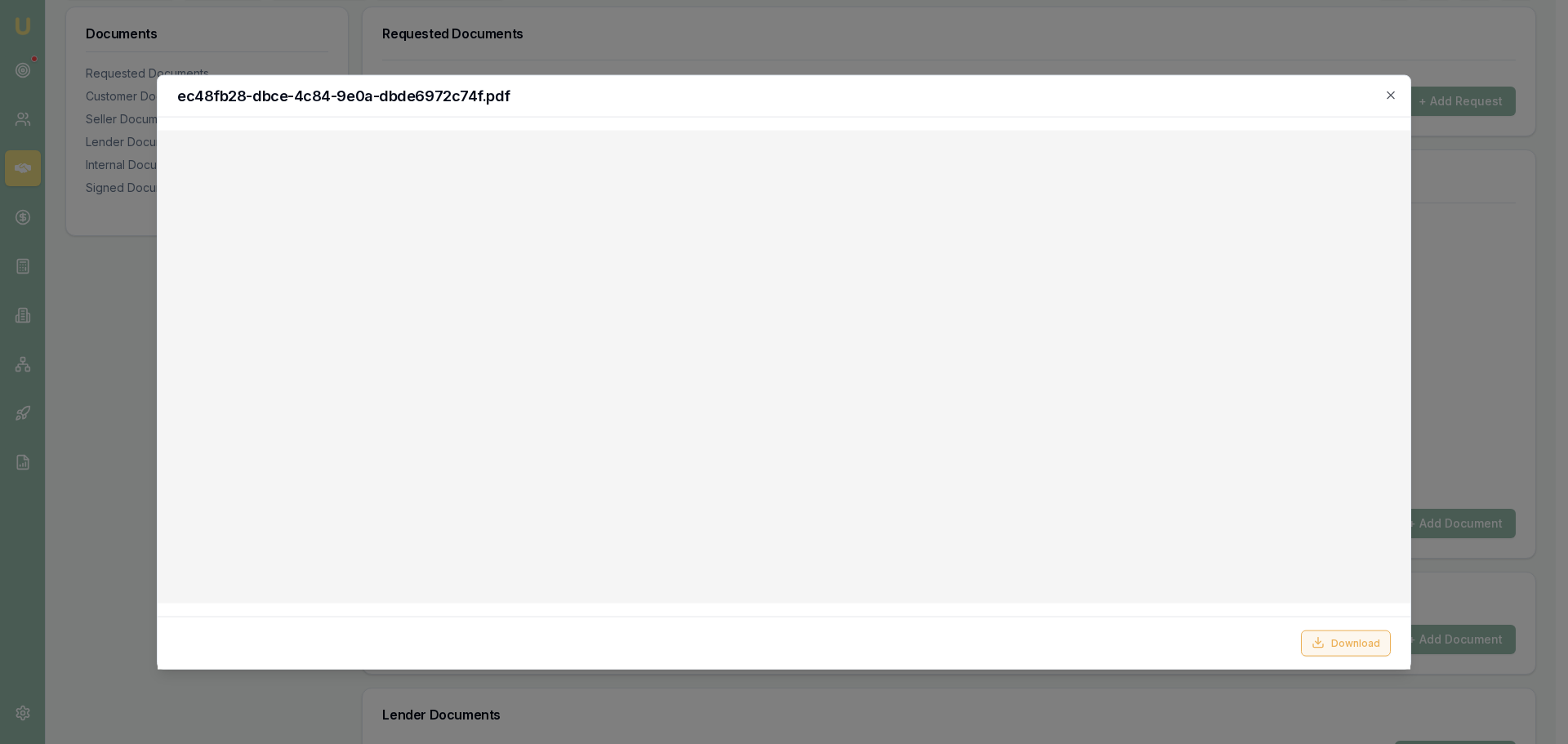
click at [1360, 636] on button "Download" at bounding box center [1346, 643] width 90 height 26
click at [1391, 94] on icon "button" at bounding box center [1390, 94] width 7 height 7
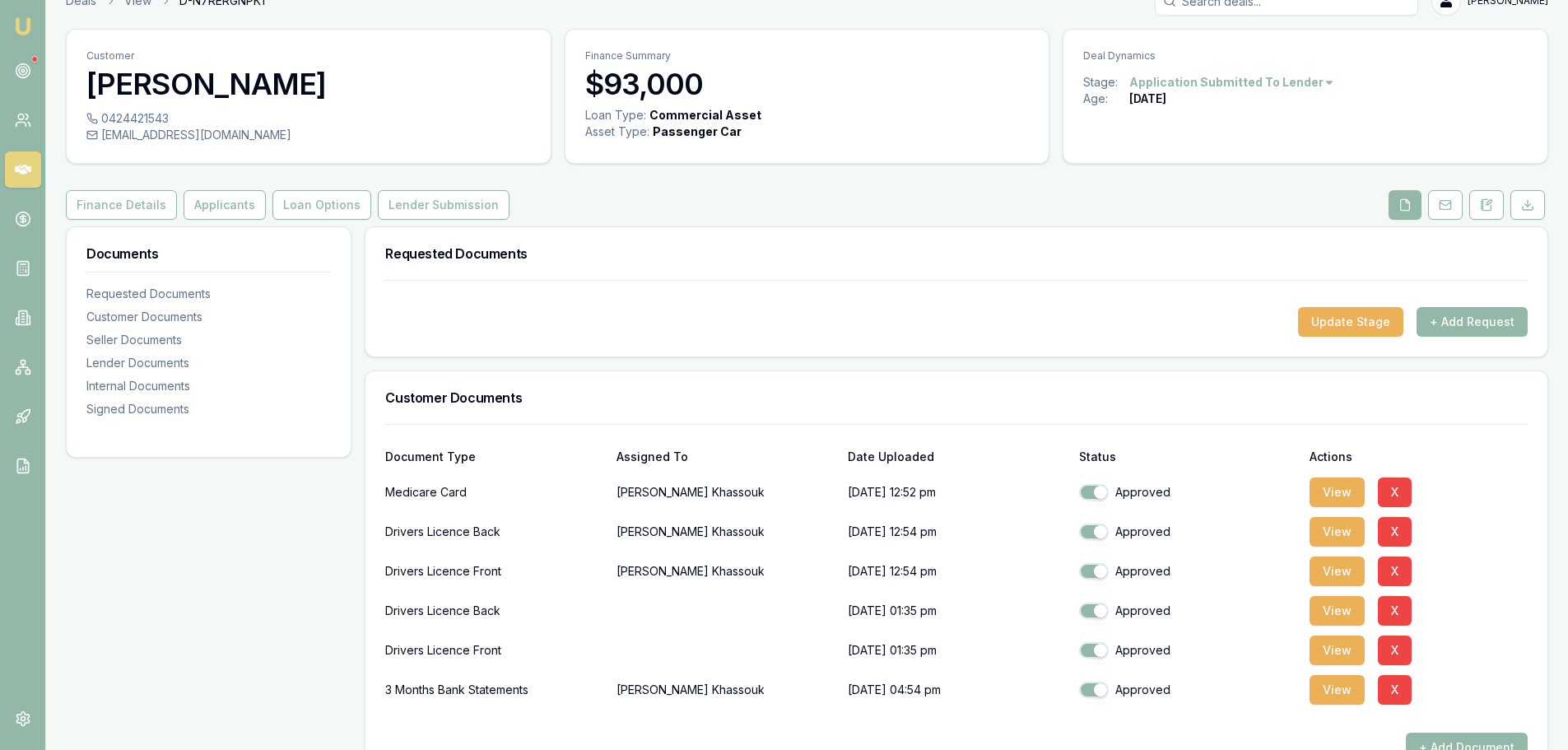
scroll to position [0, 0]
